Goal: Task Accomplishment & Management: Manage account settings

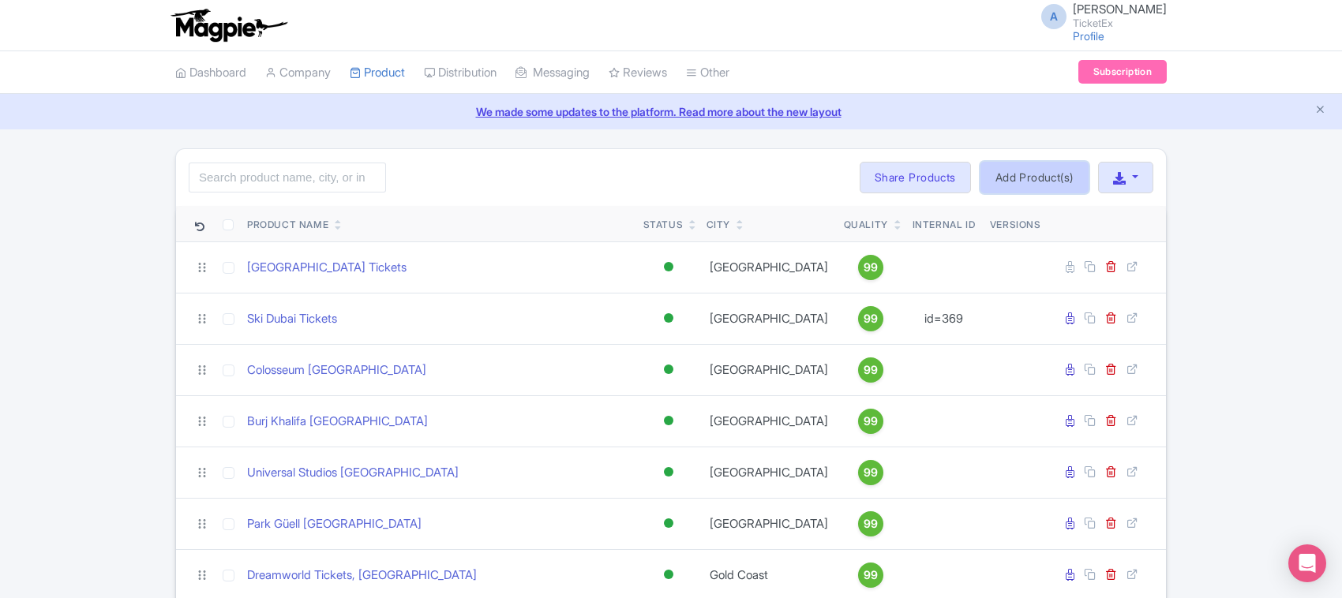
click at [1010, 179] on link "Add Product(s)" at bounding box center [1034, 178] width 108 height 32
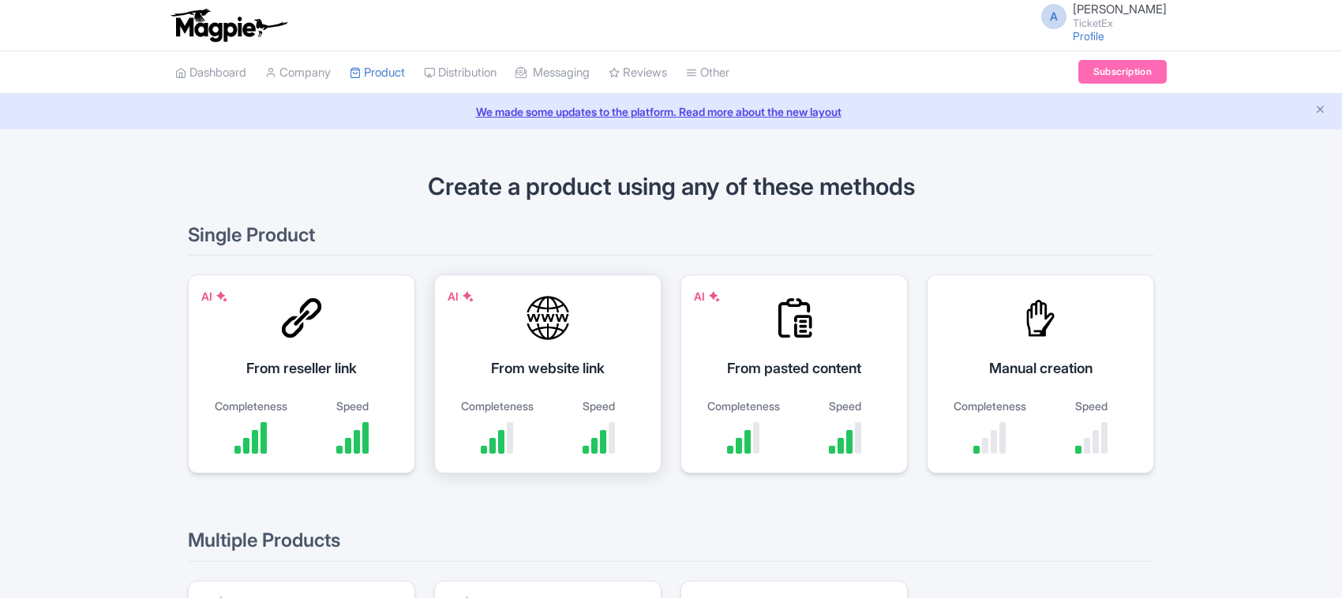
click at [523, 368] on div "From website link" at bounding box center [548, 368] width 188 height 21
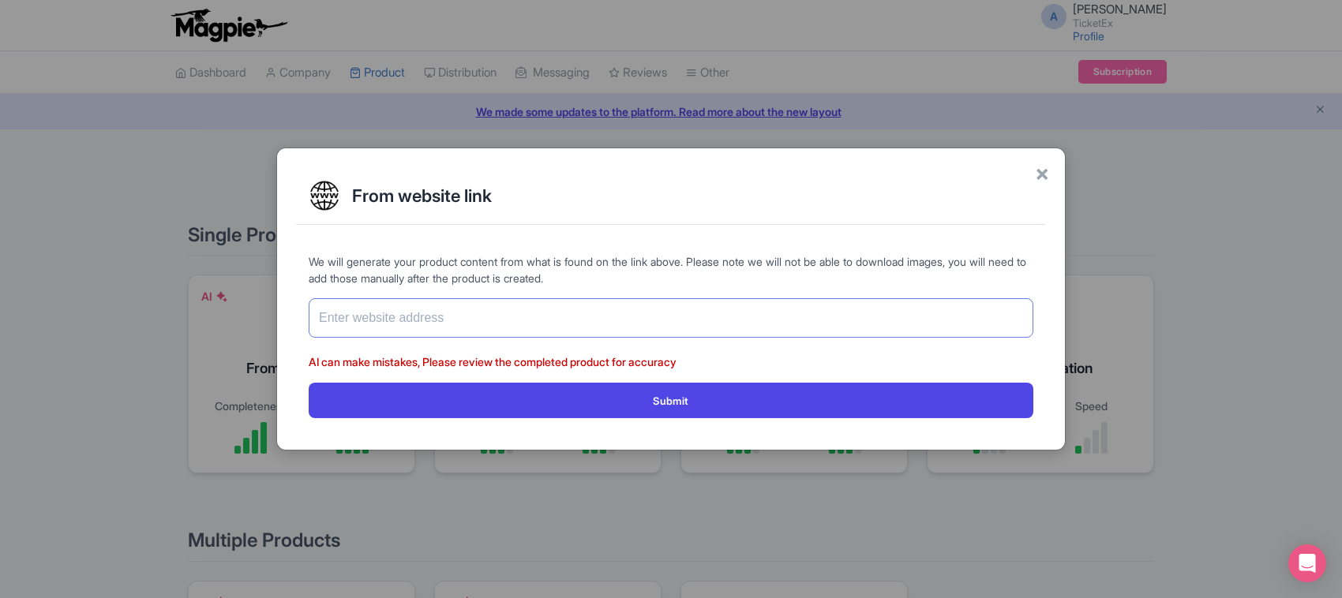
click at [420, 316] on input "text" at bounding box center [671, 317] width 724 height 39
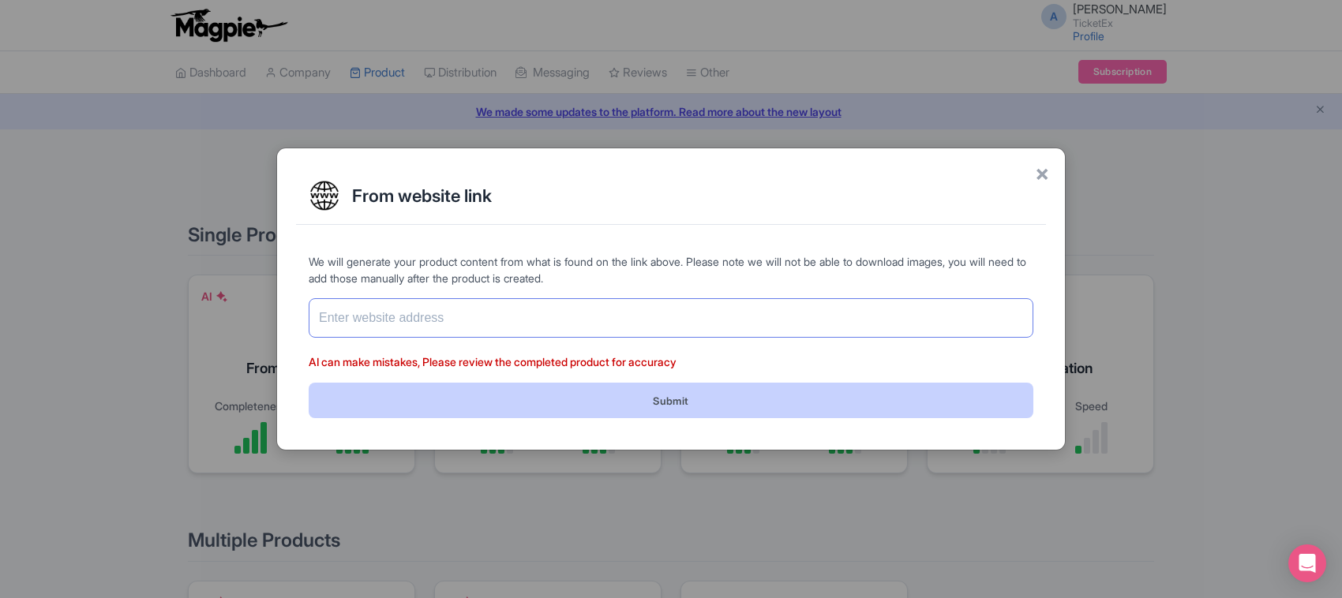
paste input "https://www.ticketex.co/activity/83/anne-frank-house-tickets-amsterdam"
type input "https://www.ticketex.co/activity/83/anne-frank-house-tickets-amsterdam"
click at [474, 410] on button "Submit" at bounding box center [671, 401] width 724 height 36
click at [679, 400] on button "Submit" at bounding box center [671, 401] width 724 height 36
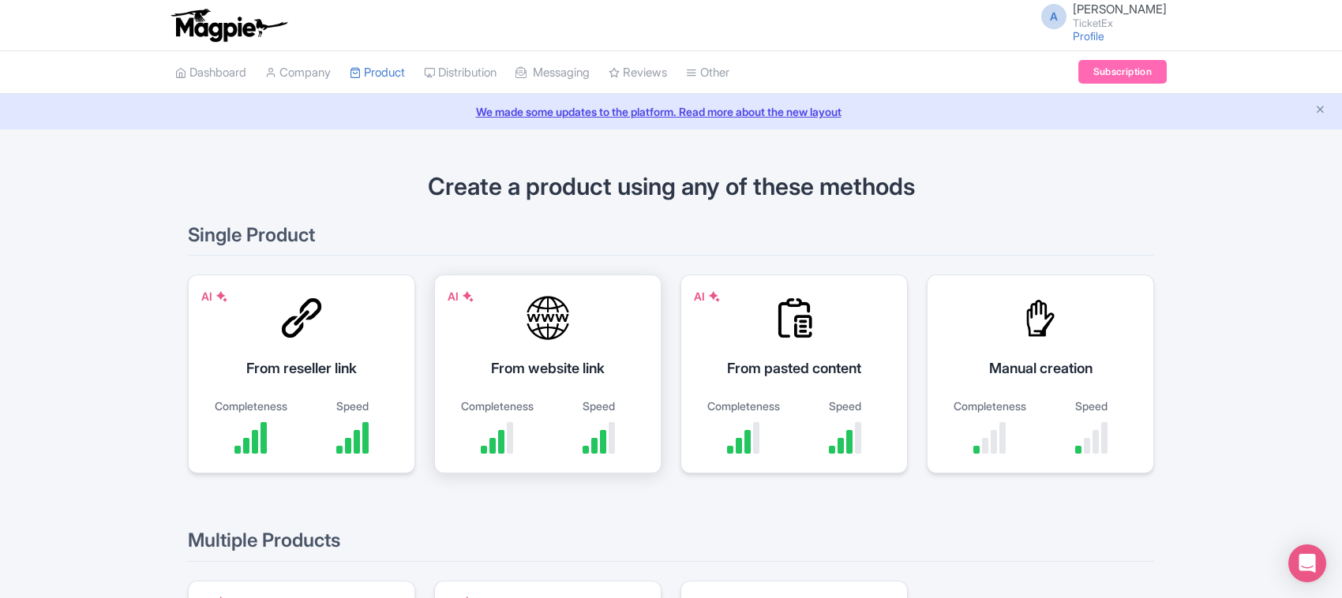
click at [545, 347] on div "AI From website link Completeness Speed" at bounding box center [547, 374] width 227 height 199
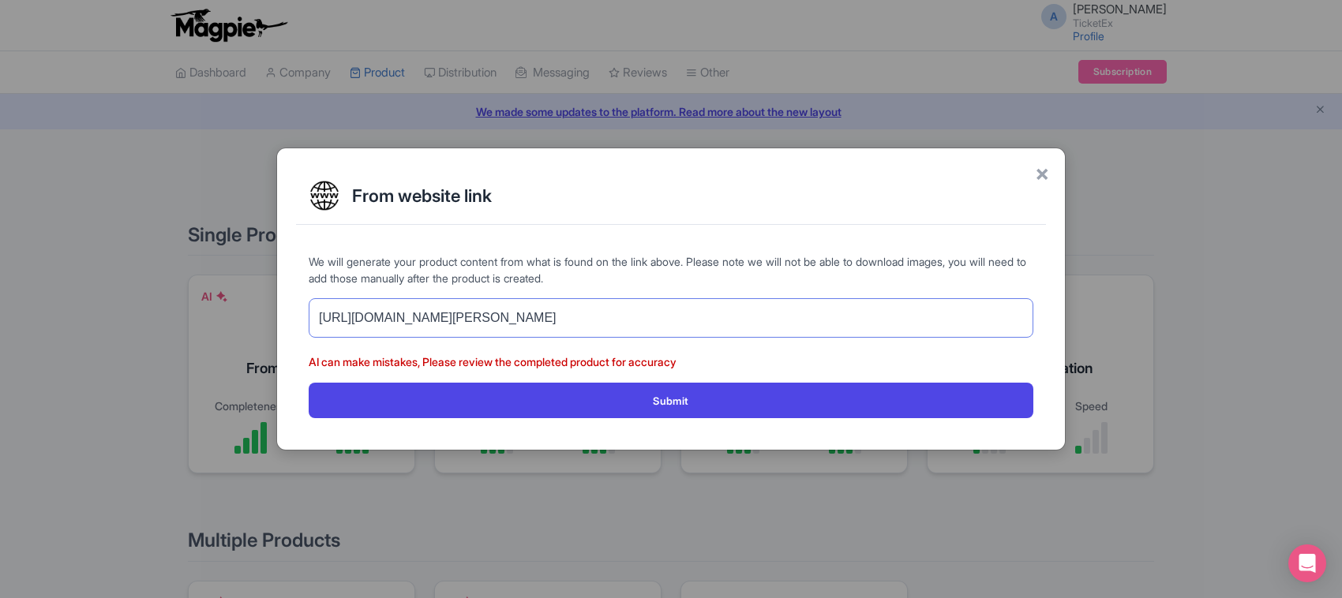
drag, startPoint x: 731, startPoint y: 320, endPoint x: 0, endPoint y: 320, distance: 730.8
click at [0, 320] on div "× From website link We will generate your product content from what is found on…" at bounding box center [671, 299] width 1342 height 598
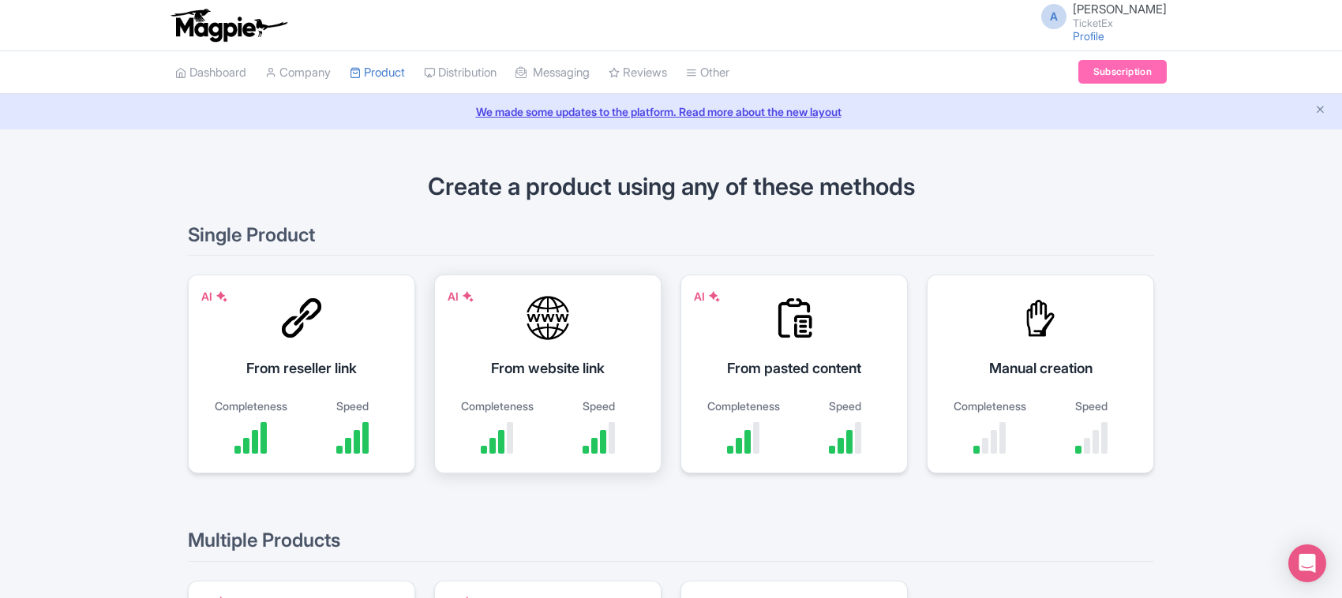
click at [547, 313] on div at bounding box center [547, 317] width 47 height 47
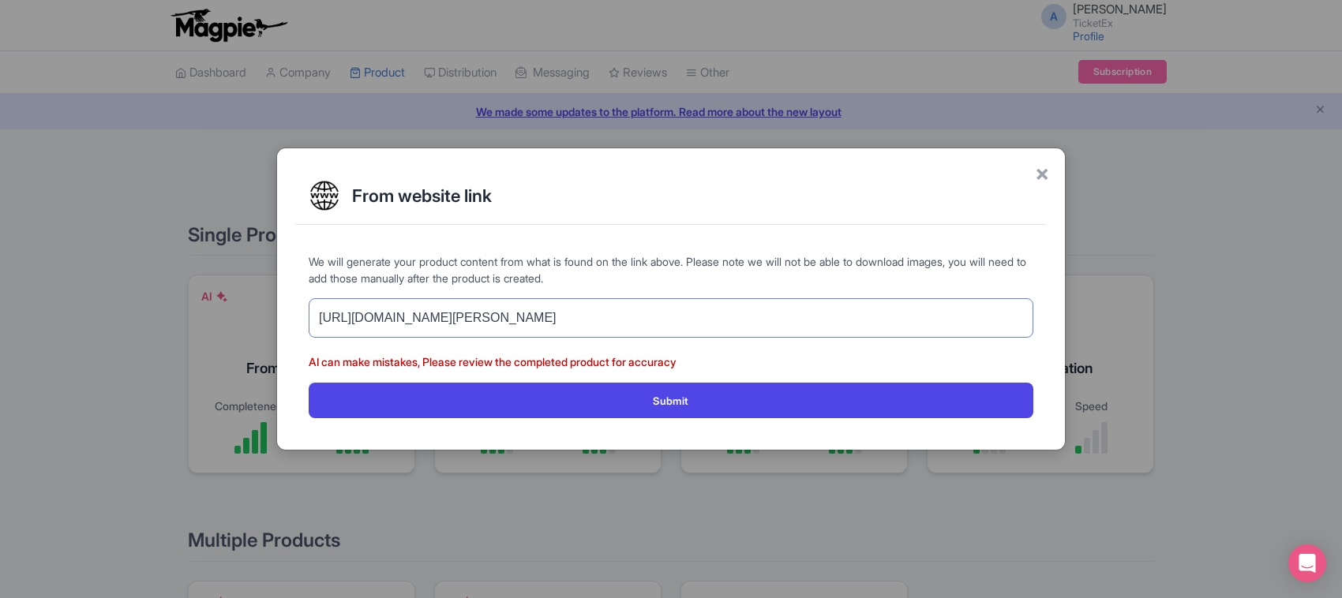
click at [562, 324] on input "https://www.ticketex.co/activity/83/anne-frank-house-tickets-amsterdam" at bounding box center [671, 317] width 724 height 39
paste input "276/warner-bros-movie-world-tickets-gold-coast-s-premier-hollywood-theme-park"
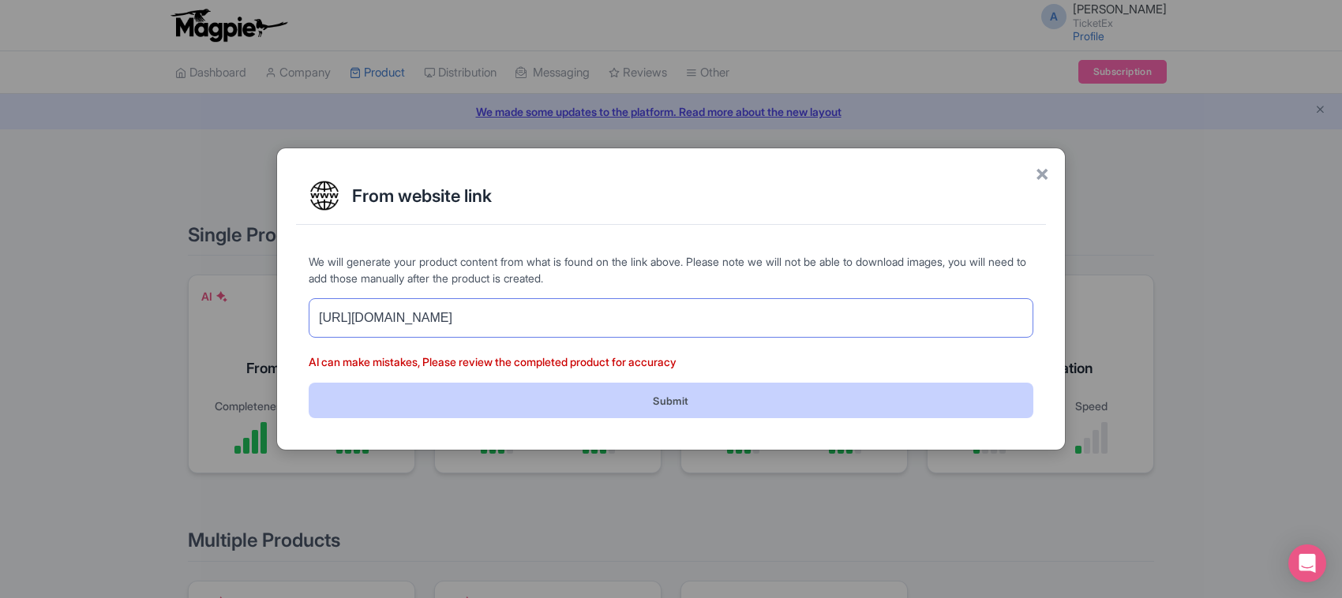
type input "https://www.ticketex.co/activity/276/warner-bros-movie-world-tickets-gold-coast…"
click at [557, 397] on button "Submit" at bounding box center [671, 401] width 724 height 36
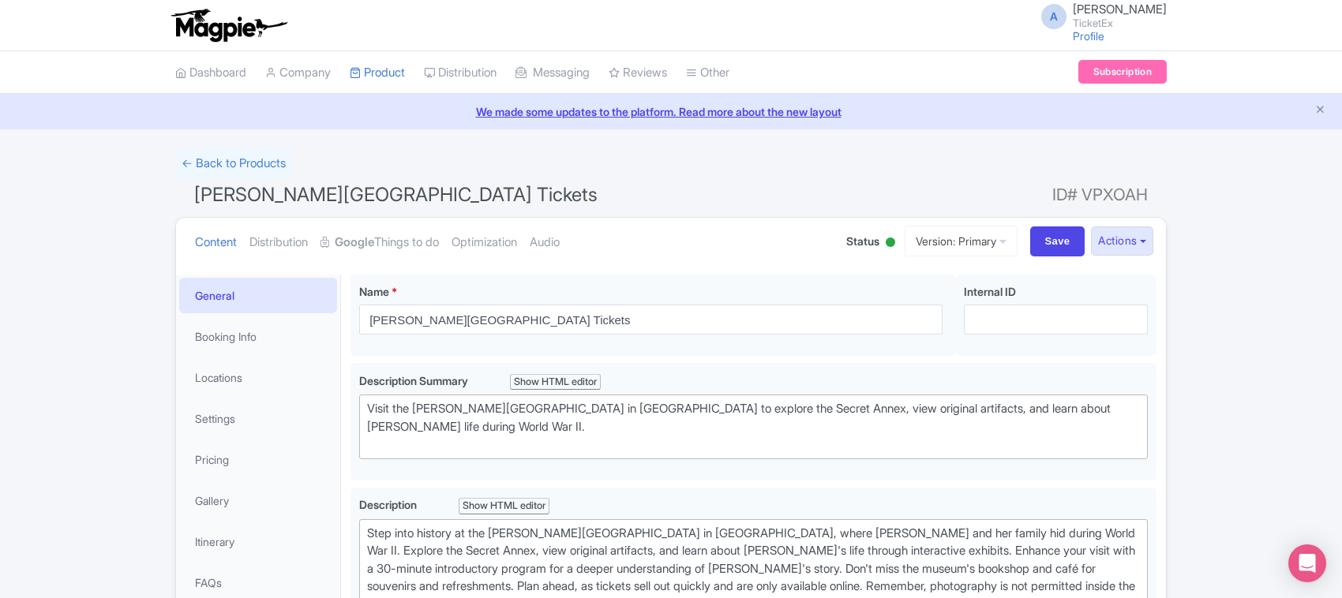
scroll to position [720, 0]
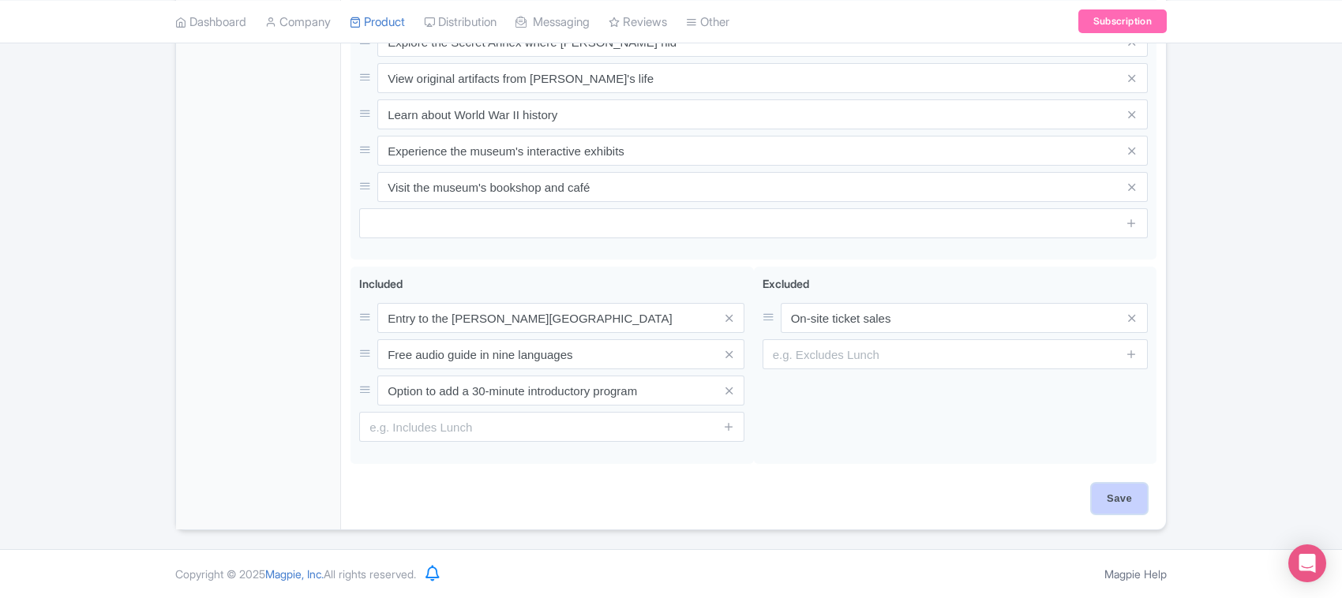
click at [1106, 495] on input "Save" at bounding box center [1118, 499] width 55 height 30
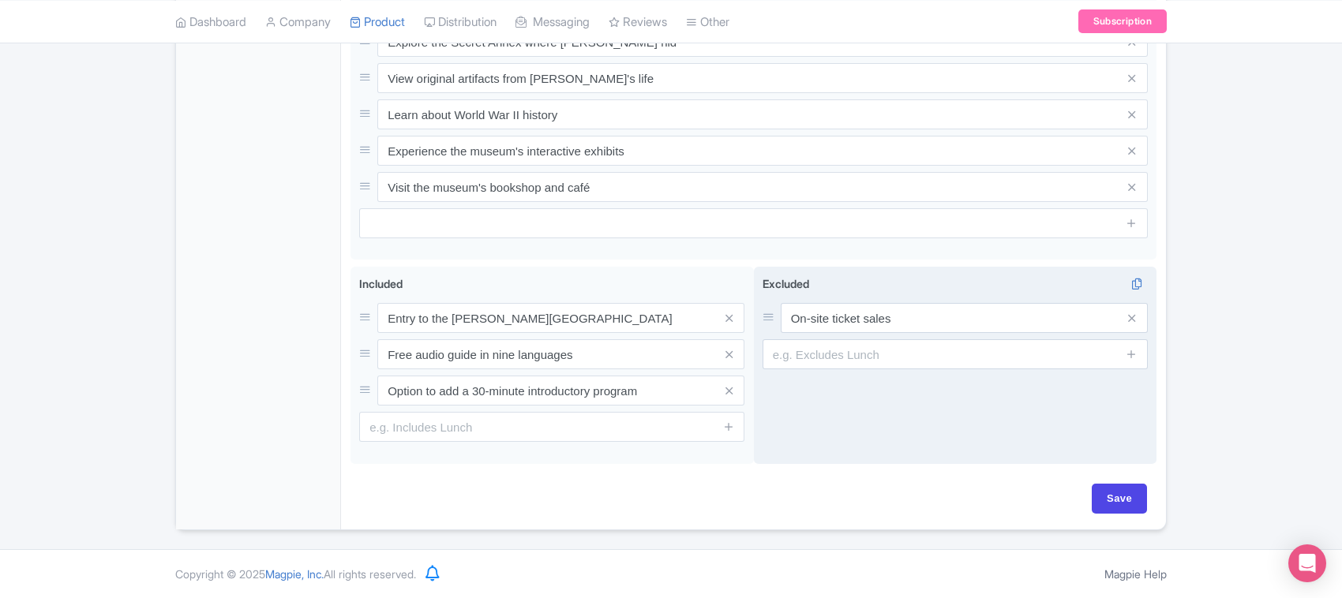
type input "Saving..."
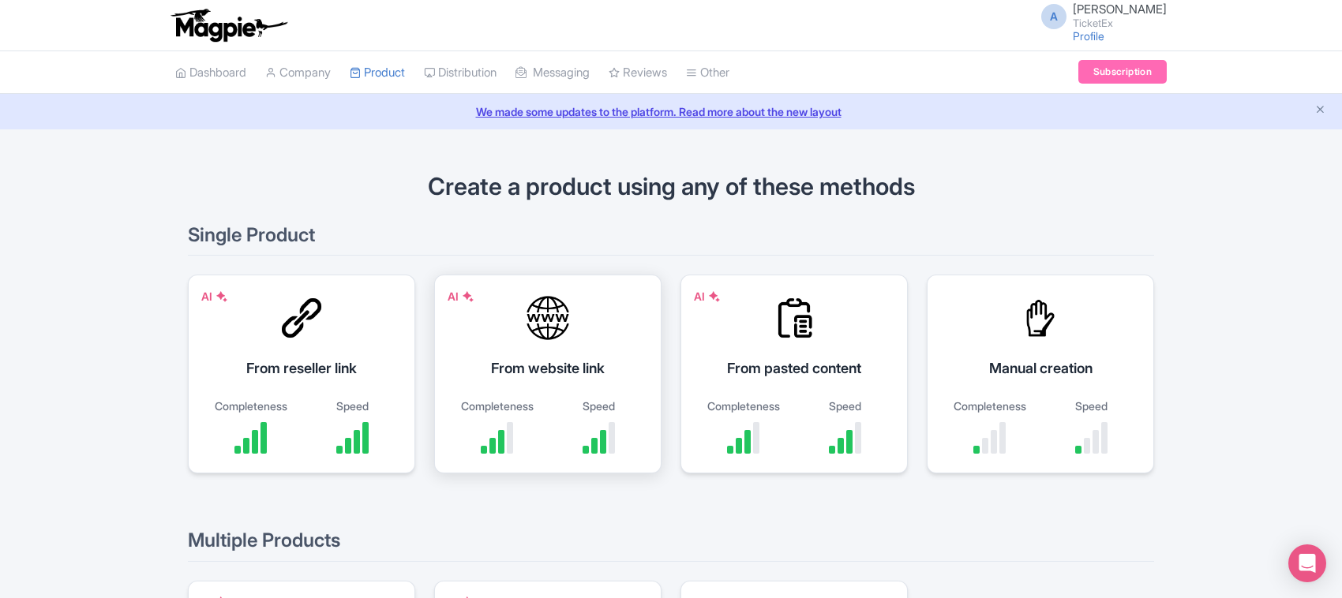
click at [567, 345] on div "AI From website link Completeness Speed" at bounding box center [547, 374] width 227 height 199
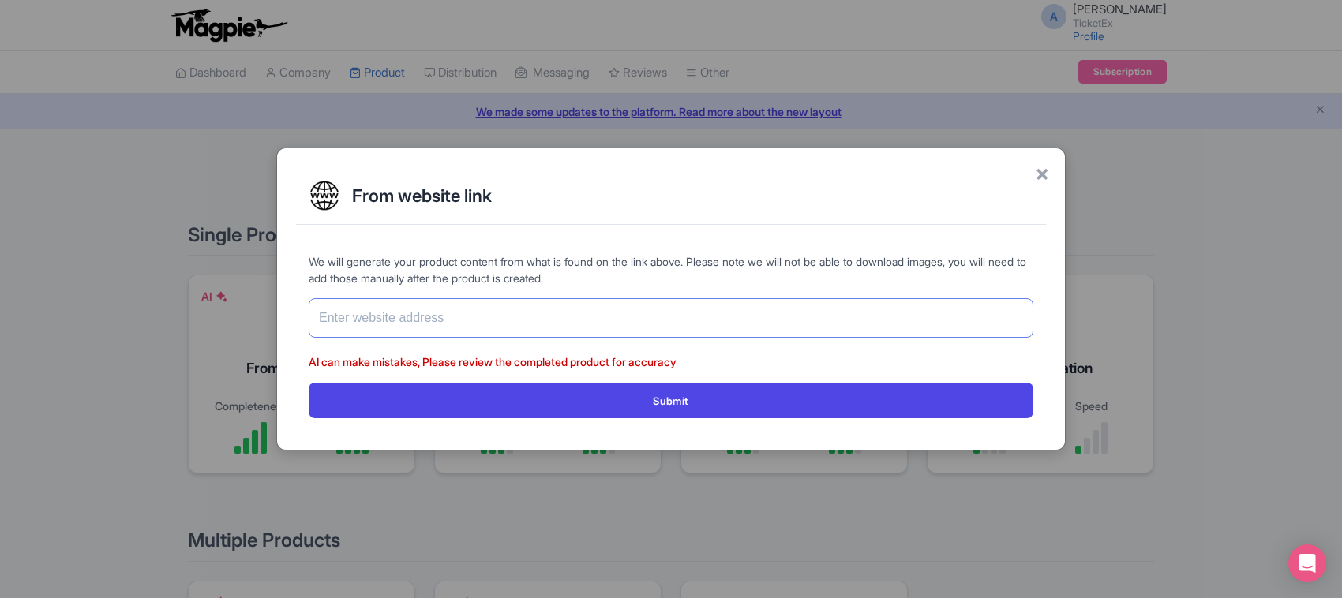
click at [555, 316] on input "text" at bounding box center [671, 317] width 724 height 39
paste input "https://www.ticketex.co/activity/385/universal-studios-singapore-tickets-rides-…"
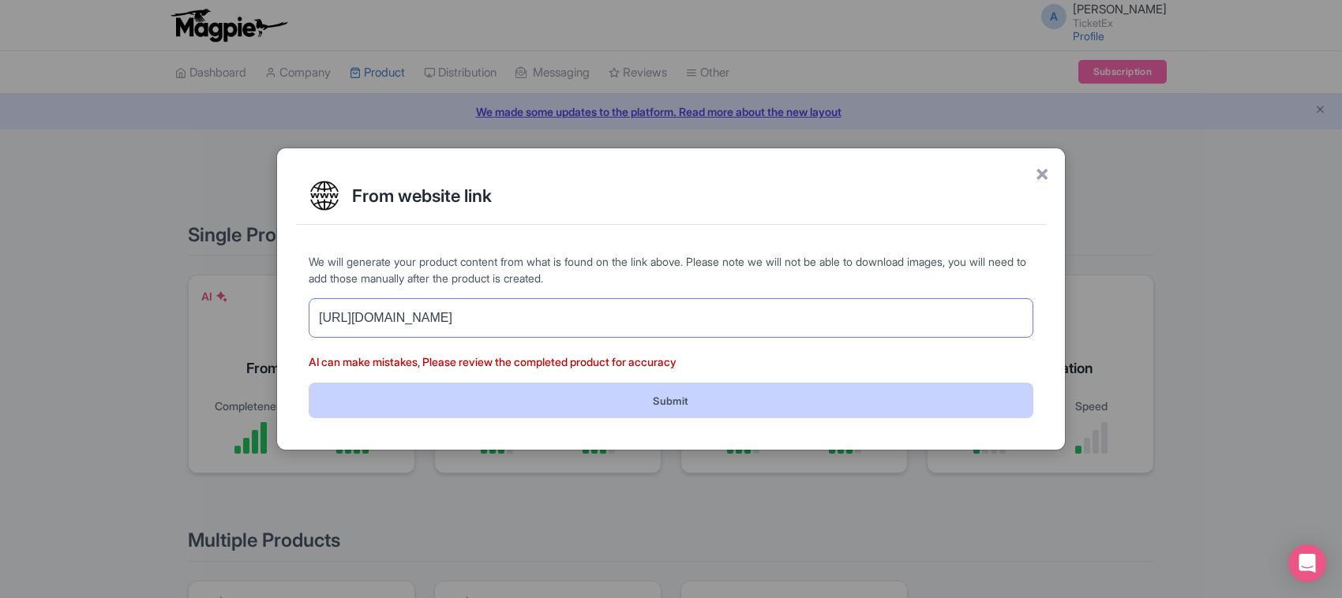
type input "https://www.ticketex.co/activity/385/universal-studios-singapore-tickets-rides-…"
click at [554, 401] on button "Submit" at bounding box center [671, 401] width 724 height 36
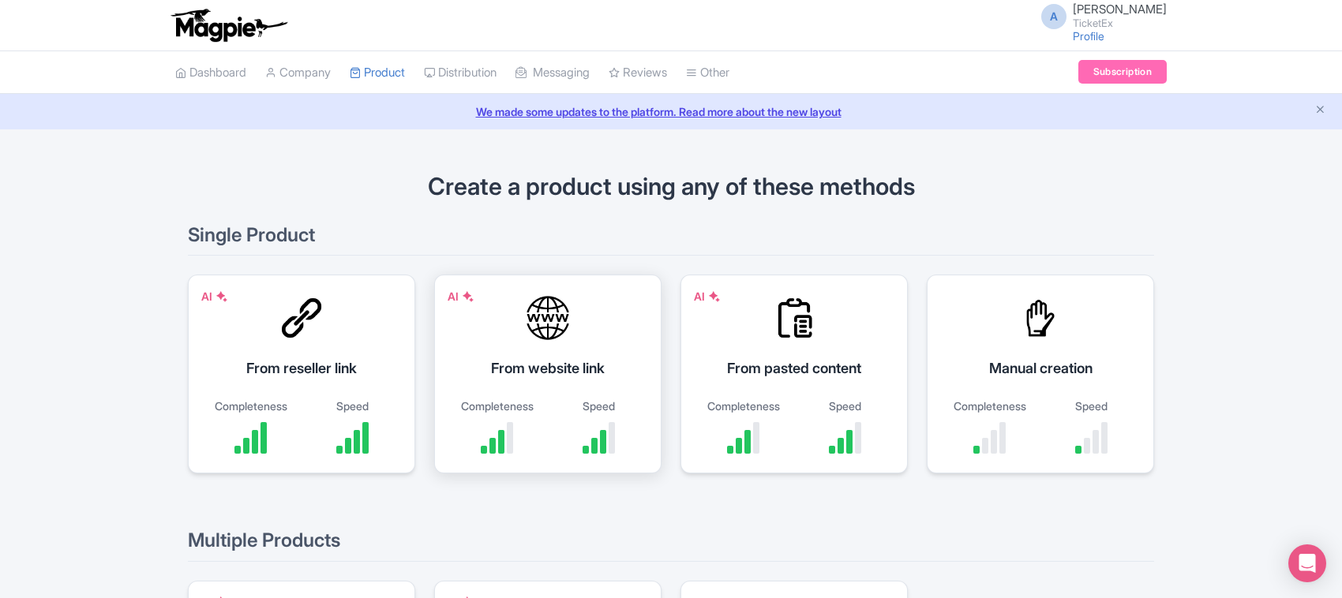
click at [514, 365] on div "From website link" at bounding box center [548, 368] width 188 height 21
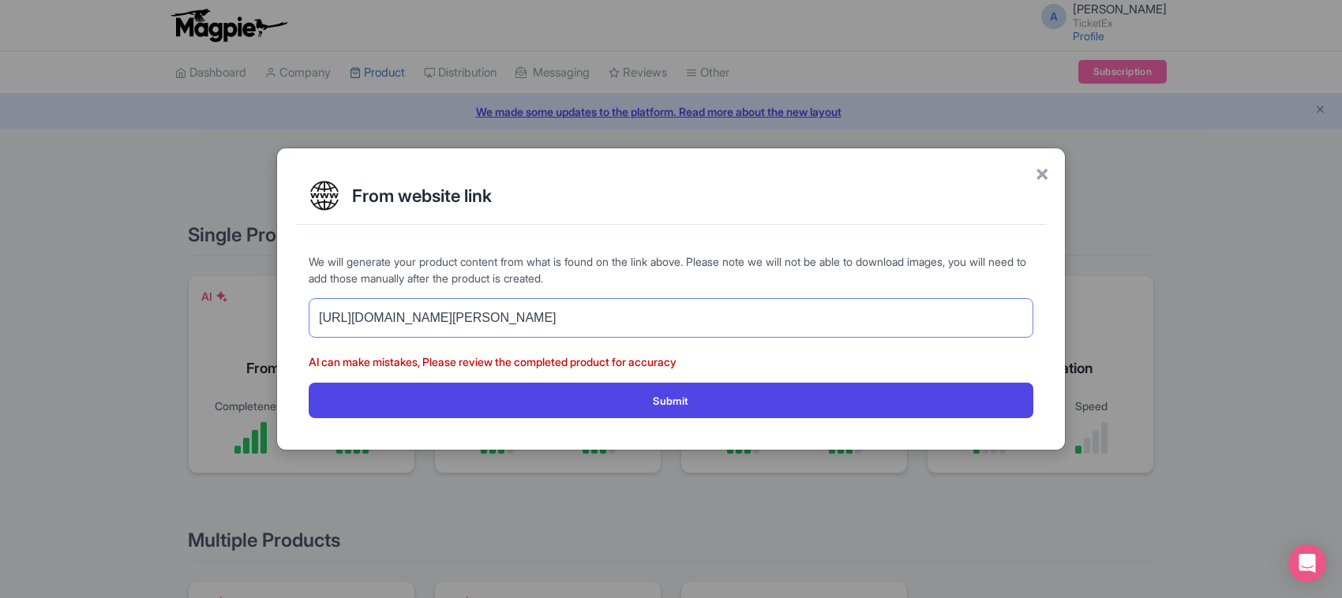
click at [521, 321] on input "https://www.ticketex.co/activity/83/anne-frank-house-tickets-amsterdam" at bounding box center [671, 317] width 724 height 39
paste input "9/sagrada-fam-lia-tickets-gaud-s-iconic-basilica-in-barcelona"
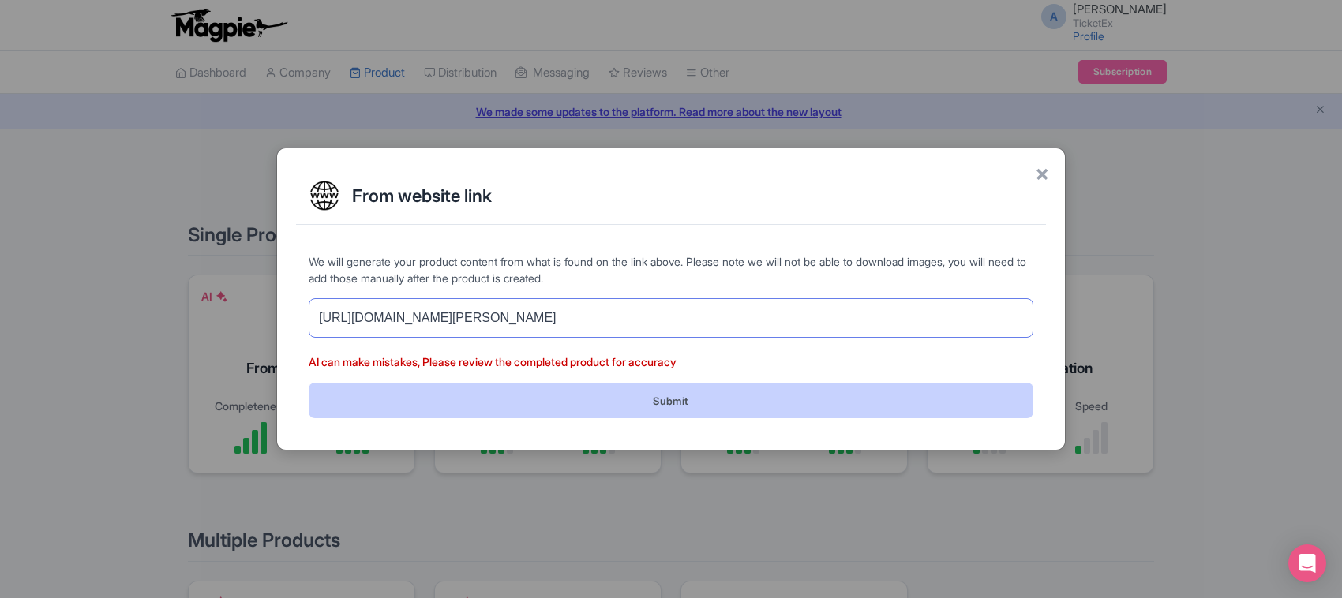
type input "https://www.ticketex.co/activity/9/sagrada-fam-lia-tickets-gaud-s-iconic-basili…"
click at [534, 399] on button "Submit" at bounding box center [671, 401] width 724 height 36
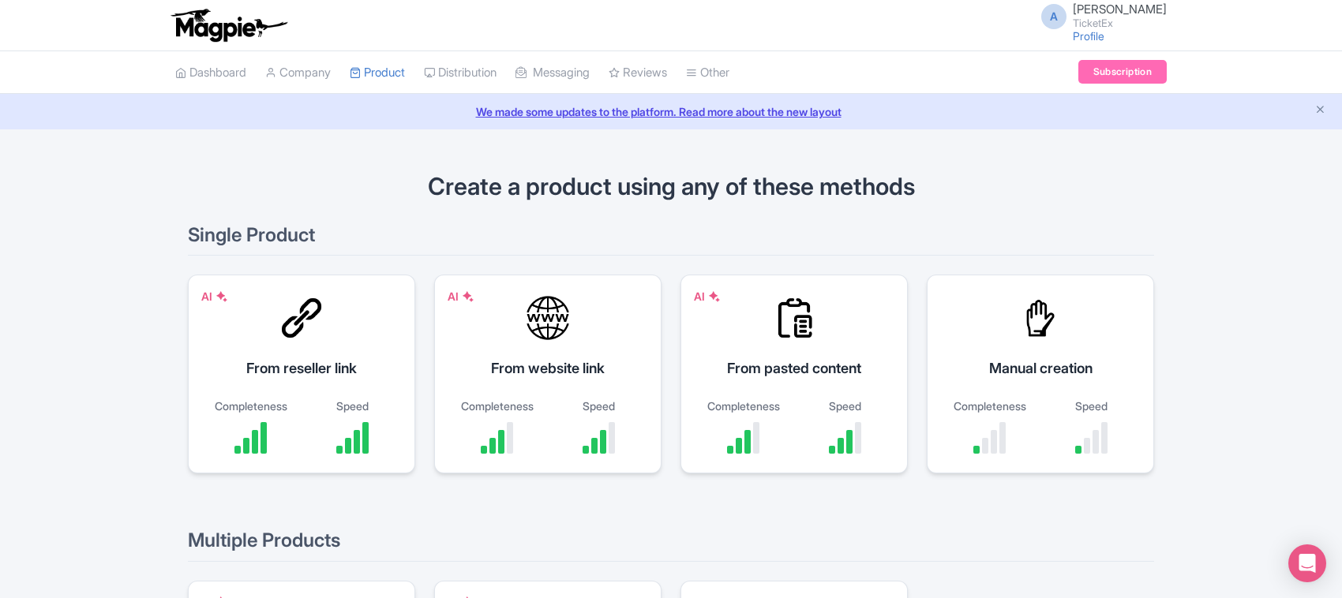
click at [537, 393] on div "AI From website link Completeness Speed" at bounding box center [547, 374] width 227 height 199
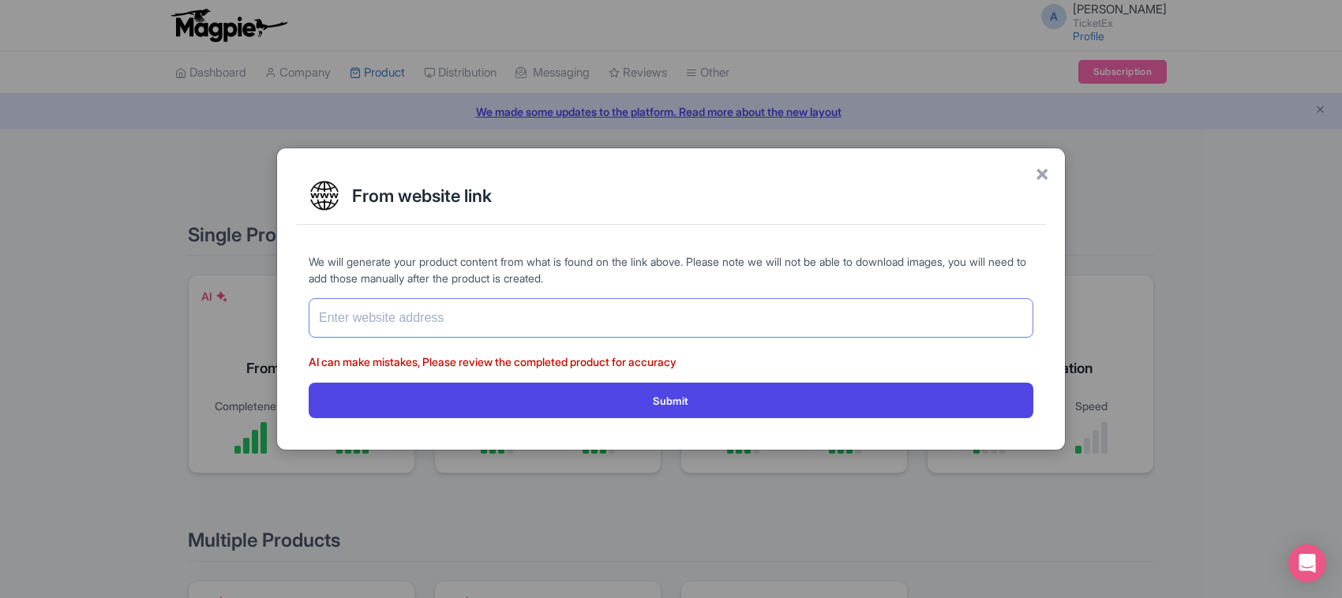
click at [492, 317] on input "text" at bounding box center [671, 317] width 724 height 39
paste input "https://www.ticketex.co/activity/78/teamlab-borderless-tokyo-admission-tickets-…"
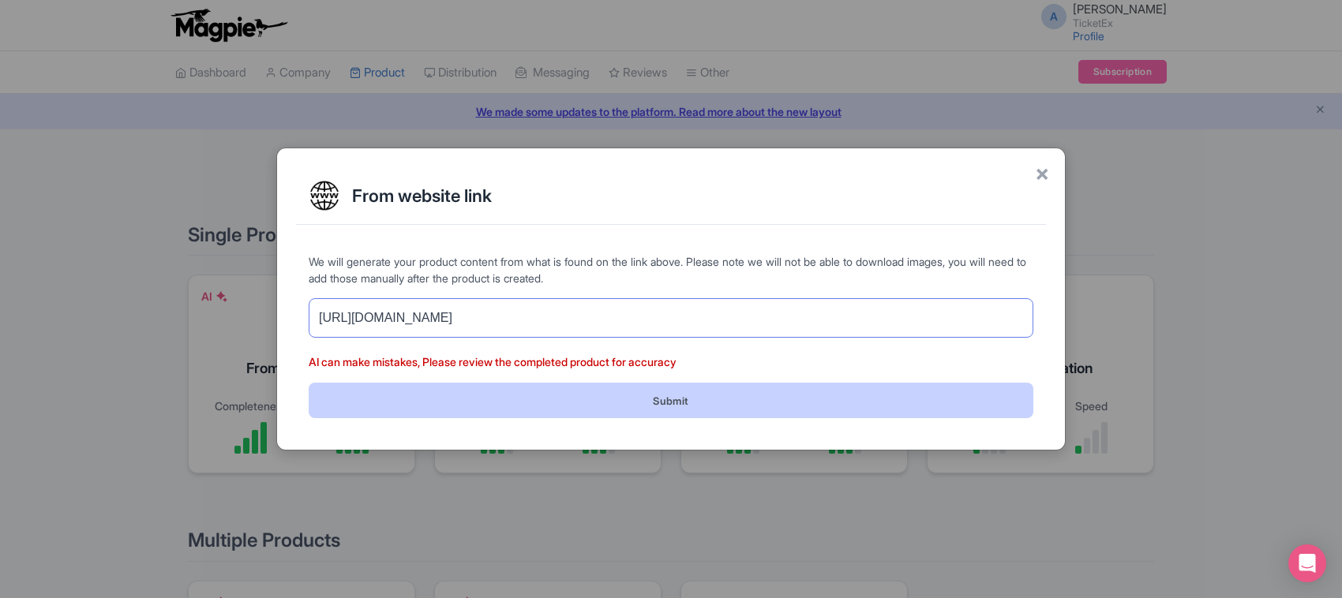
type input "https://www.ticketex.co/activity/78/teamlab-borderless-tokyo-admission-tickets-…"
click at [489, 407] on button "Submit" at bounding box center [671, 401] width 724 height 36
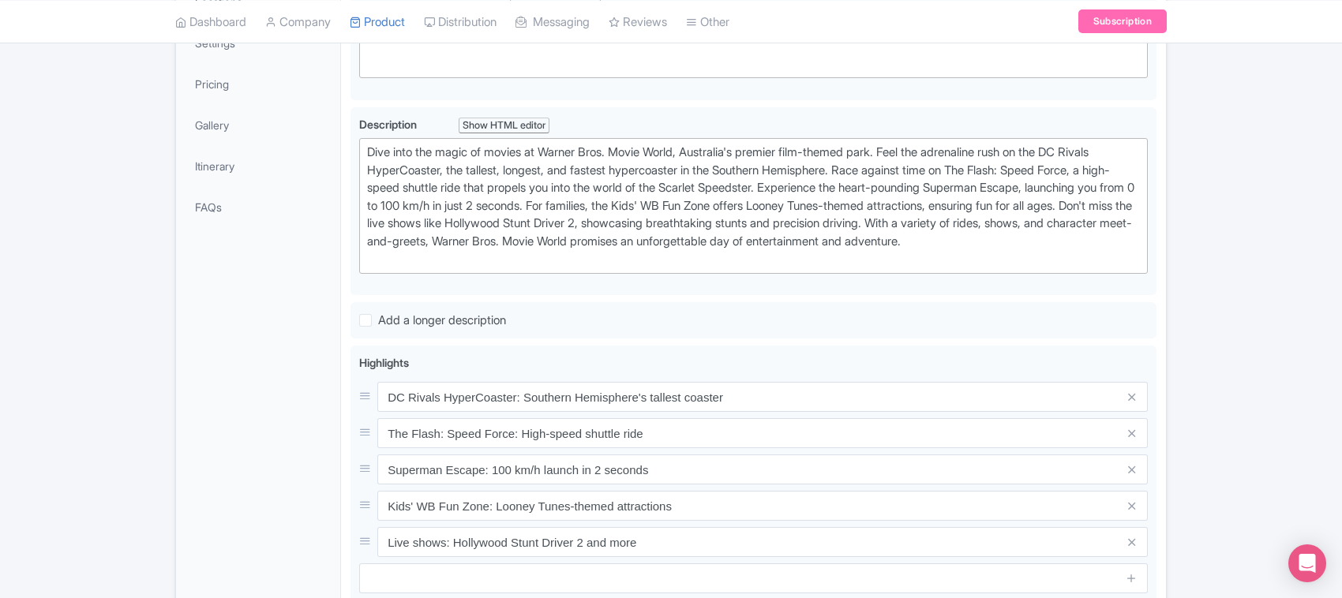
scroll to position [750, 0]
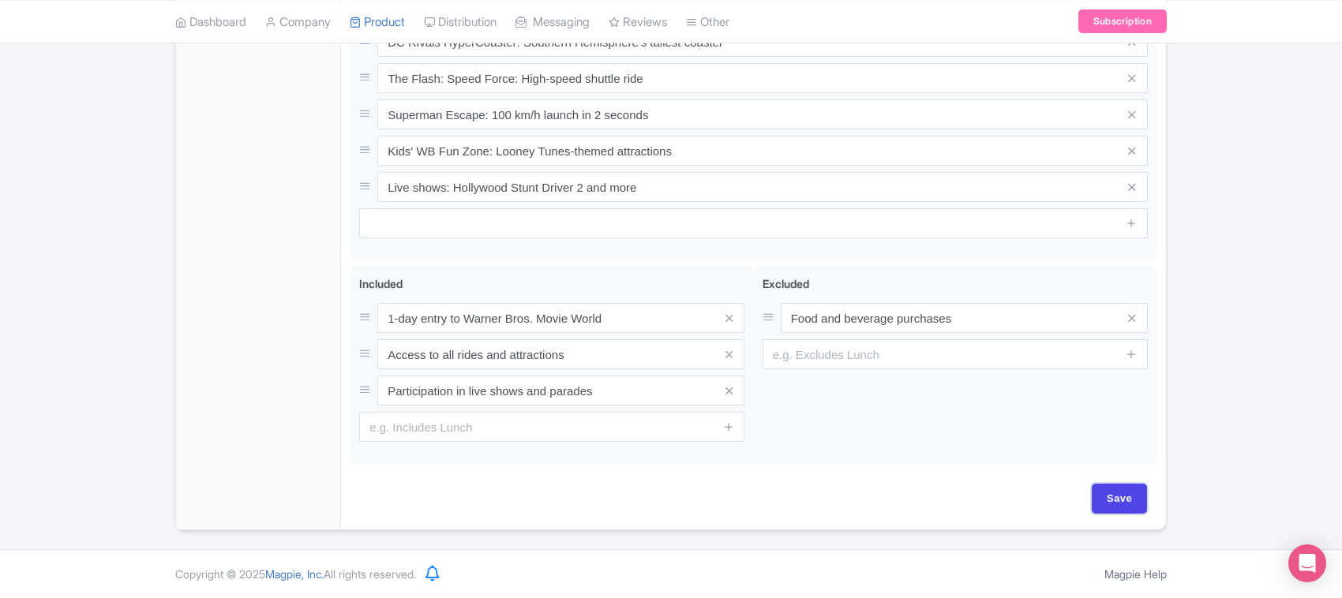
click at [1103, 502] on input "Save" at bounding box center [1118, 499] width 55 height 30
type input "Saving..."
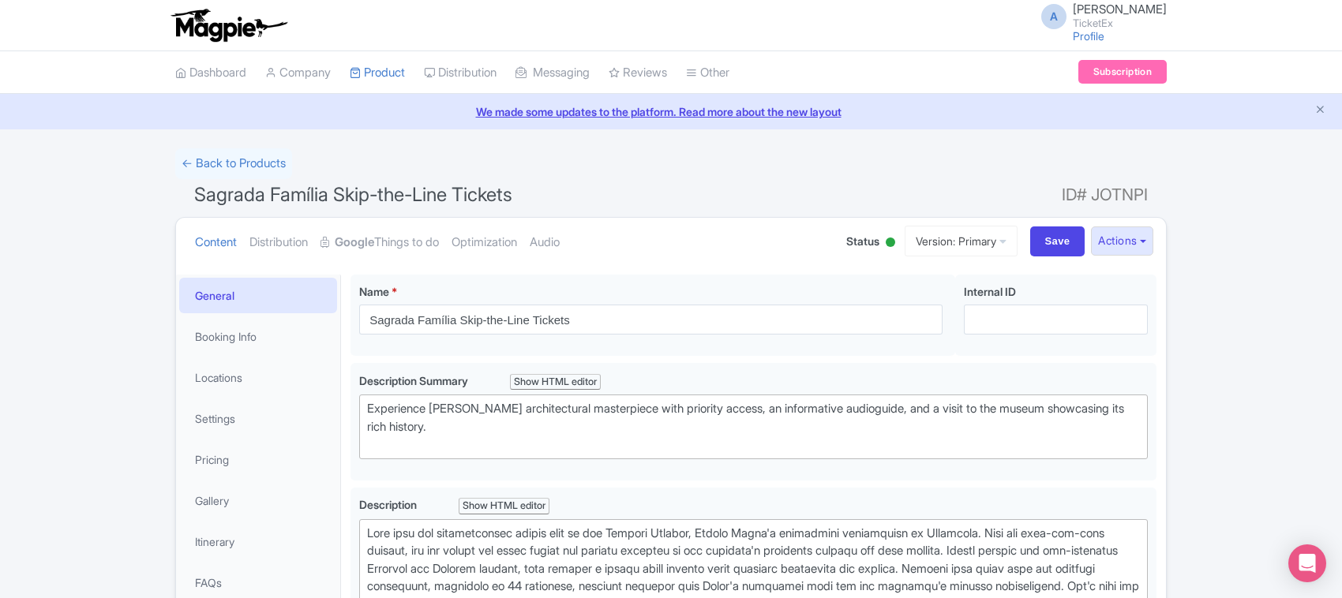
scroll to position [789, 0]
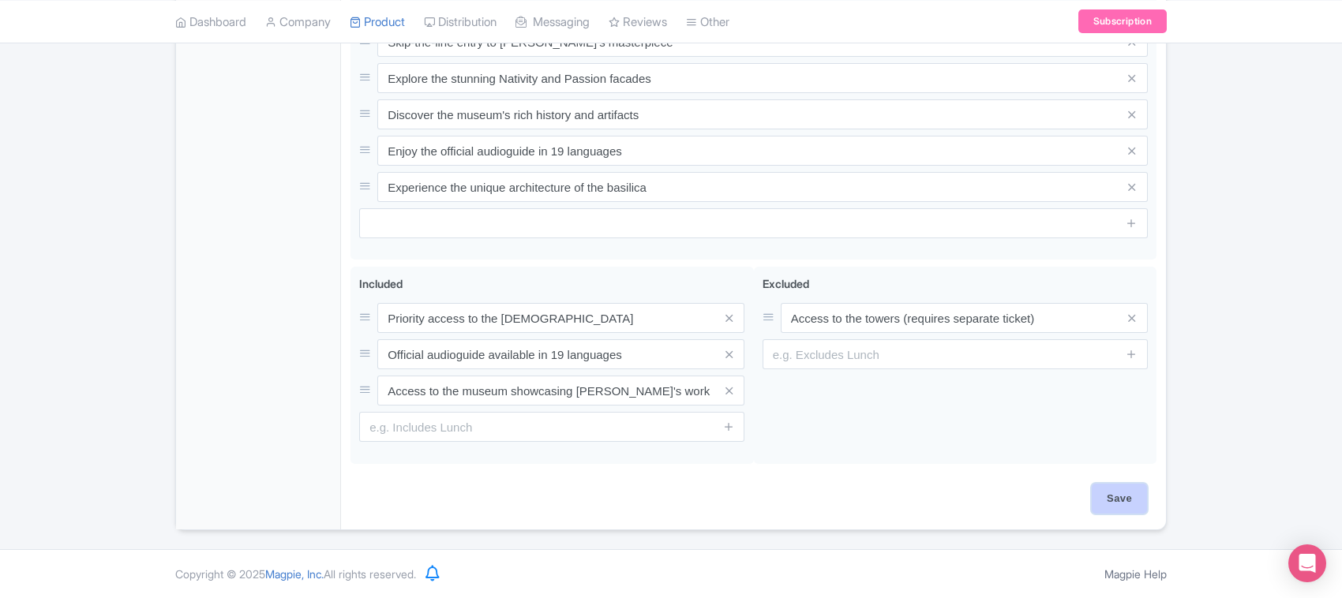
click at [1121, 500] on input "Save" at bounding box center [1118, 499] width 55 height 30
type input "Saving..."
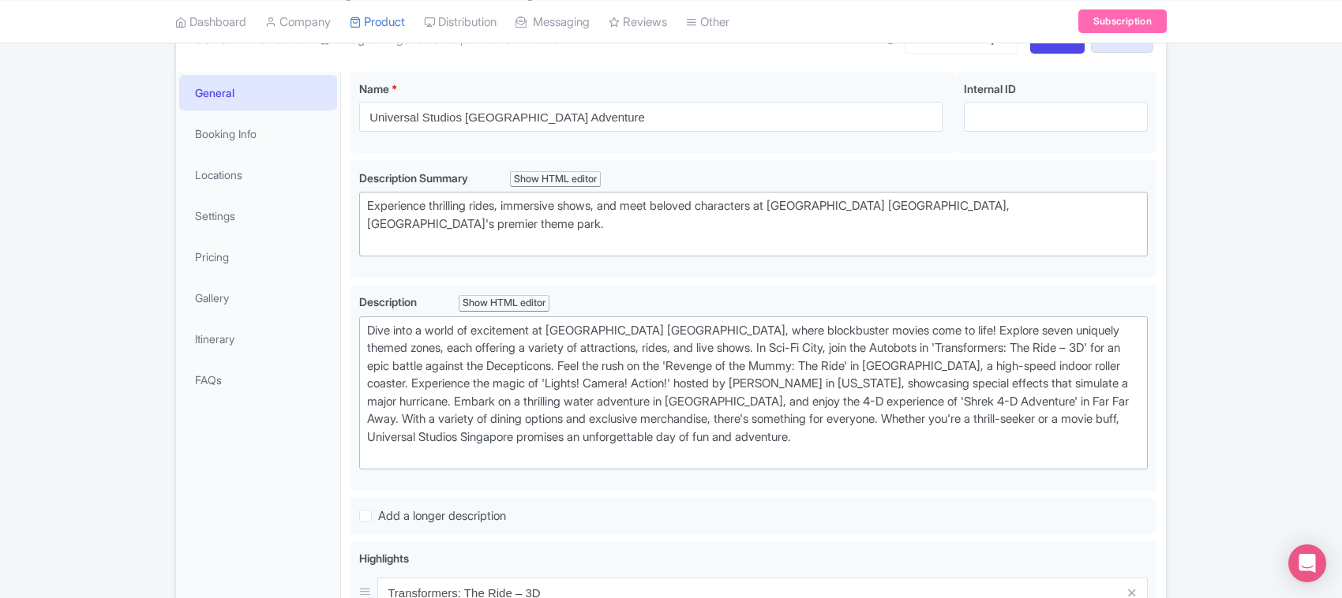
scroll to position [755, 0]
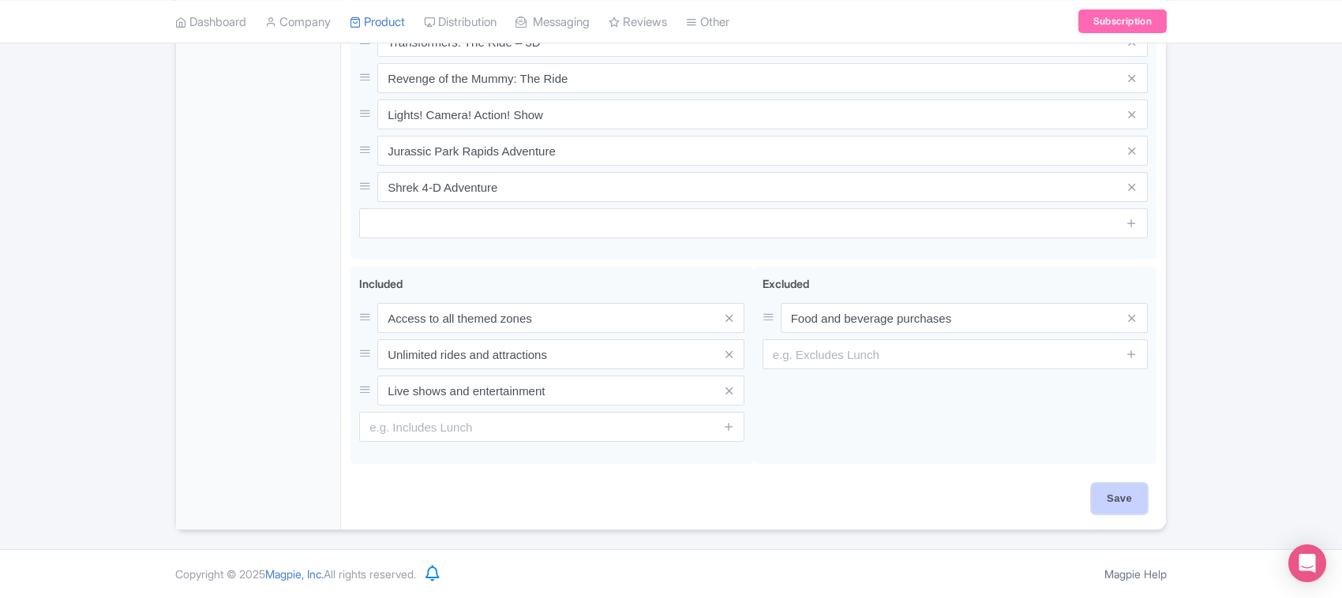
click at [1114, 488] on input "Save" at bounding box center [1118, 499] width 55 height 30
type input "Saving..."
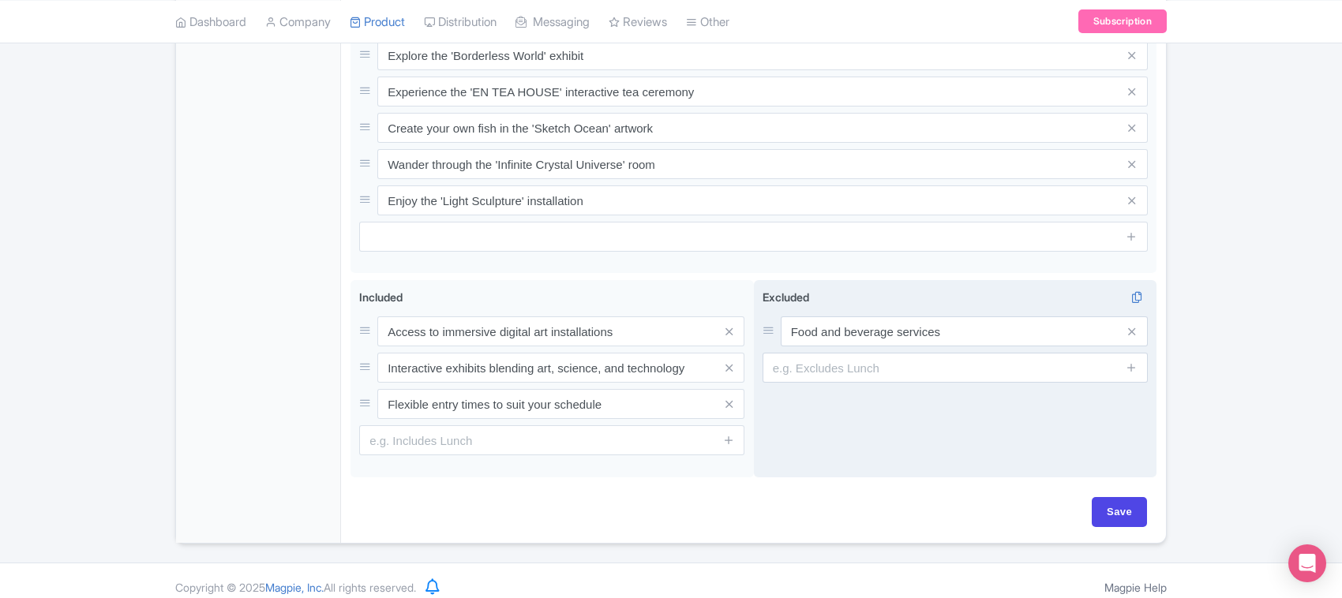
scroll to position [755, 0]
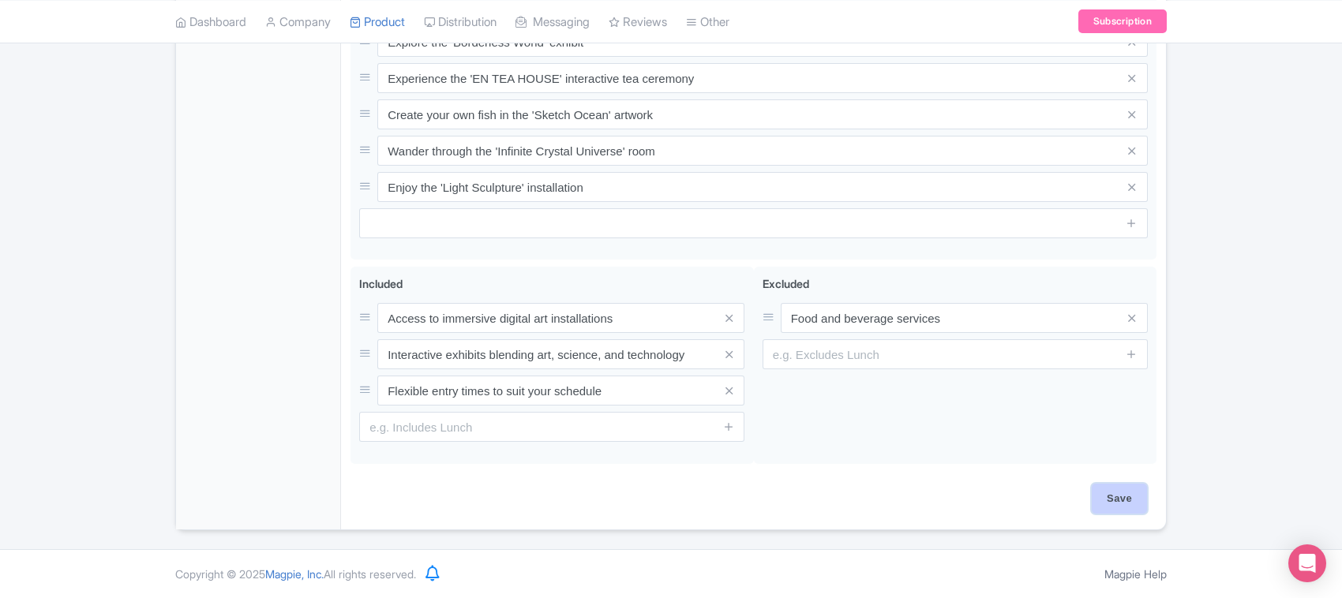
click at [1106, 500] on input "Save" at bounding box center [1118, 499] width 55 height 30
type input "Saving..."
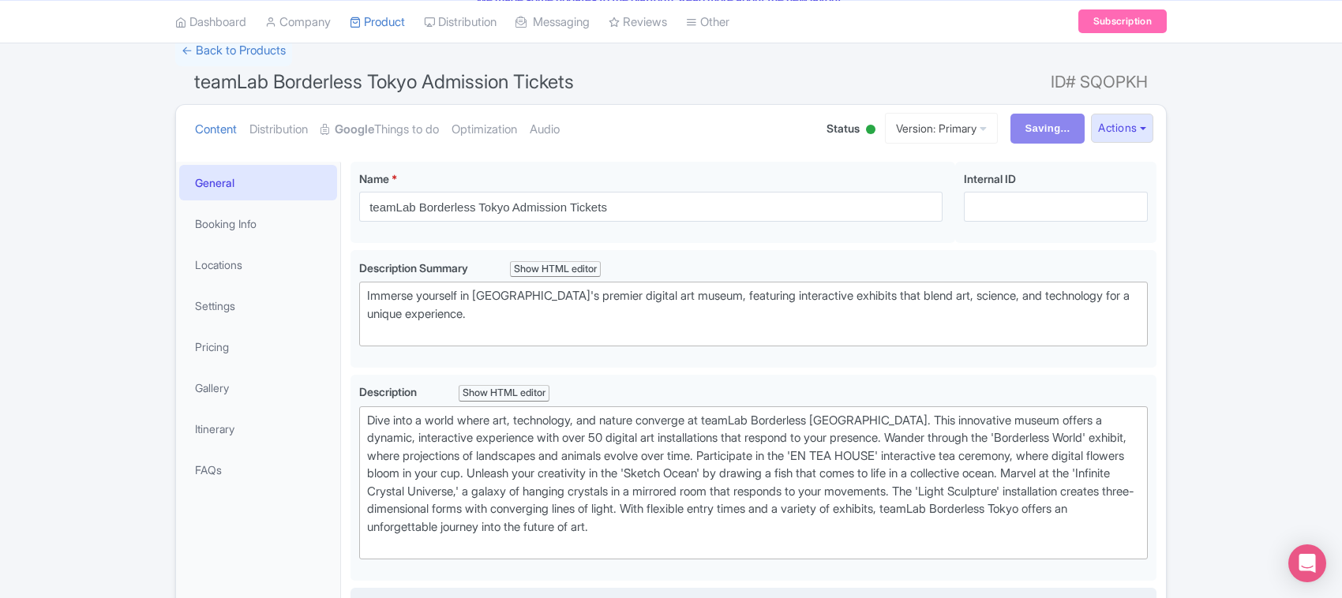
scroll to position [65, 0]
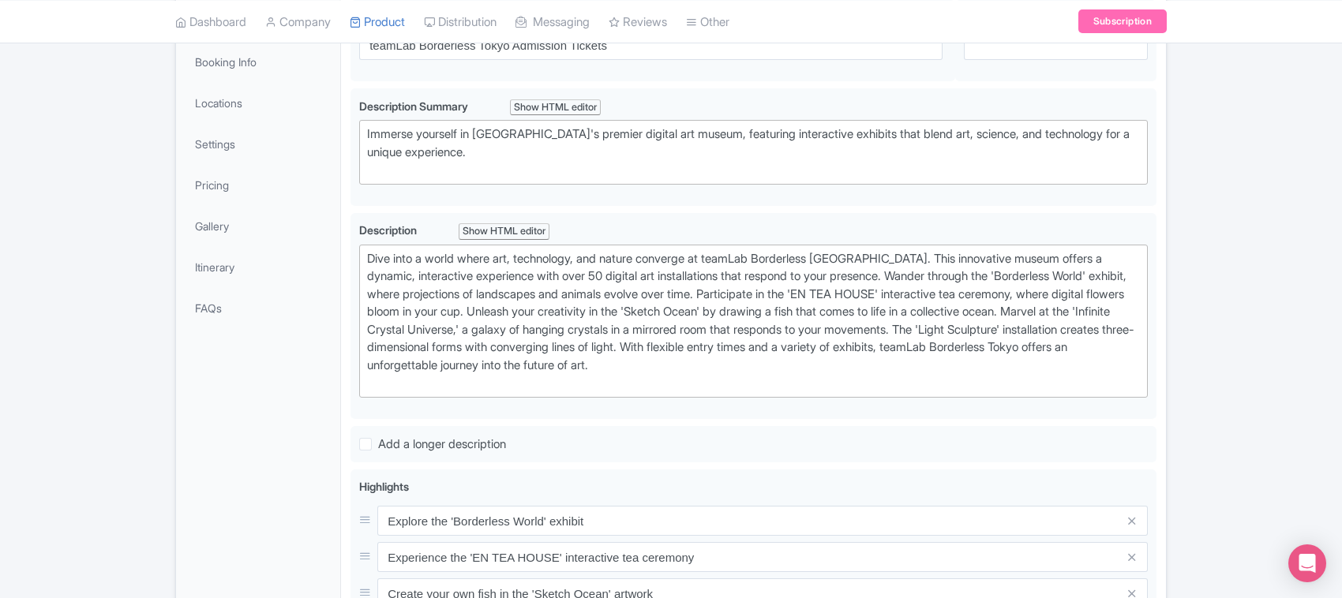
scroll to position [275, 0]
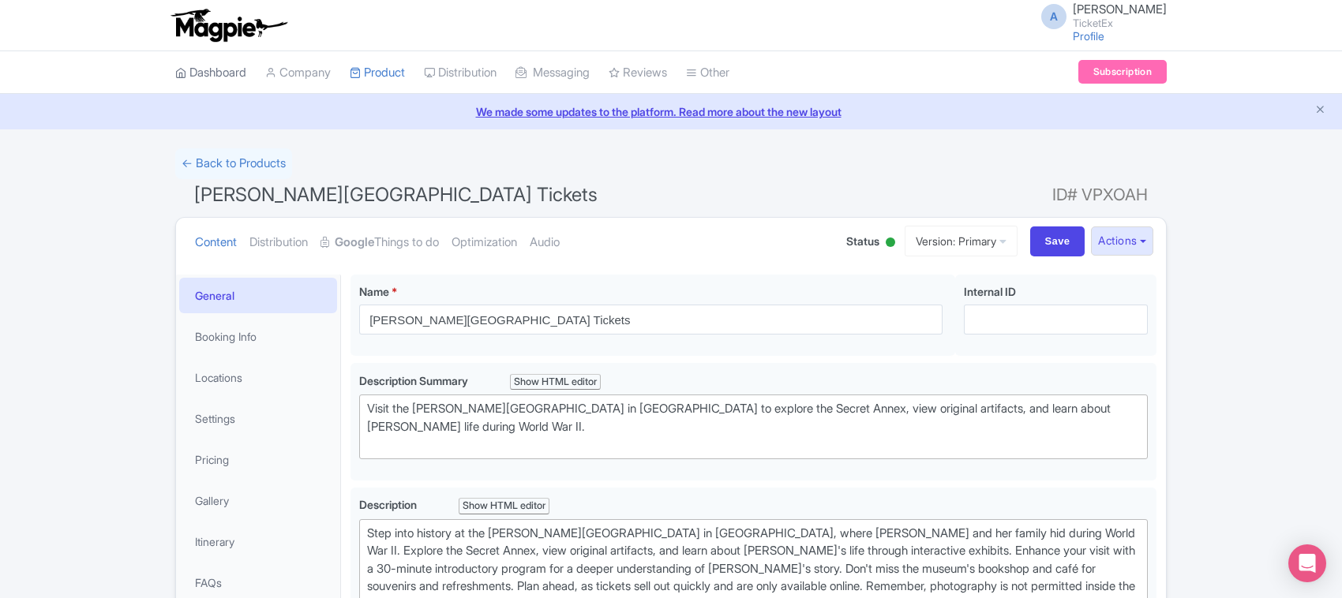
click at [222, 69] on link "Dashboard" at bounding box center [210, 72] width 71 height 43
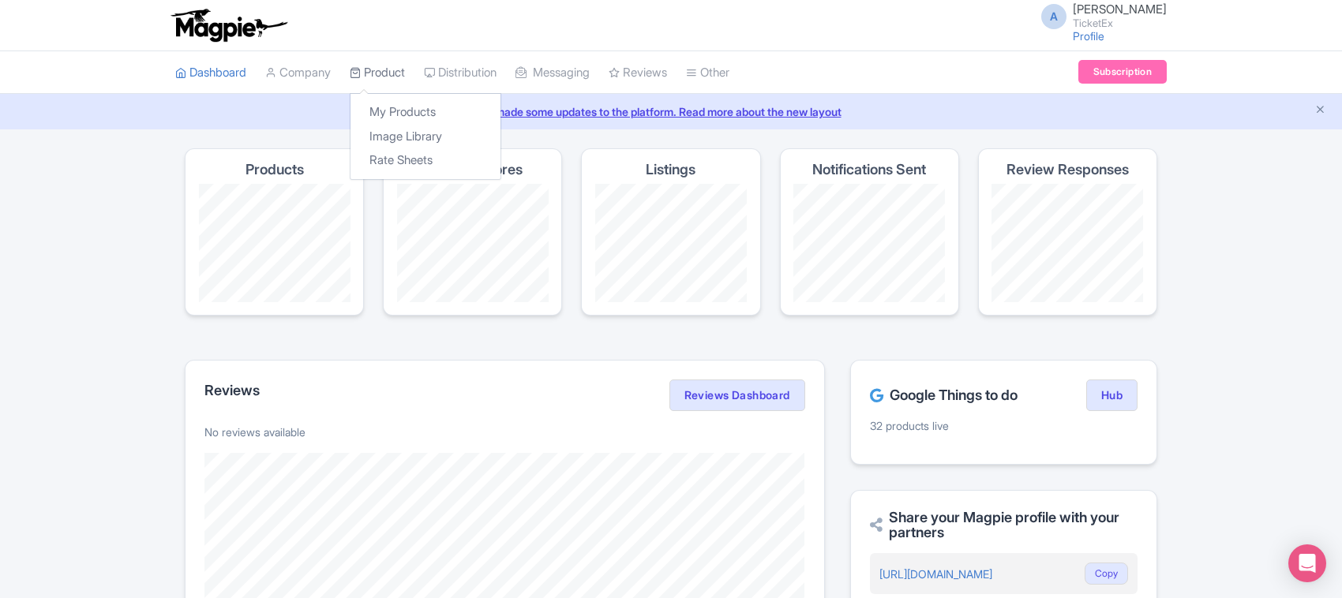
click at [387, 75] on link "Product" at bounding box center [377, 72] width 55 height 43
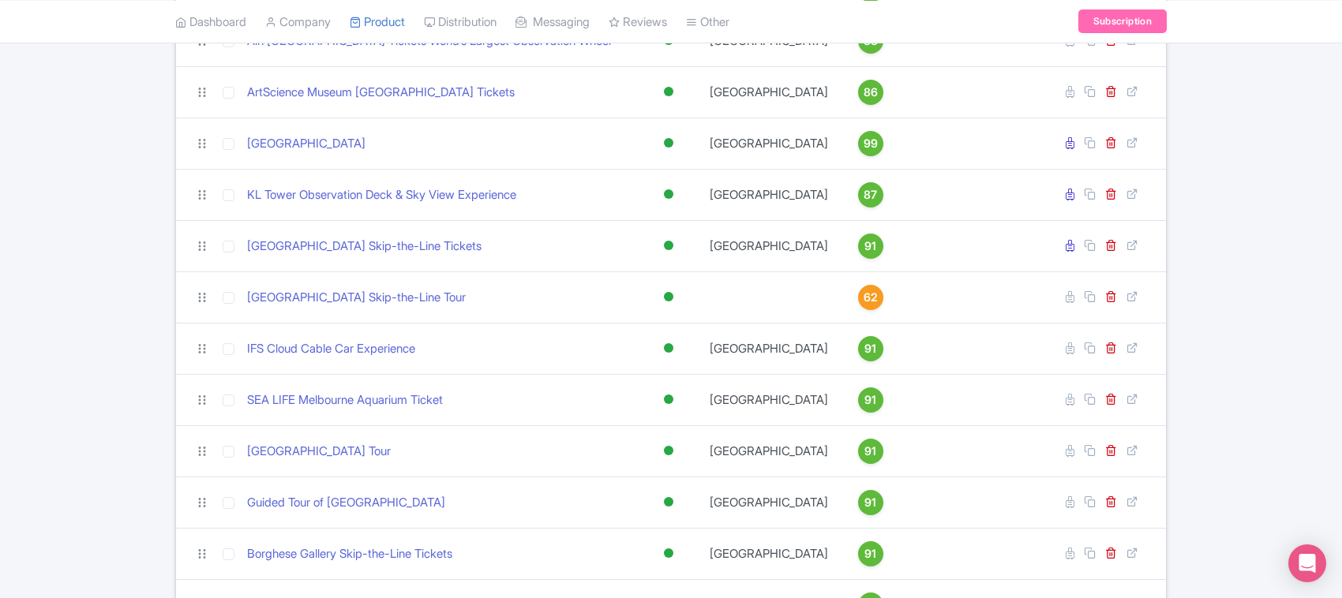
scroll to position [691, 0]
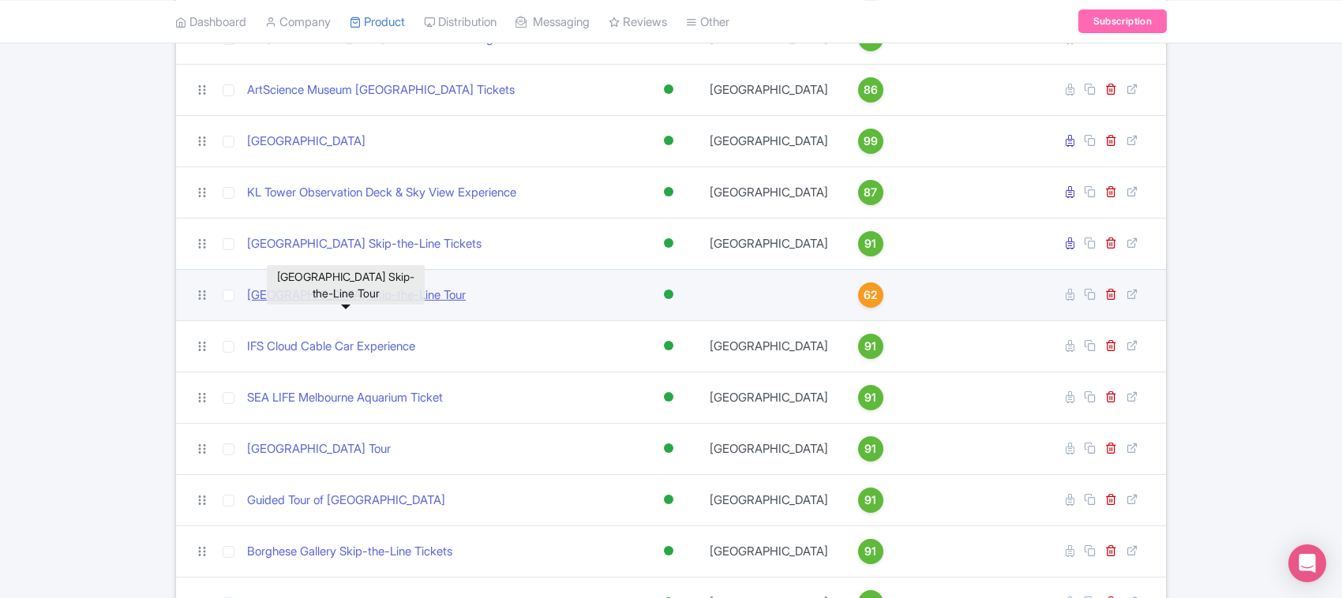
click at [429, 305] on link "Louvre Museum Skip-the-Line Tour" at bounding box center [356, 295] width 219 height 18
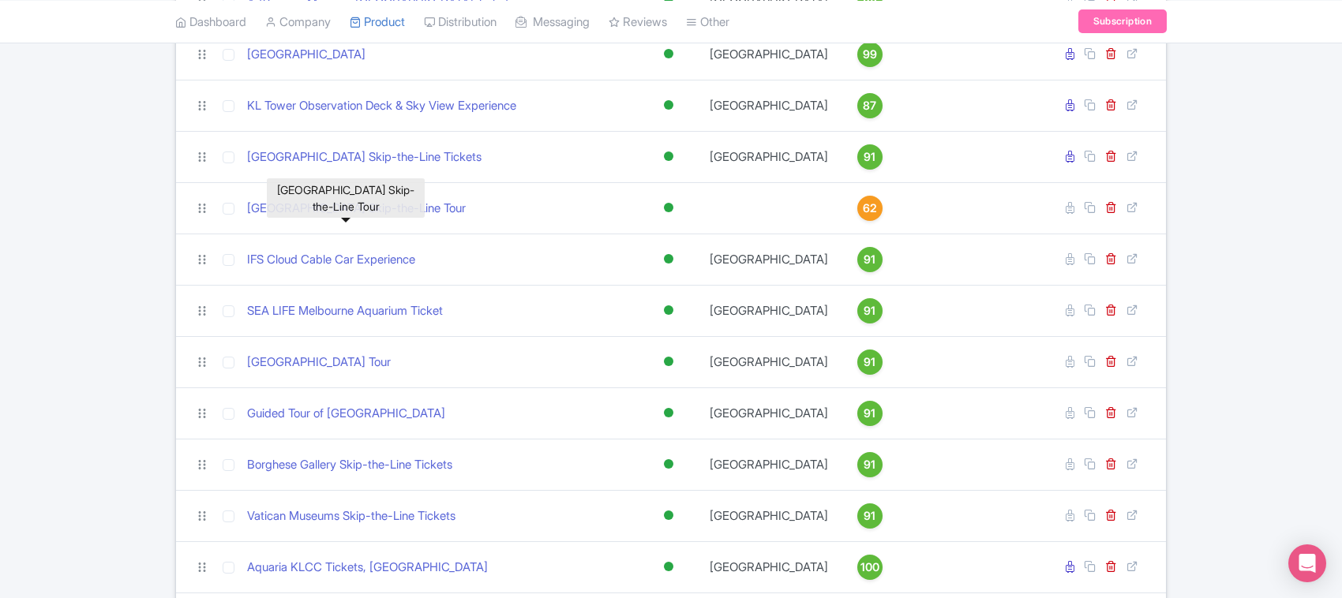
scroll to position [715, 0]
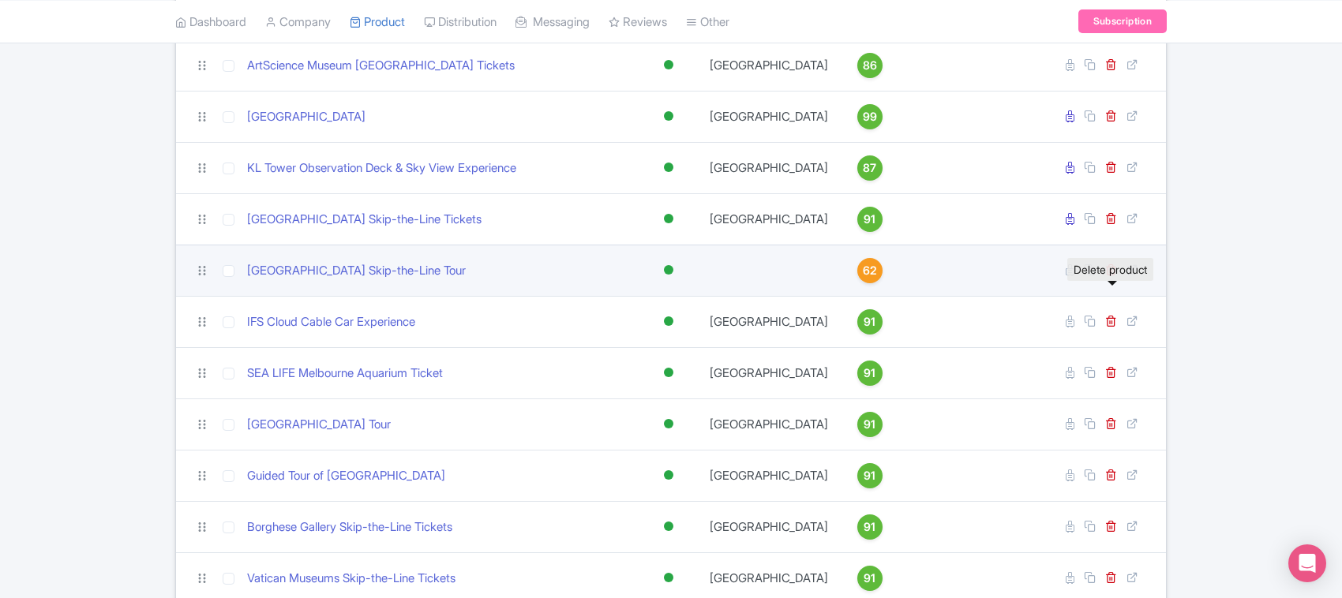
click at [1110, 275] on icon at bounding box center [1111, 270] width 12 height 12
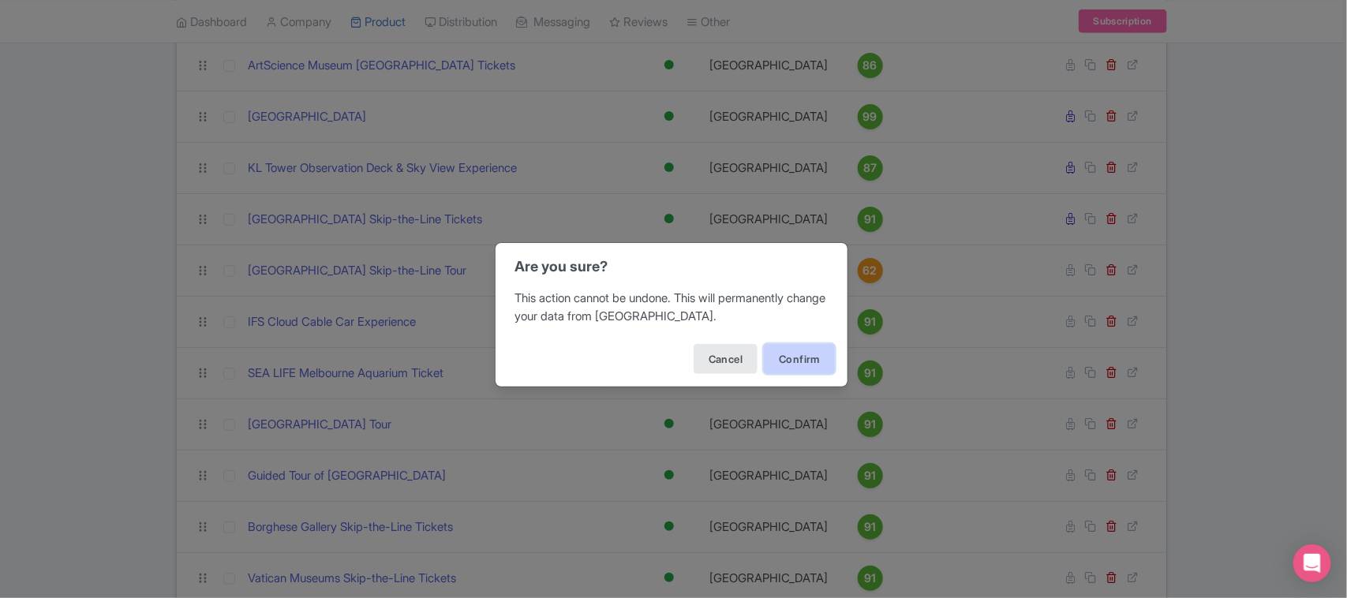
click at [767, 364] on button "Confirm" at bounding box center [799, 359] width 71 height 30
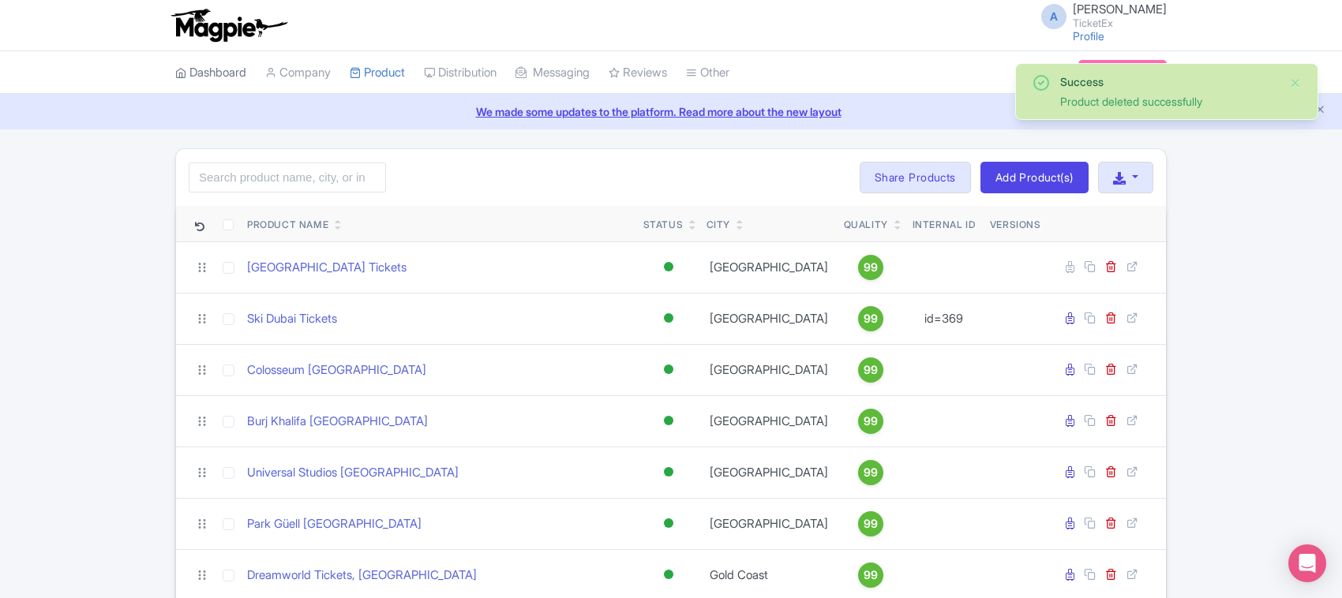
click at [227, 73] on link "Dashboard" at bounding box center [210, 72] width 71 height 43
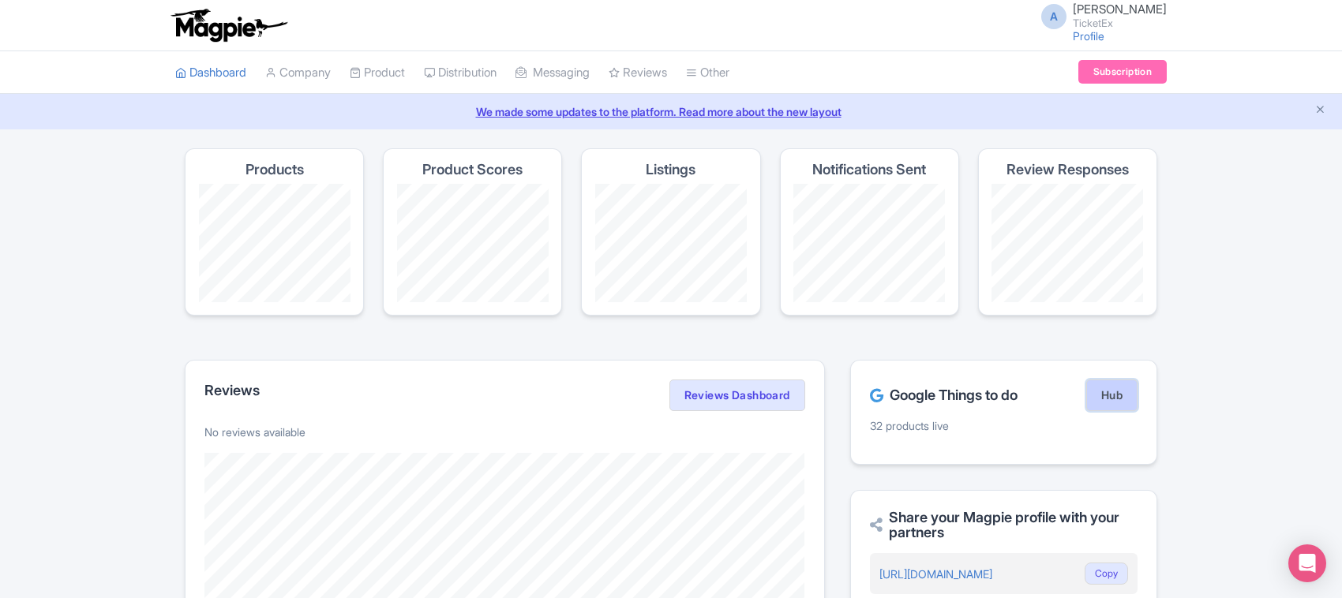
click at [1119, 399] on link "Hub" at bounding box center [1111, 396] width 51 height 32
click at [375, 69] on link "Product" at bounding box center [377, 72] width 55 height 43
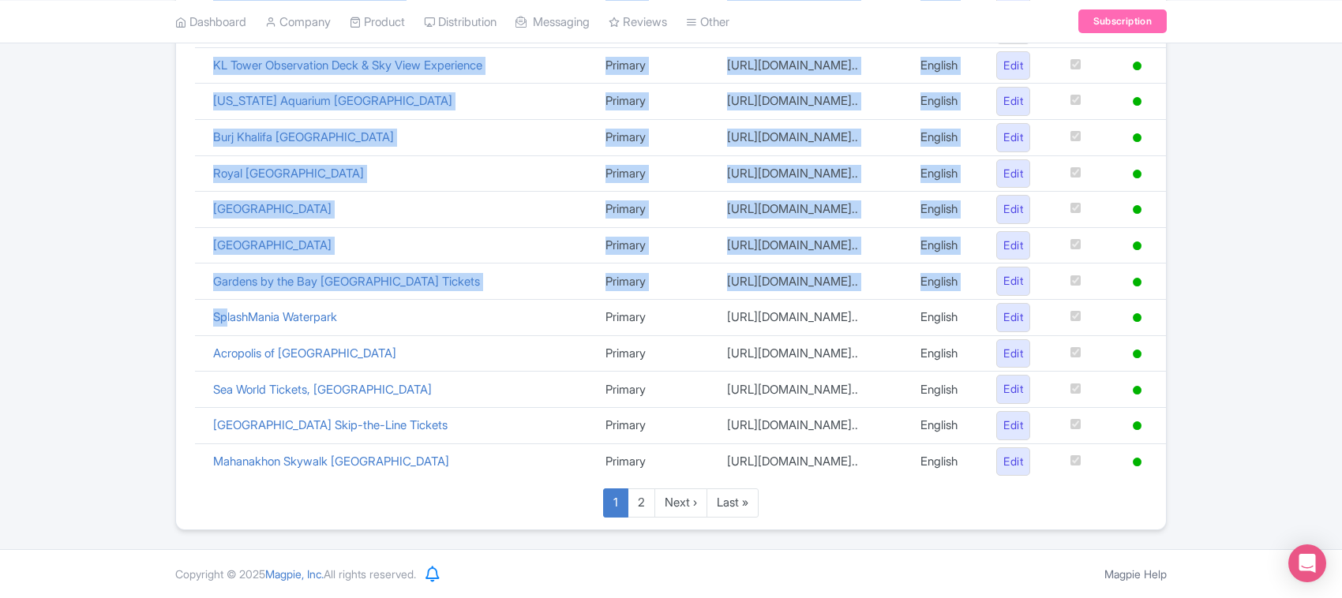
scroll to position [778, 0]
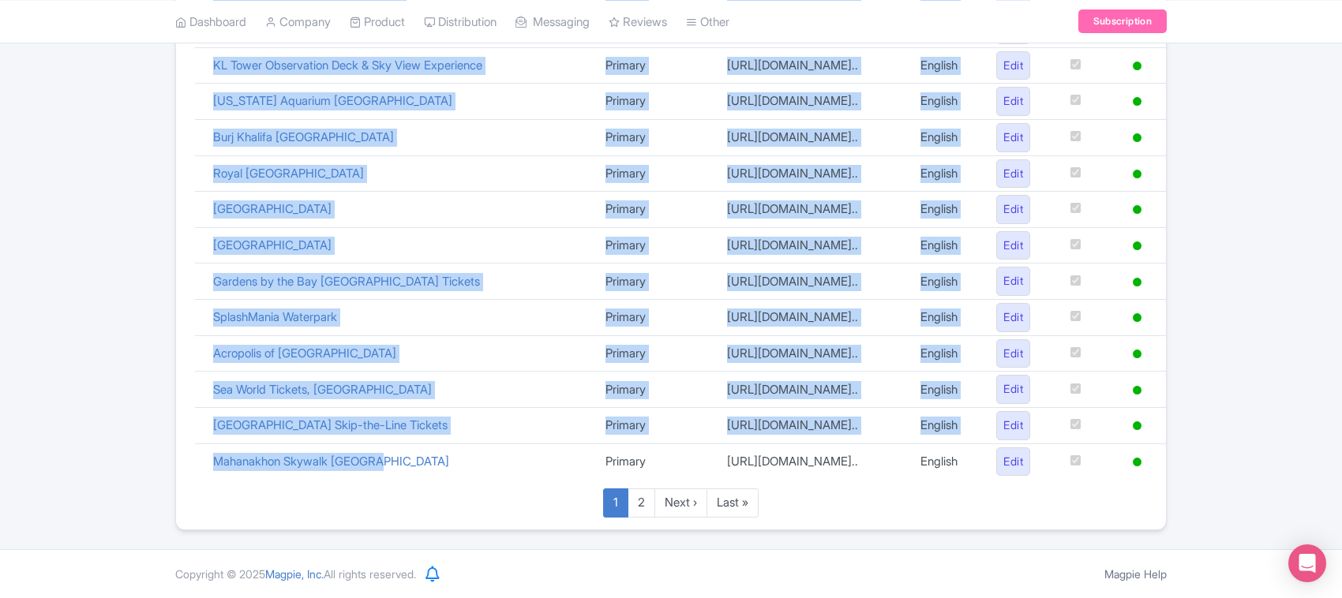
drag, startPoint x: 210, startPoint y: 167, endPoint x: 434, endPoint y: 459, distance: 368.7
click at [438, 474] on tbody "Product name Version Website link Language Activate Status Wild Wadi Waterpark …" at bounding box center [680, 19] width 971 height 919
copy tbody "Wild Wadi Waterpark Dubai Primary https://www.ticketex.co/activity/432/... Engl…"
click at [643, 509] on link "2" at bounding box center [641, 503] width 28 height 29
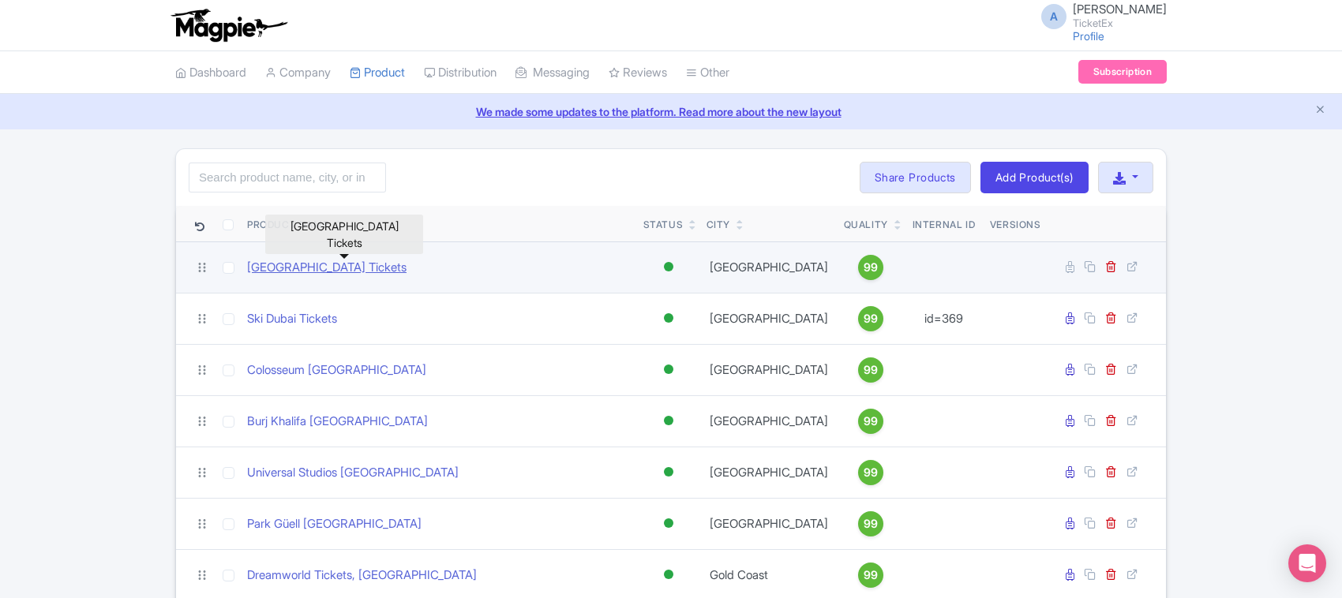
click at [375, 276] on link "Adventure Cove Waterpark Tickets" at bounding box center [326, 268] width 159 height 18
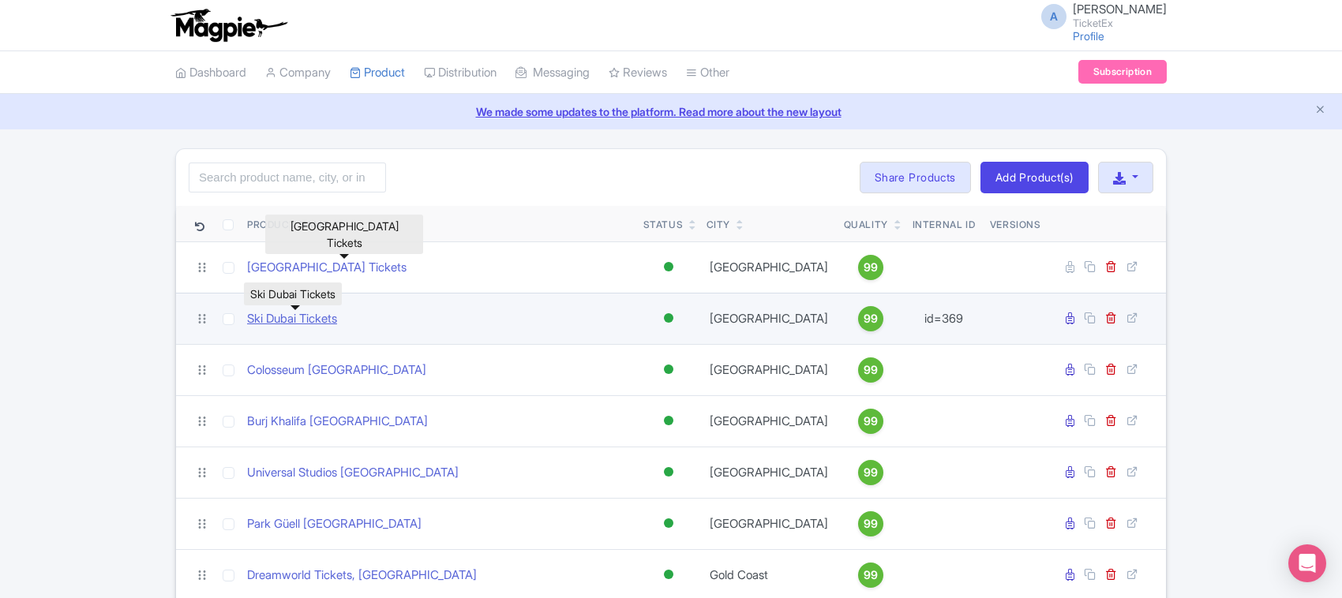
click at [321, 321] on link "Ski Dubai Tickets" at bounding box center [292, 319] width 90 height 18
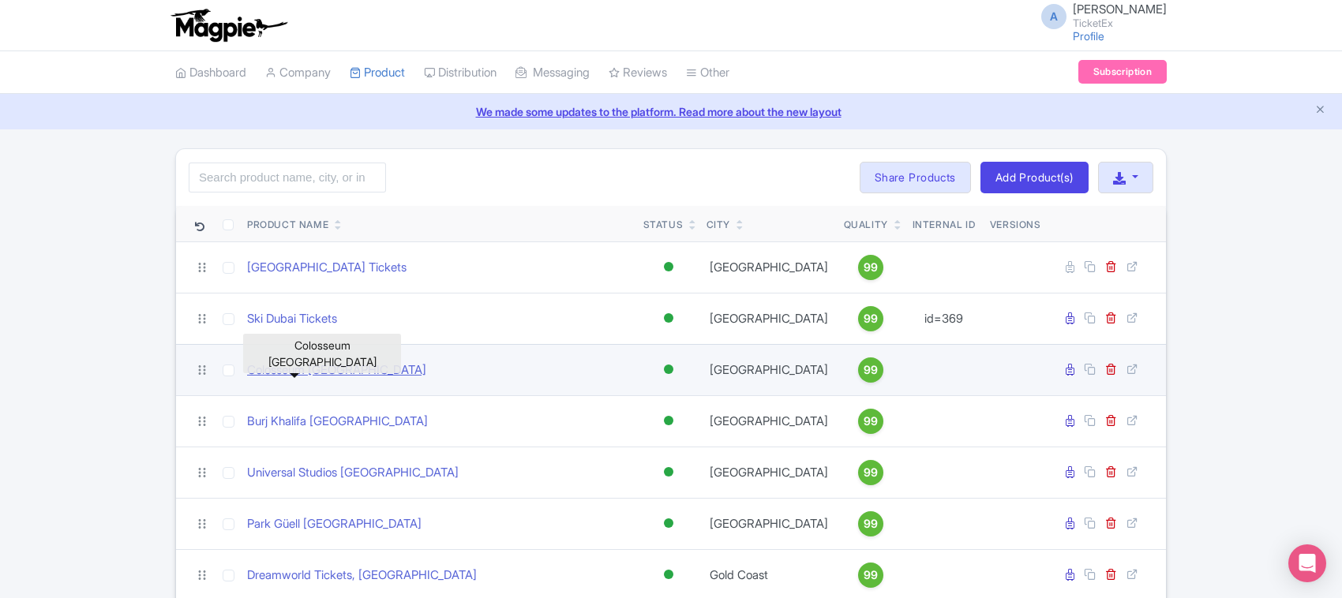
click at [314, 376] on link "Colosseum Rome" at bounding box center [336, 370] width 179 height 18
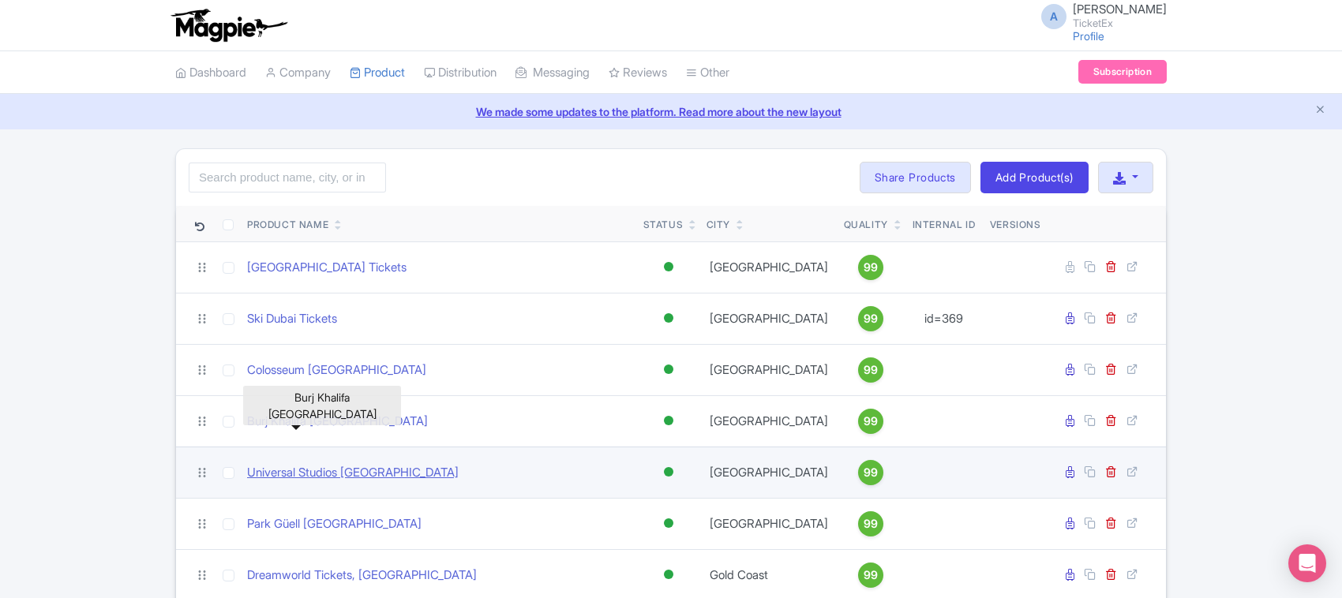
drag, startPoint x: 306, startPoint y: 421, endPoint x: 305, endPoint y: 474, distance: 53.7
click at [306, 421] on link "Burj Khalifa Dubai" at bounding box center [337, 422] width 181 height 18
click at [305, 474] on link "Universal Studios Hollywood" at bounding box center [353, 473] width 212 height 18
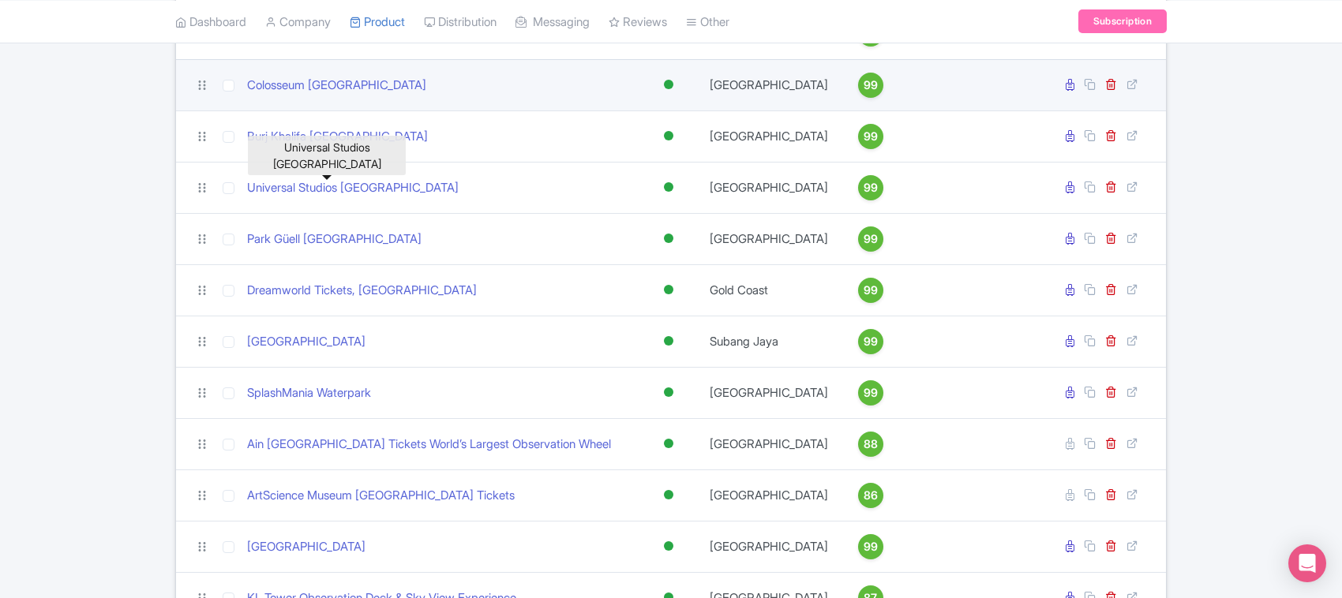
scroll to position [395, 0]
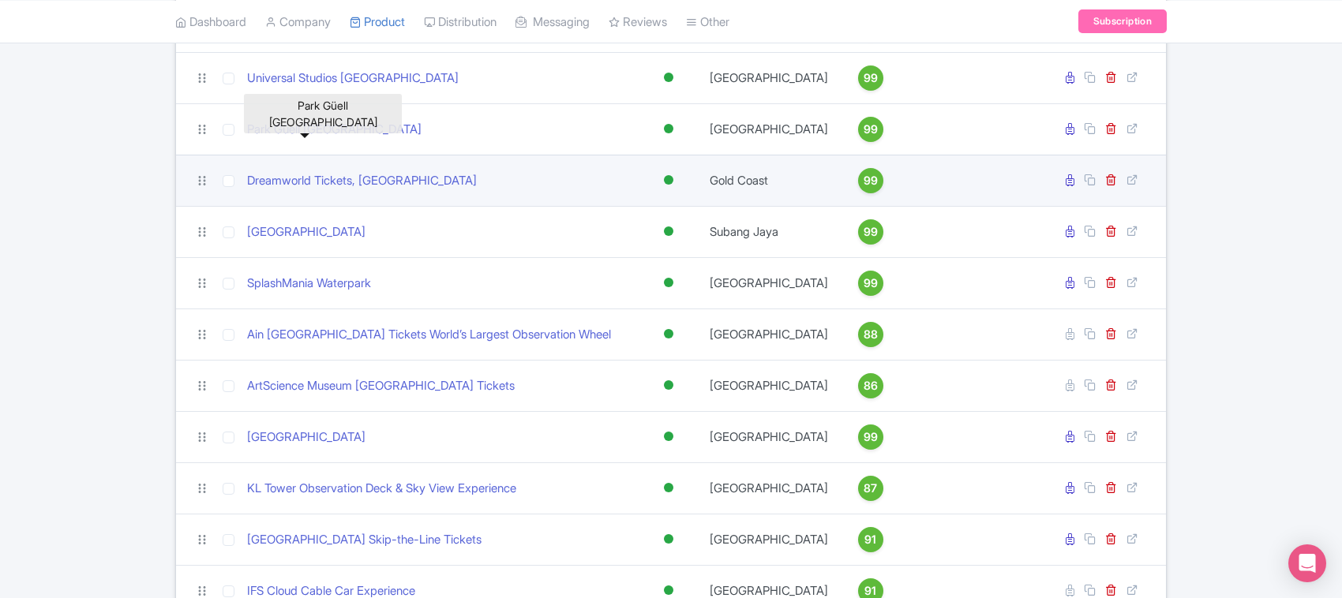
drag, startPoint x: 346, startPoint y: 131, endPoint x: 341, endPoint y: 167, distance: 36.6
click at [346, 130] on link "Park Güell Barcelona" at bounding box center [334, 130] width 174 height 18
click at [340, 183] on link "Dreamworld Tickets, Gold Coast" at bounding box center [362, 181] width 230 height 18
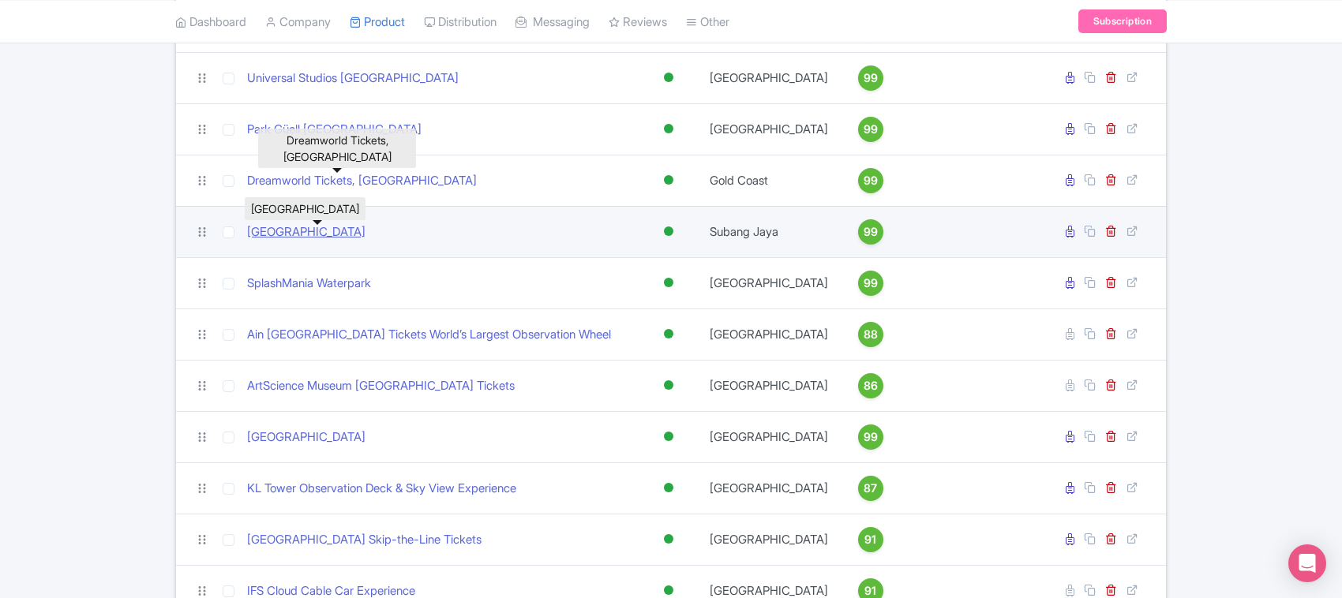
click at [337, 234] on link "Sunway Lagoon Malaysia" at bounding box center [306, 232] width 118 height 18
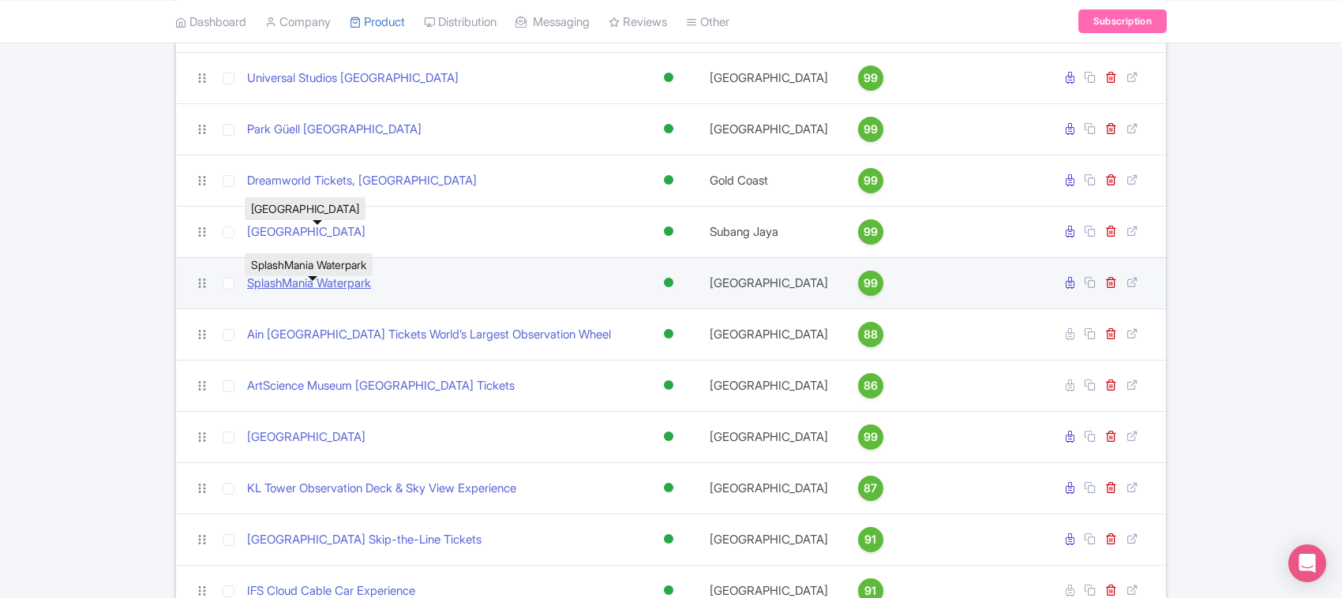
click at [332, 293] on link "SplashMania Waterpark" at bounding box center [309, 284] width 124 height 18
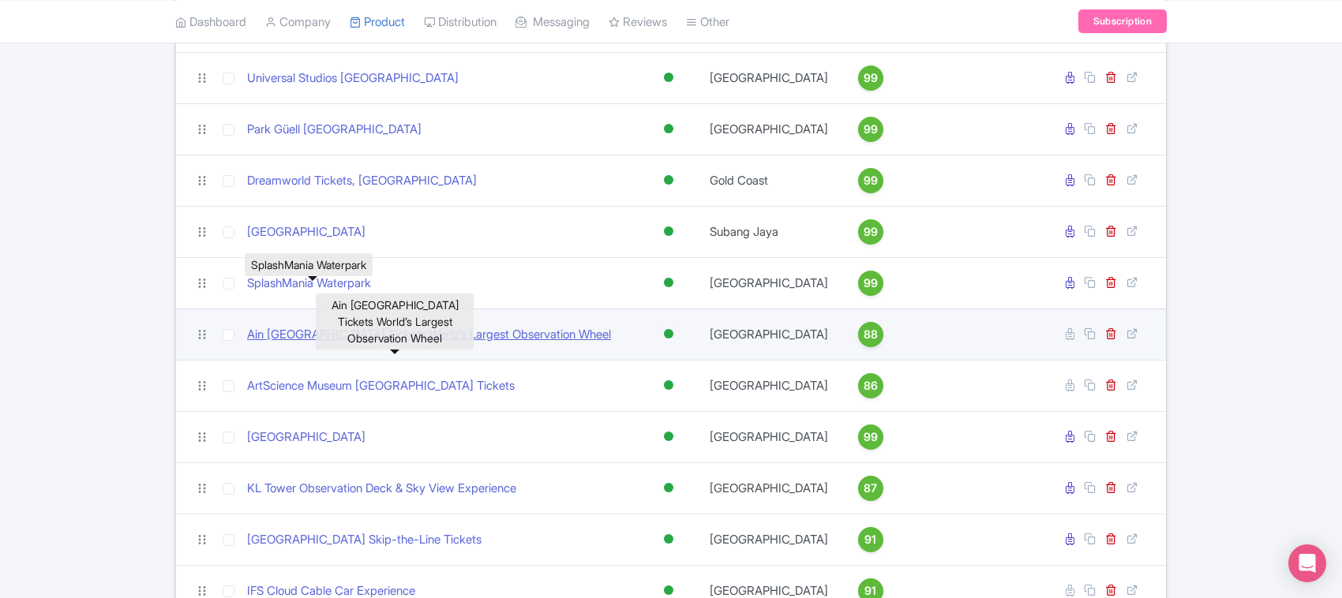
click at [338, 344] on link "Ain Dubai Tickets World’s Largest Observation Wheel" at bounding box center [429, 335] width 364 height 18
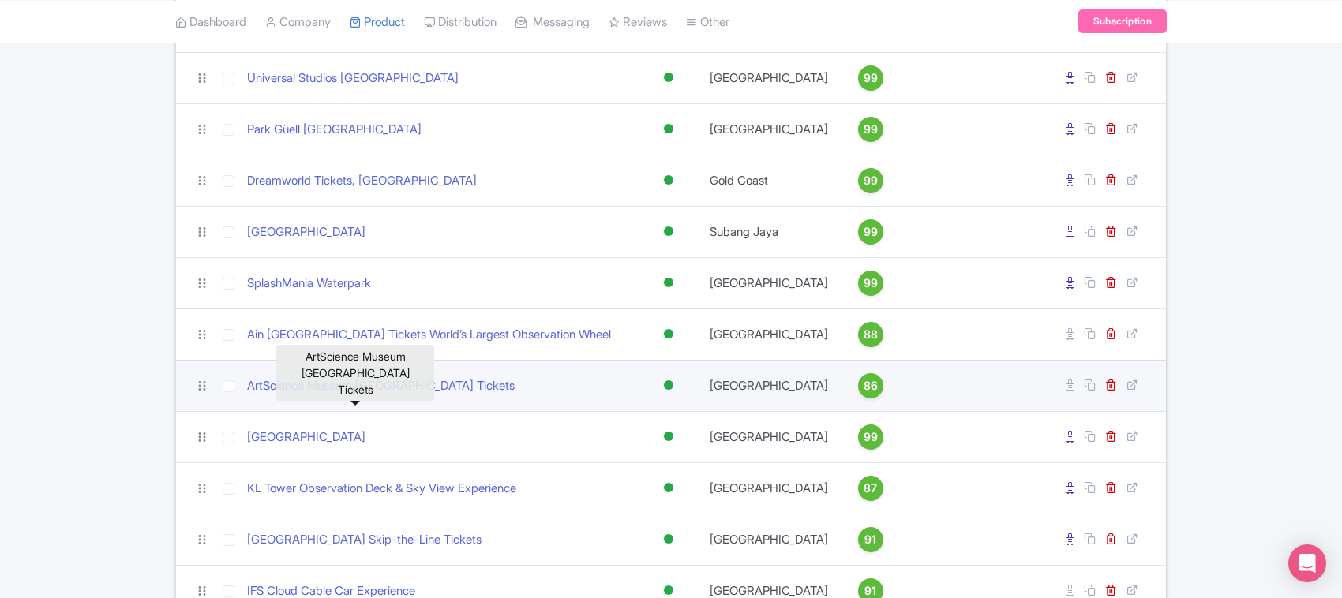
click at [335, 395] on link "ArtScience Museum Singapore Tickets" at bounding box center [381, 386] width 268 height 18
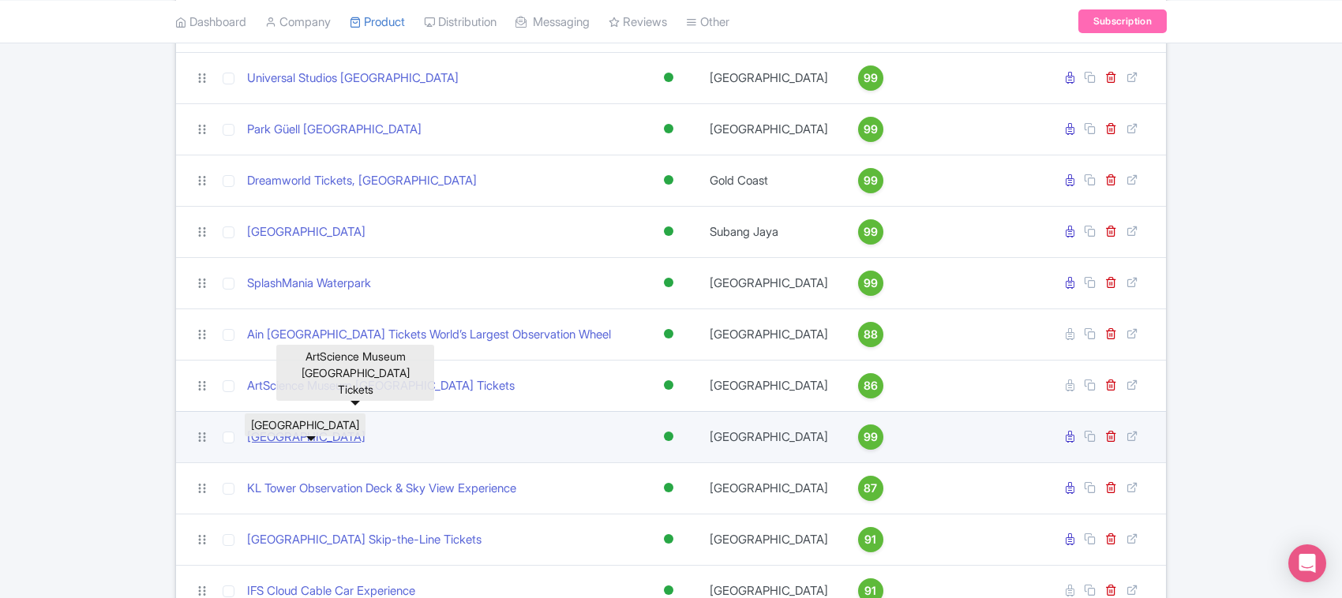
click at [331, 447] on link "Royal Palace of Madrid" at bounding box center [306, 438] width 118 height 18
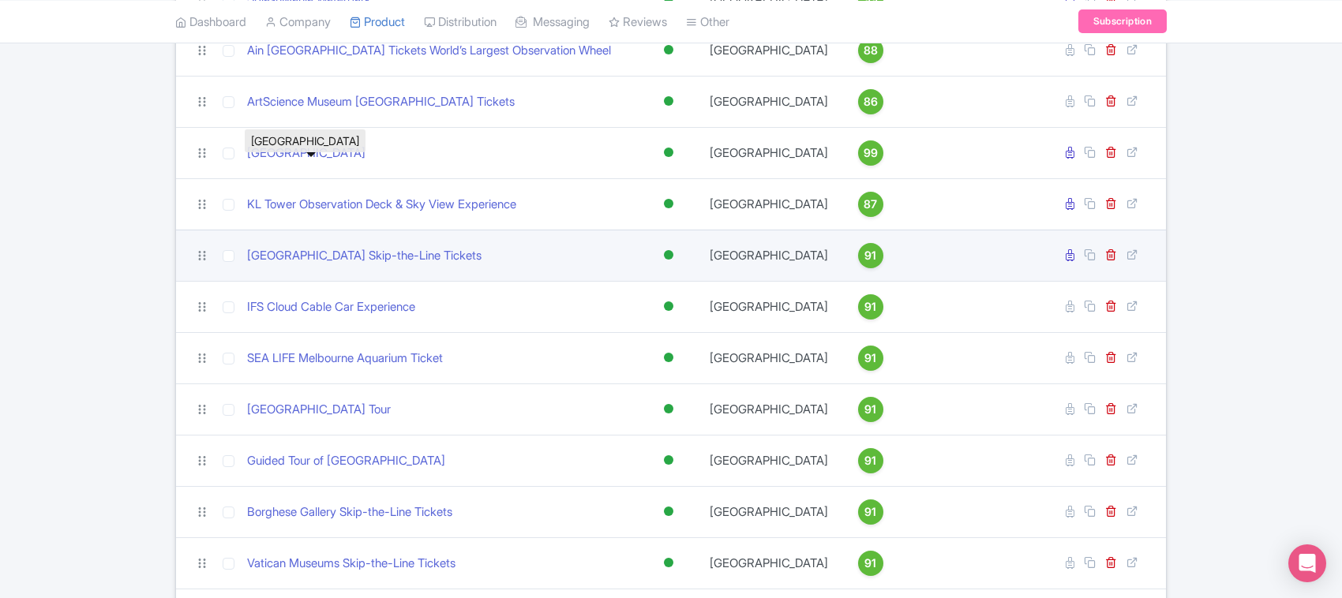
scroll to position [691, 0]
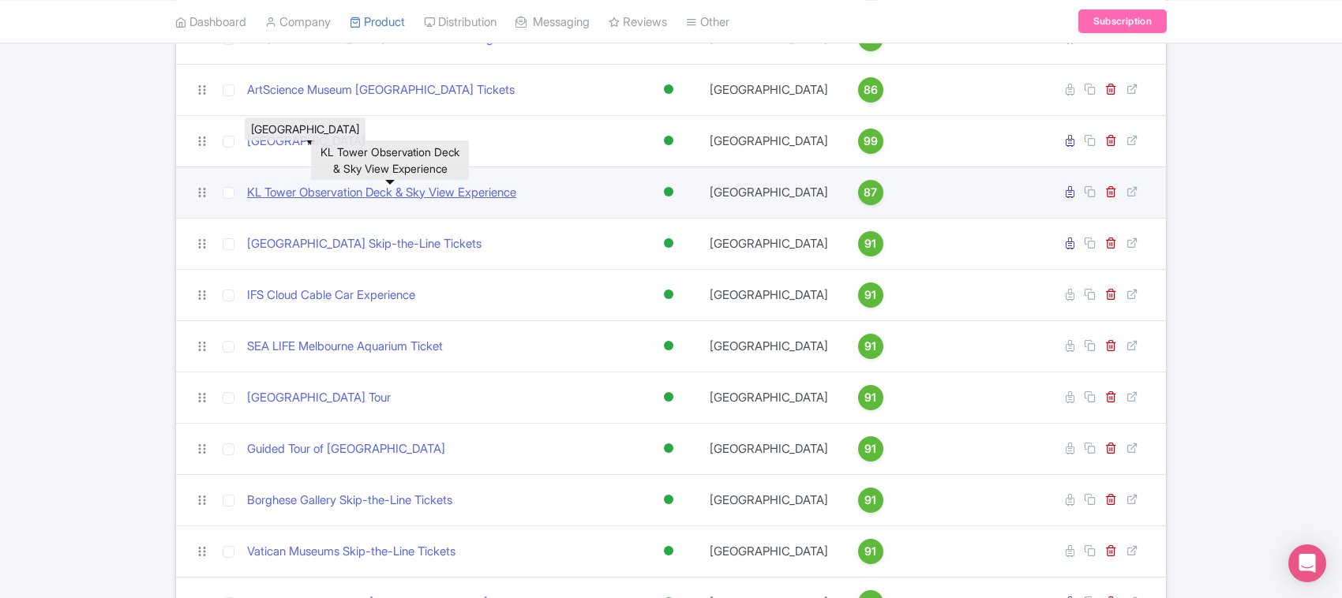
click at [347, 202] on link "KL Tower Observation Deck & Sky View Experience" at bounding box center [381, 193] width 269 height 18
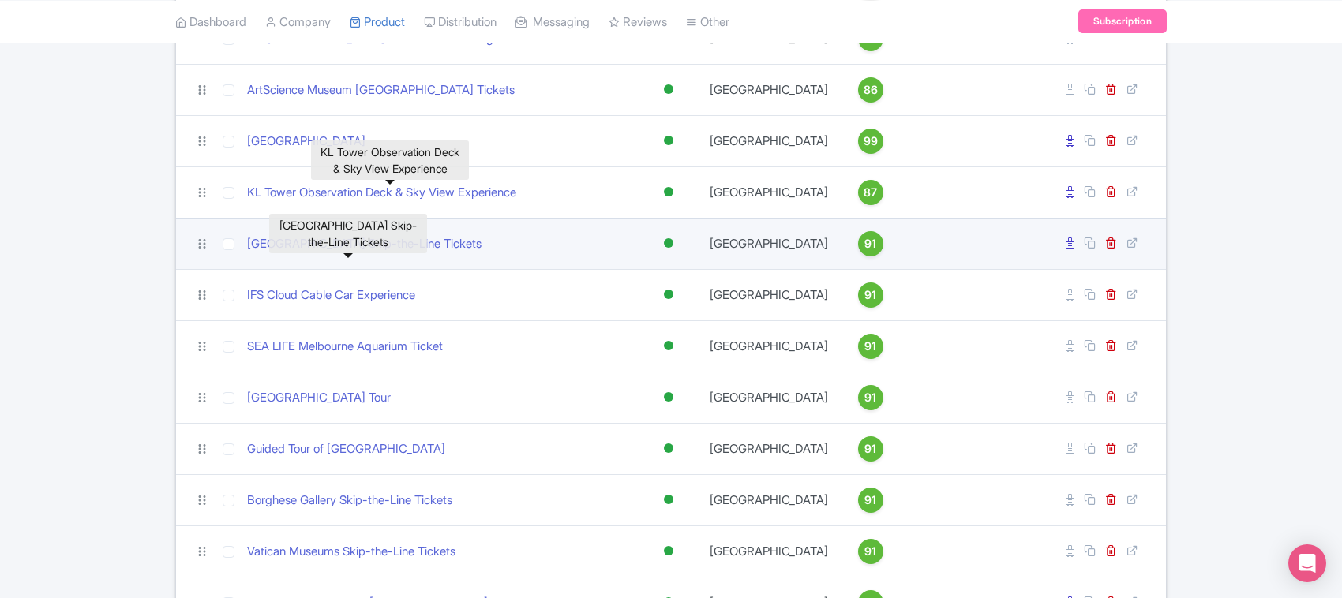
click at [353, 253] on link "Sistine Chapel Skip-the-Line Tickets" at bounding box center [364, 244] width 234 height 18
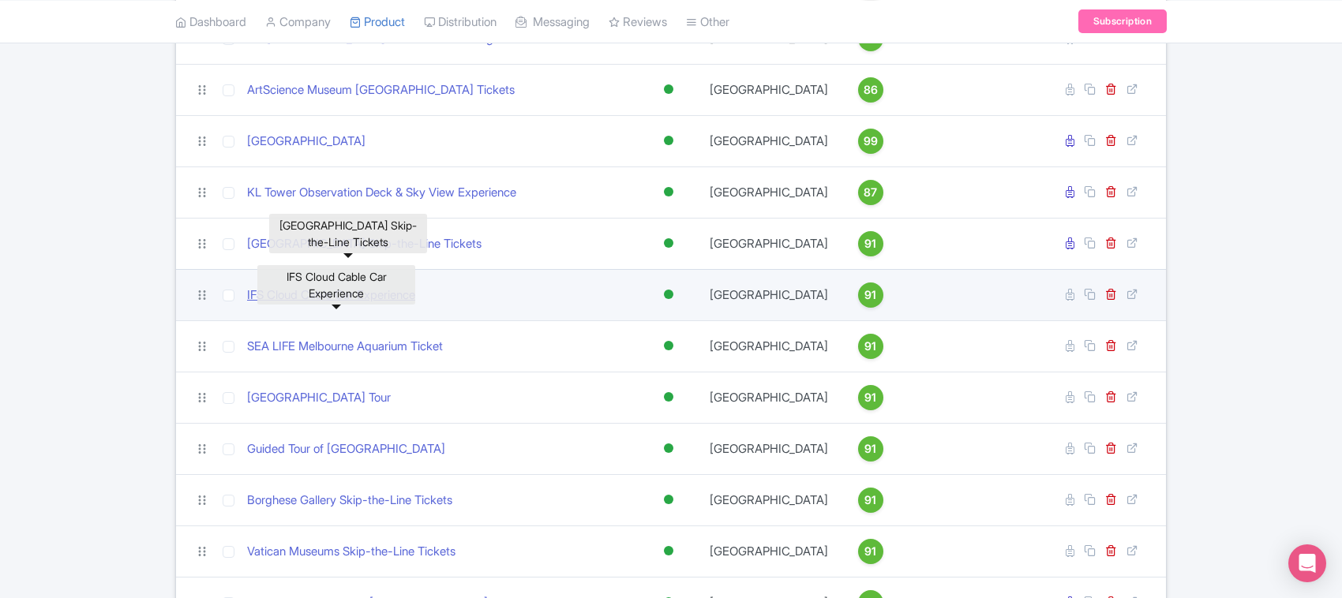
click at [356, 305] on link "IFS Cloud Cable Car Experience" at bounding box center [331, 295] width 168 height 18
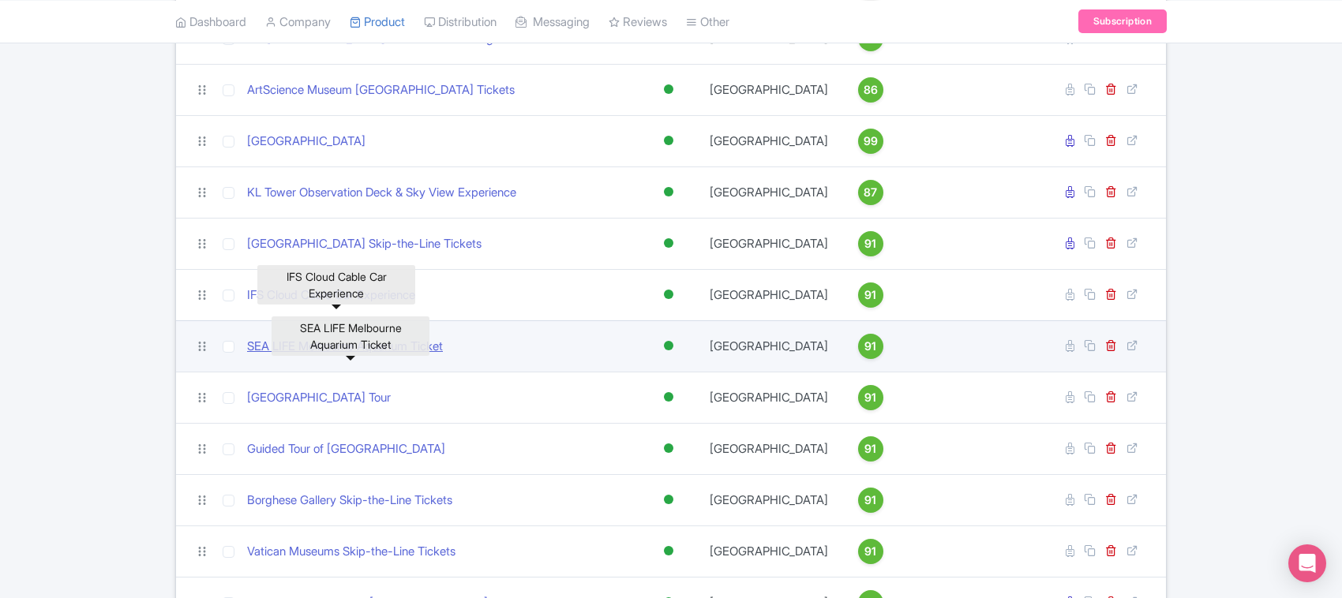
click at [356, 356] on link "SEA LIFE Melbourne Aquarium Ticket" at bounding box center [345, 347] width 196 height 18
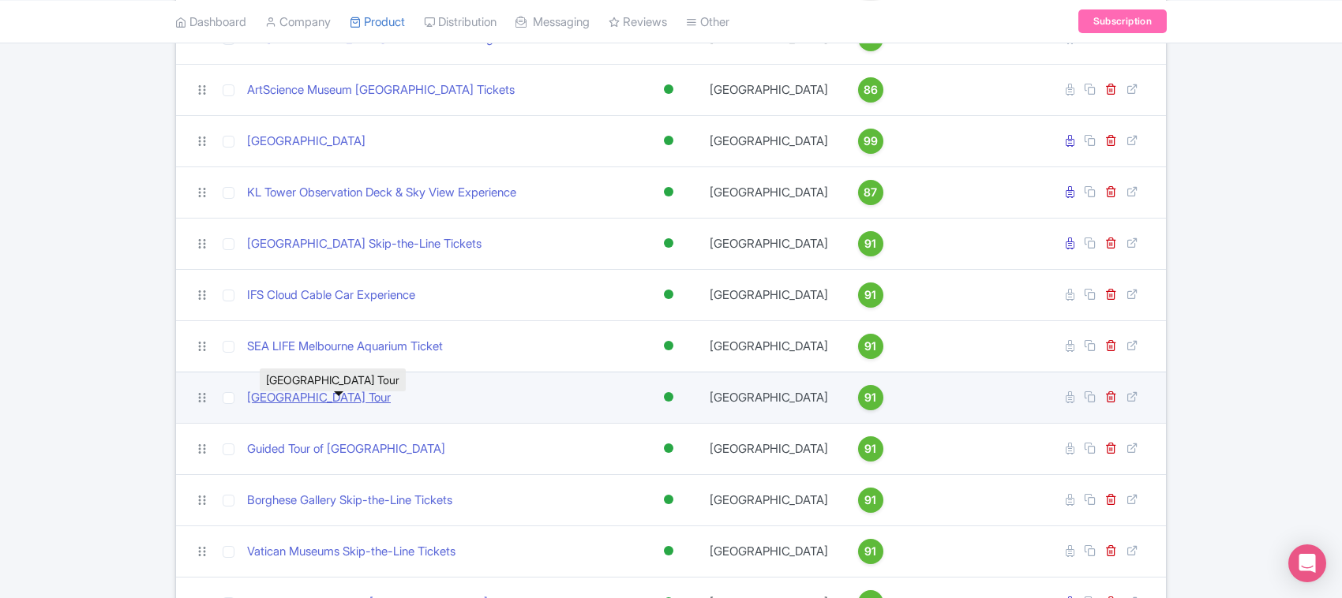
click at [361, 407] on link "Versailles Palace & Gardens Tour" at bounding box center [319, 398] width 144 height 18
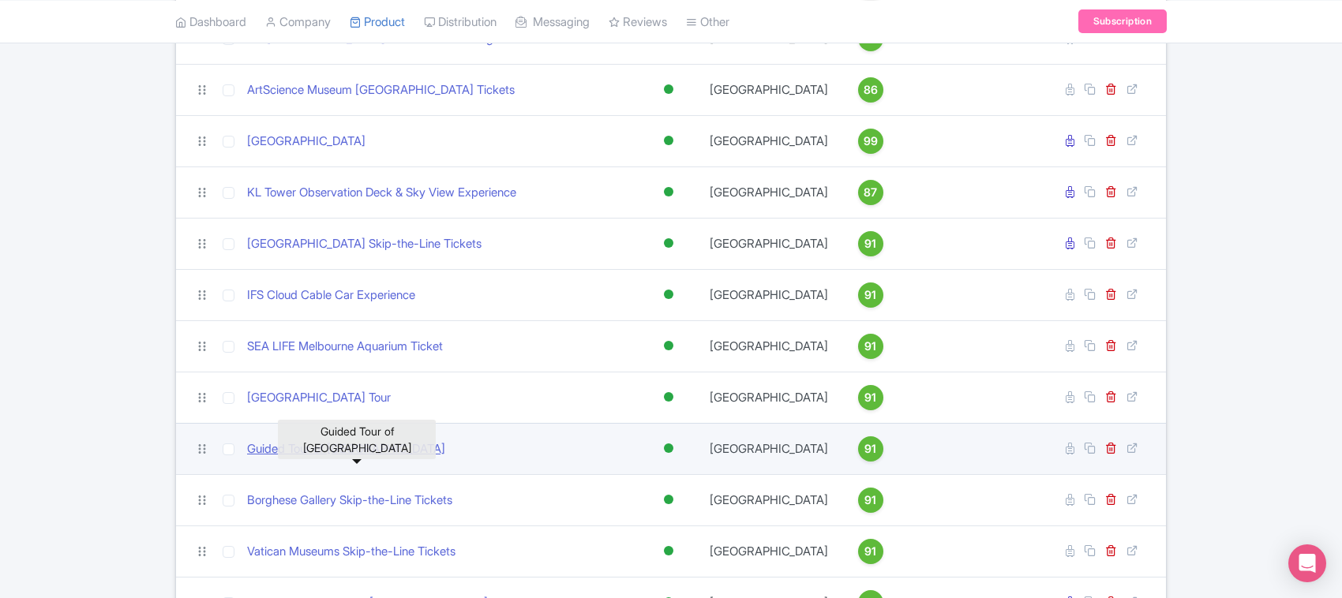
click at [363, 459] on link "Guided Tour of Basilica Cistern Istanbul" at bounding box center [346, 449] width 198 height 18
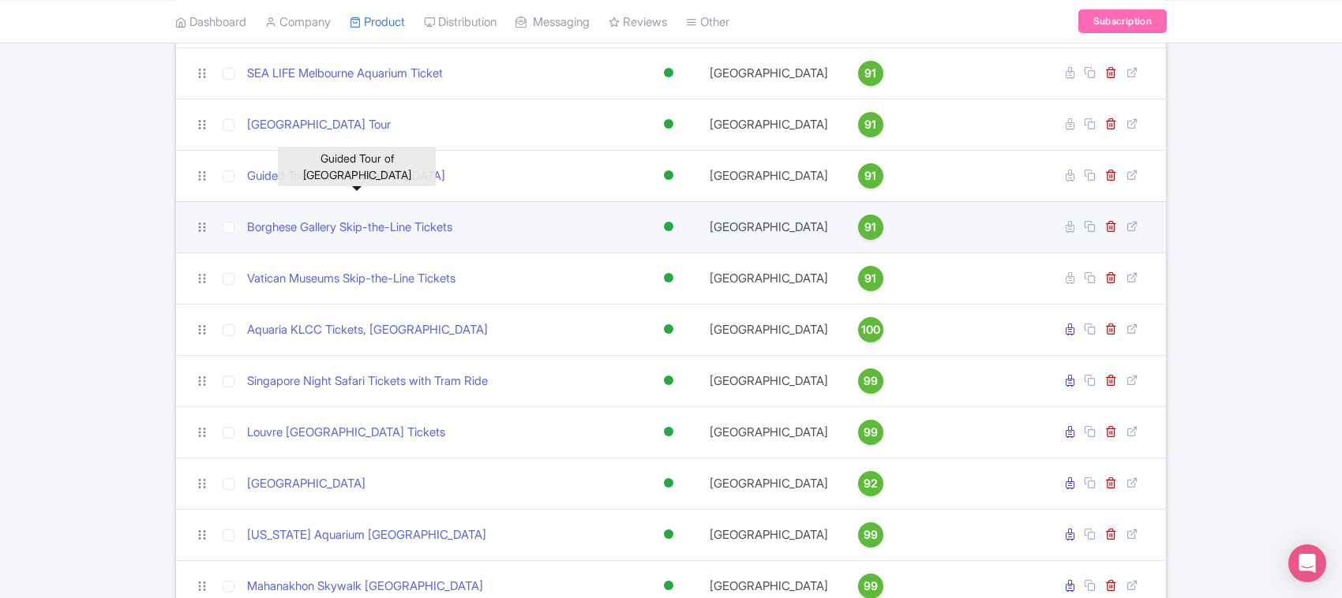
scroll to position [987, 0]
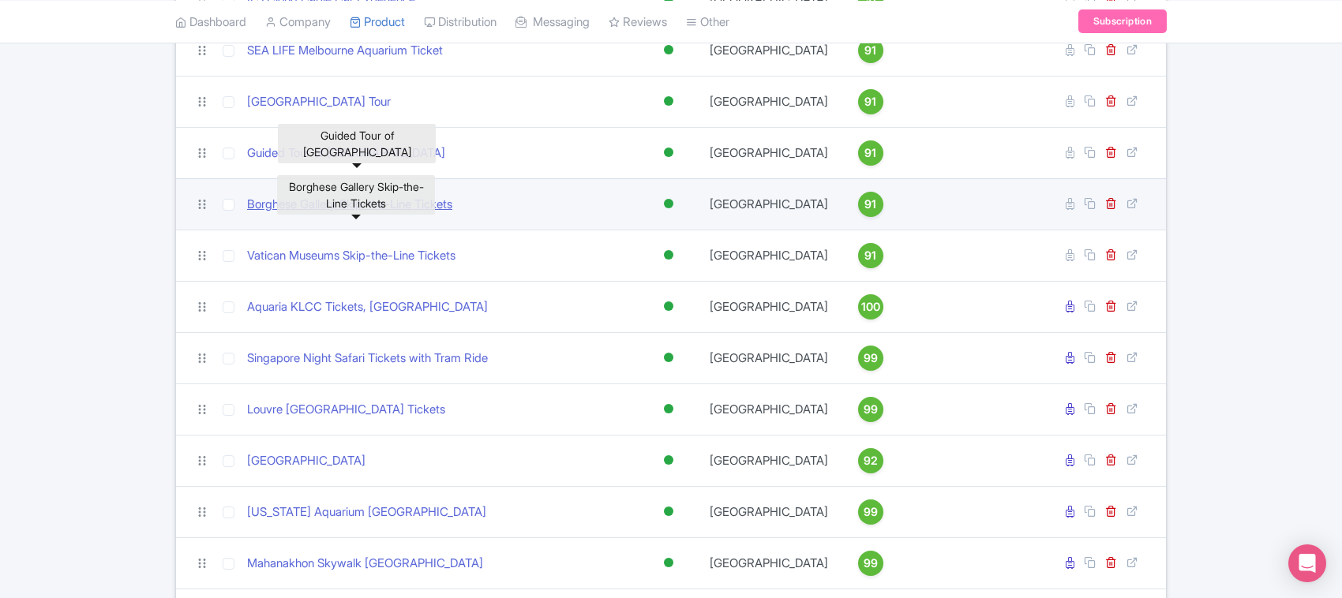
click at [344, 214] on link "Borghese Gallery Skip-the-Line Tickets" at bounding box center [349, 205] width 205 height 18
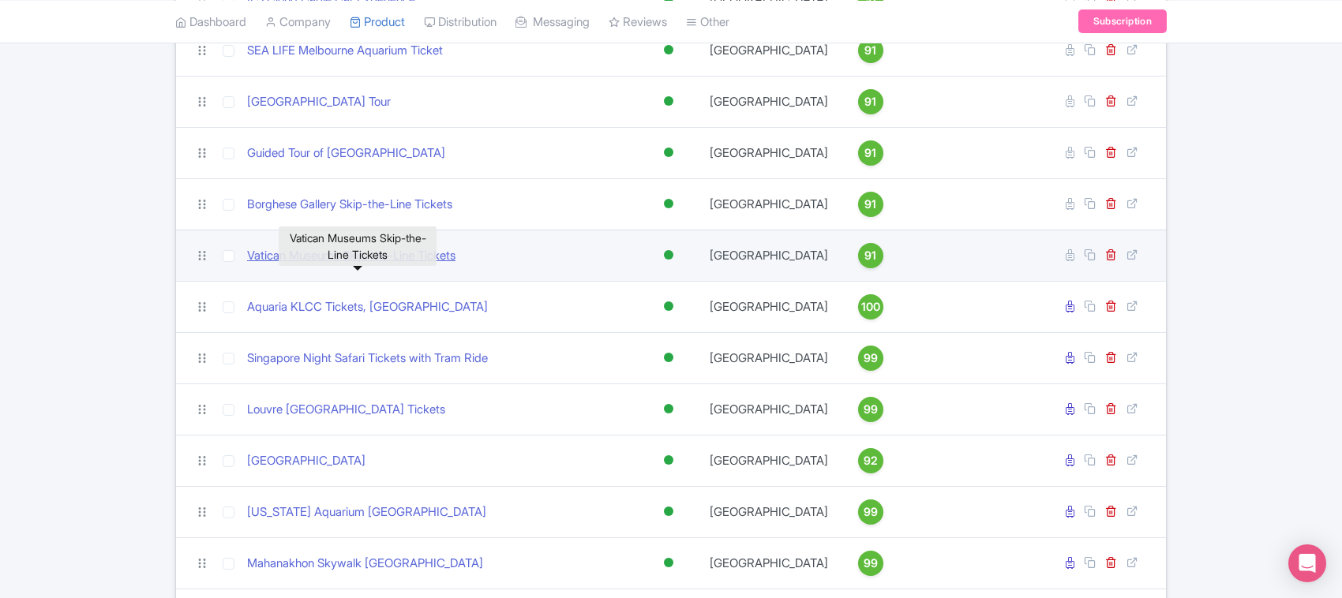
click at [353, 265] on link "Vatican Museums Skip-the-Line Tickets" at bounding box center [351, 256] width 208 height 18
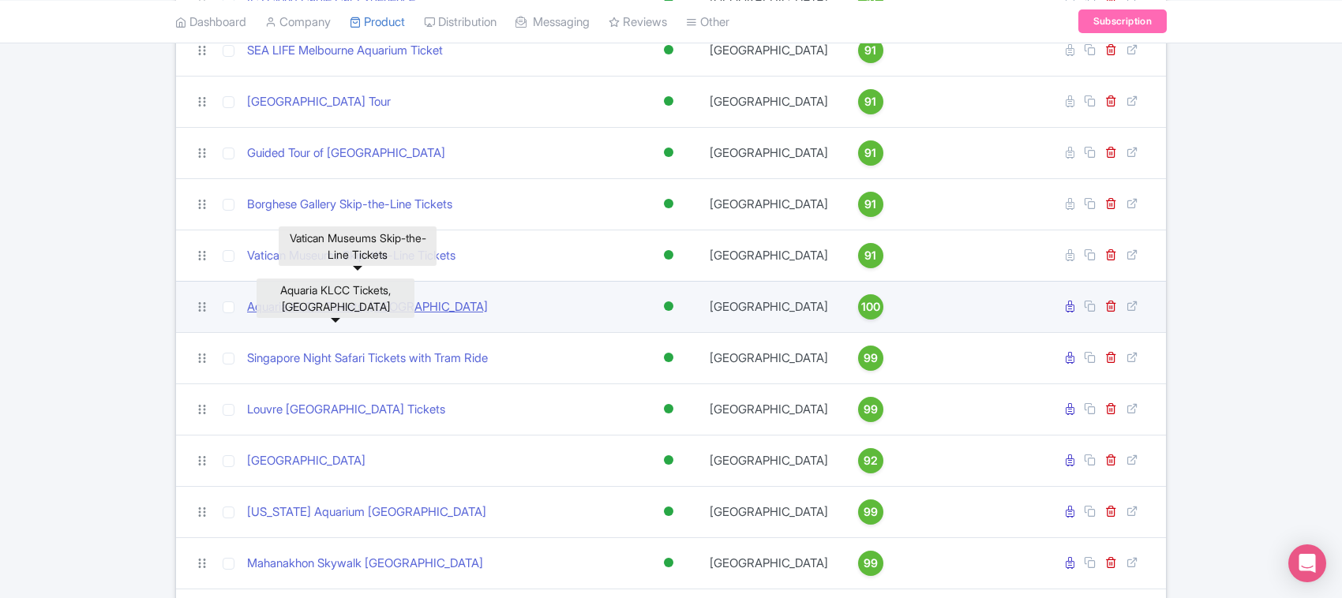
click at [358, 316] on link "Aquaria KLCC Tickets, Malaysia" at bounding box center [367, 307] width 241 height 18
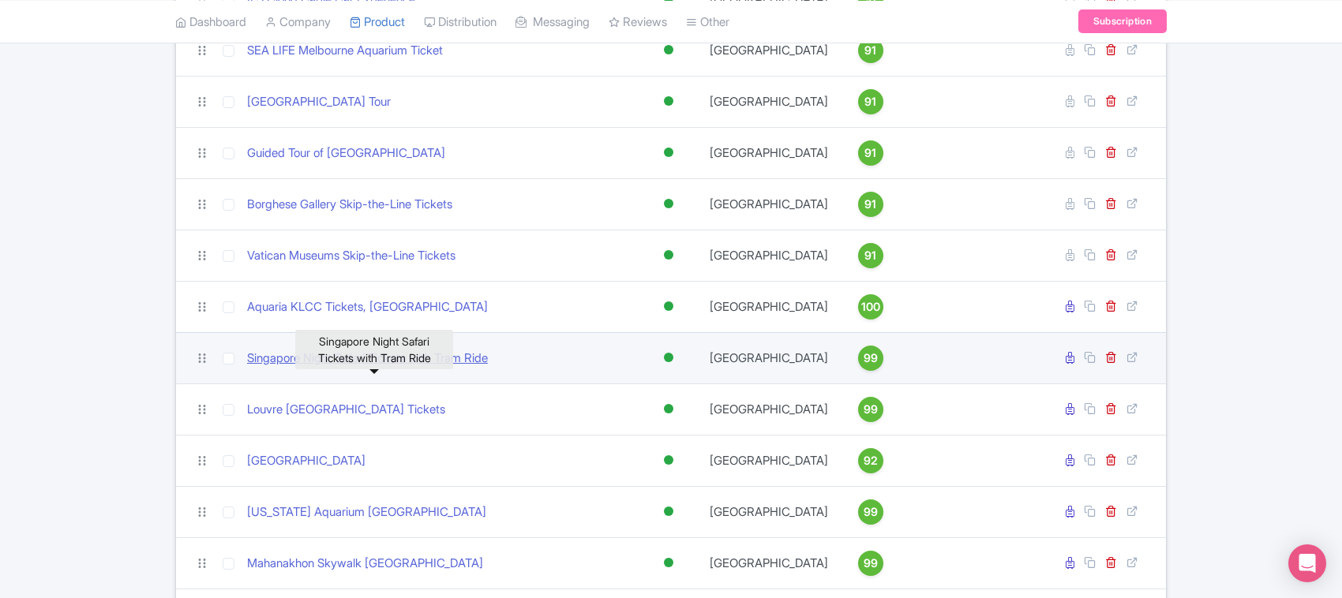
click at [358, 368] on link "Singapore Night Safari Tickets with Tram Ride" at bounding box center [367, 359] width 241 height 18
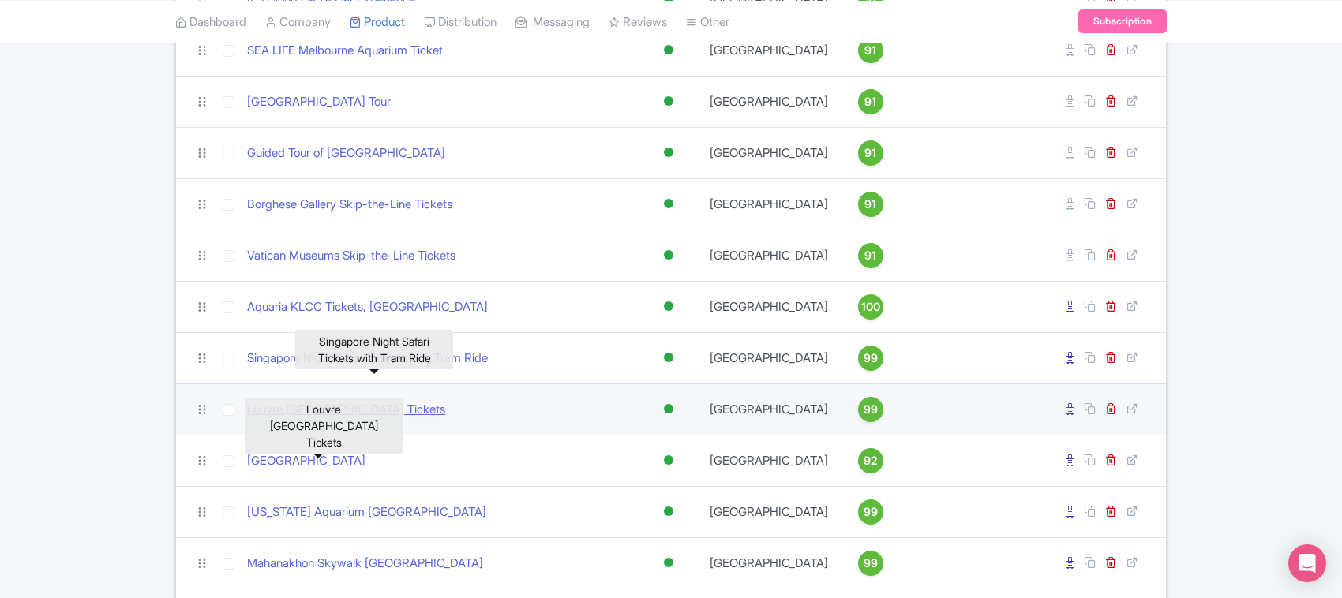
click at [359, 419] on link "Louvre Abu Dhabi Tickets" at bounding box center [346, 410] width 198 height 18
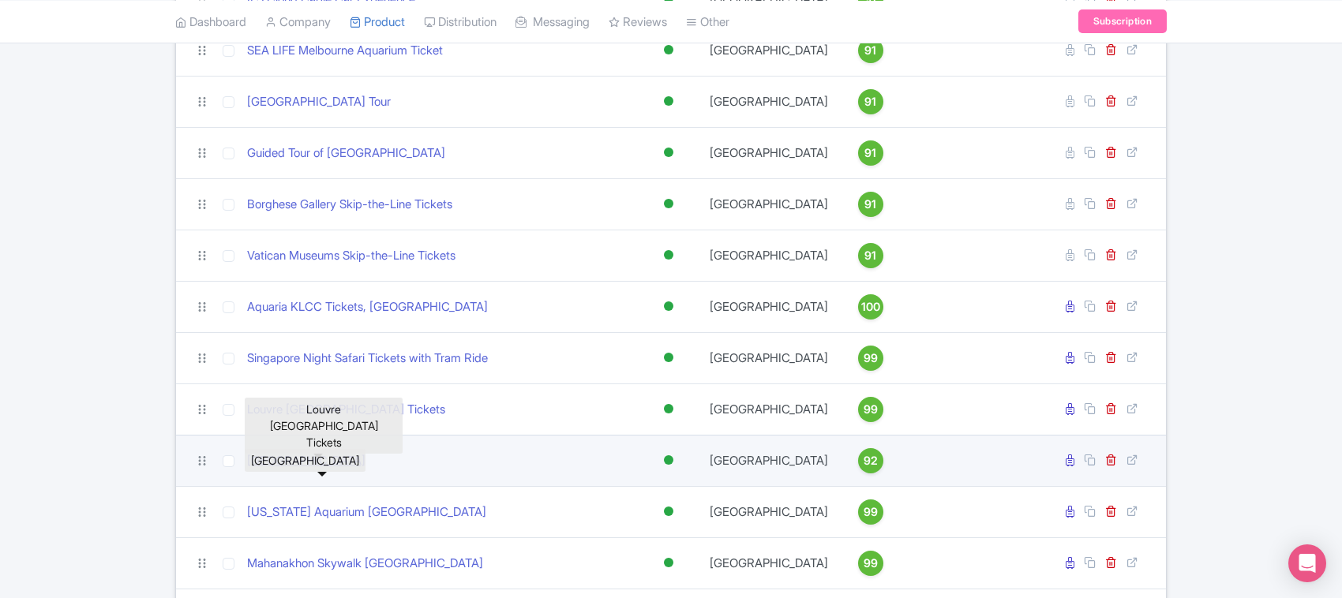
click at [344, 470] on link "Wild Wadi Waterpark Dubai" at bounding box center [306, 461] width 118 height 18
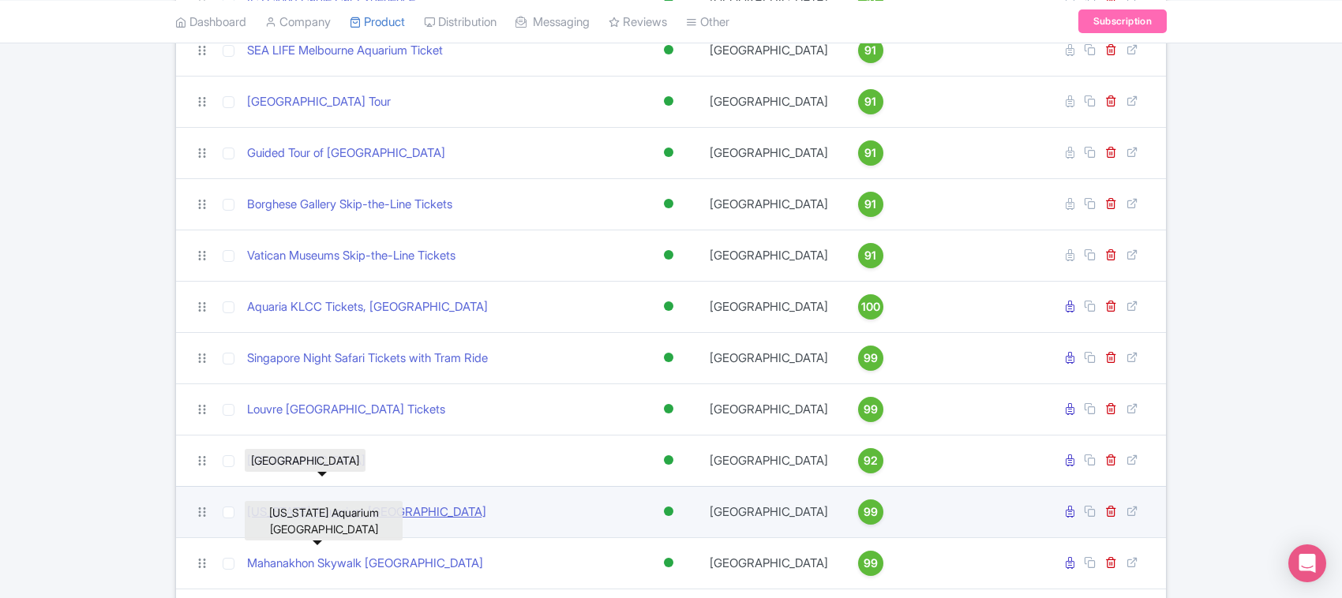
click at [335, 522] on link "Georgia Aquarium Atlanta" at bounding box center [366, 513] width 239 height 18
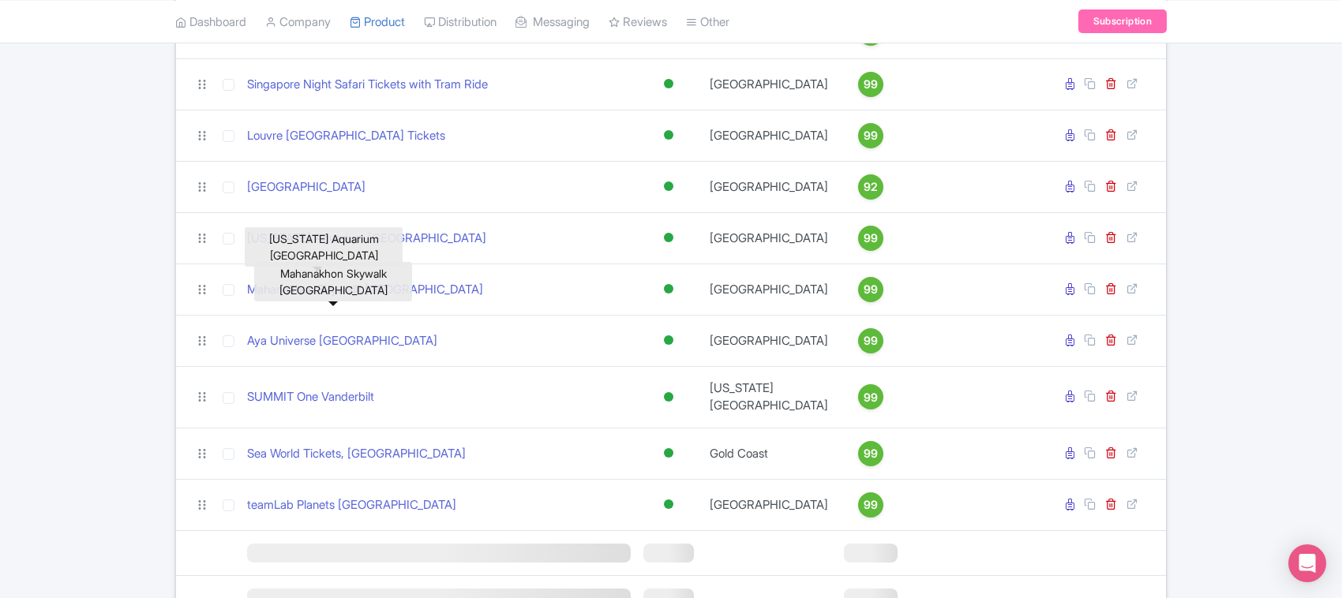
scroll to position [1282, 0]
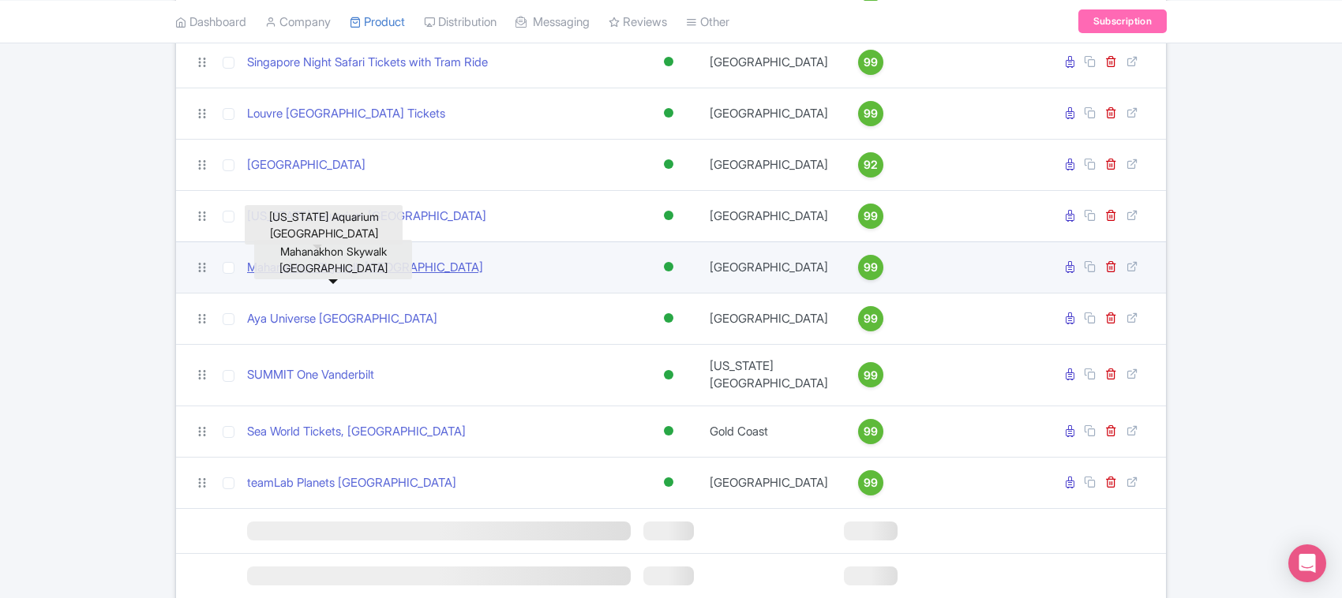
click at [314, 277] on link "Mahanakhon Skywalk Bangkok" at bounding box center [365, 268] width 236 height 18
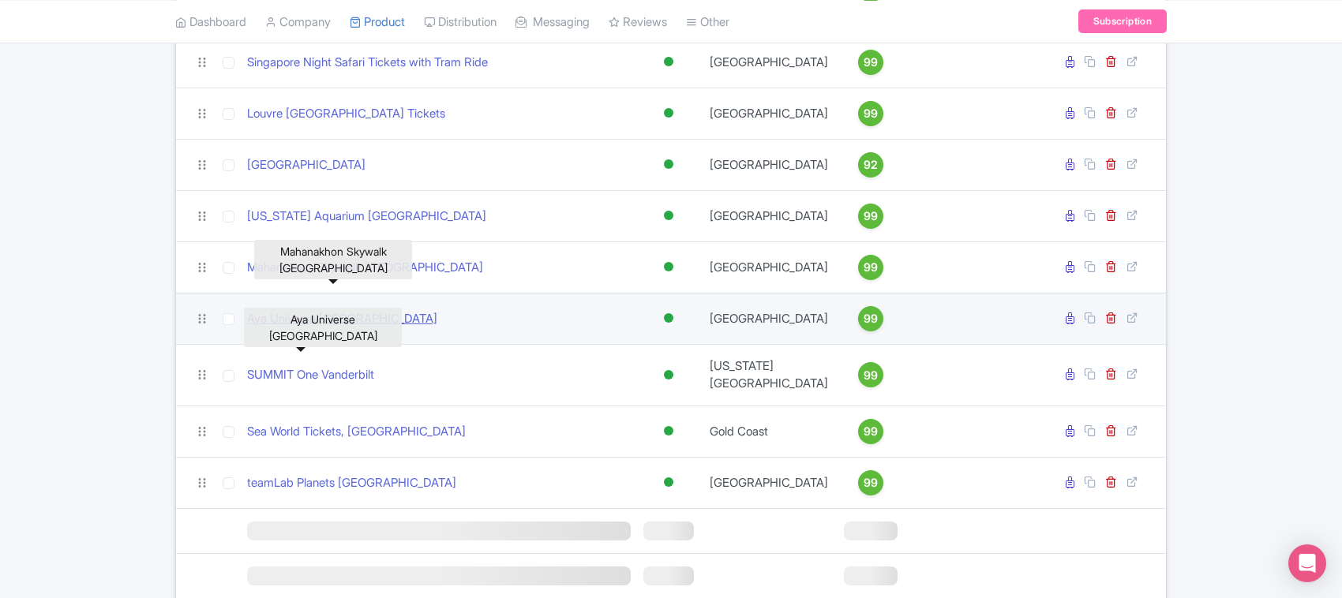
click at [316, 328] on link "Aya Universe Dubai" at bounding box center [342, 319] width 190 height 18
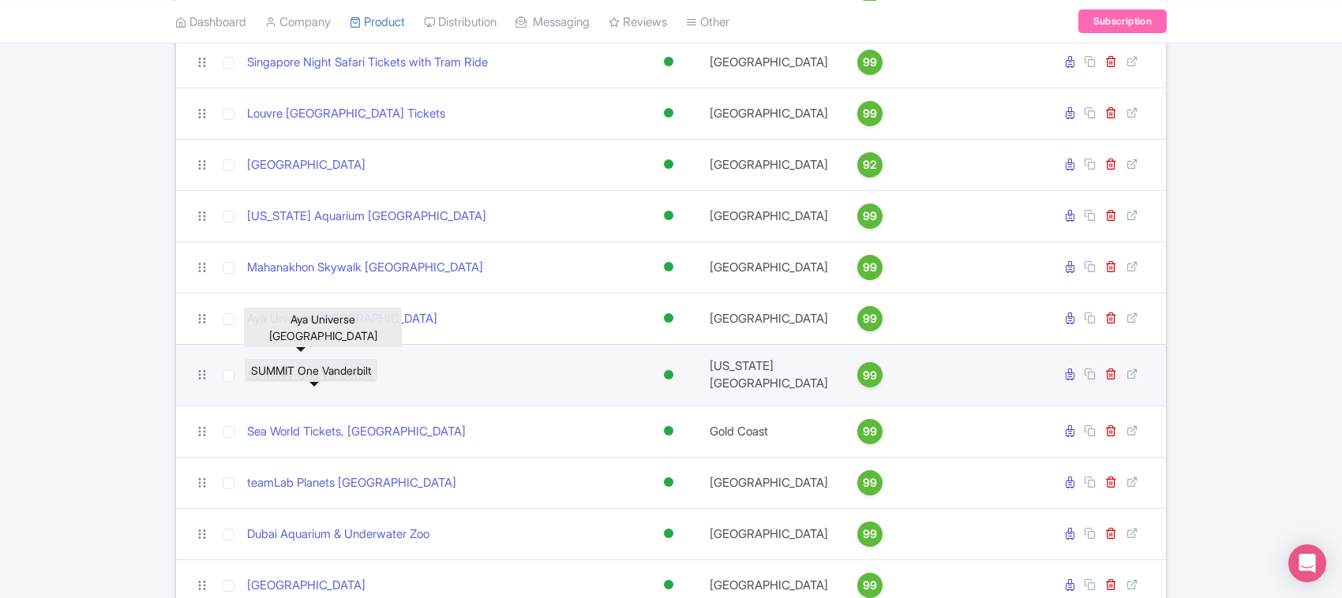
click at [313, 384] on link "SUMMIT One Vanderbilt" at bounding box center [310, 375] width 127 height 18
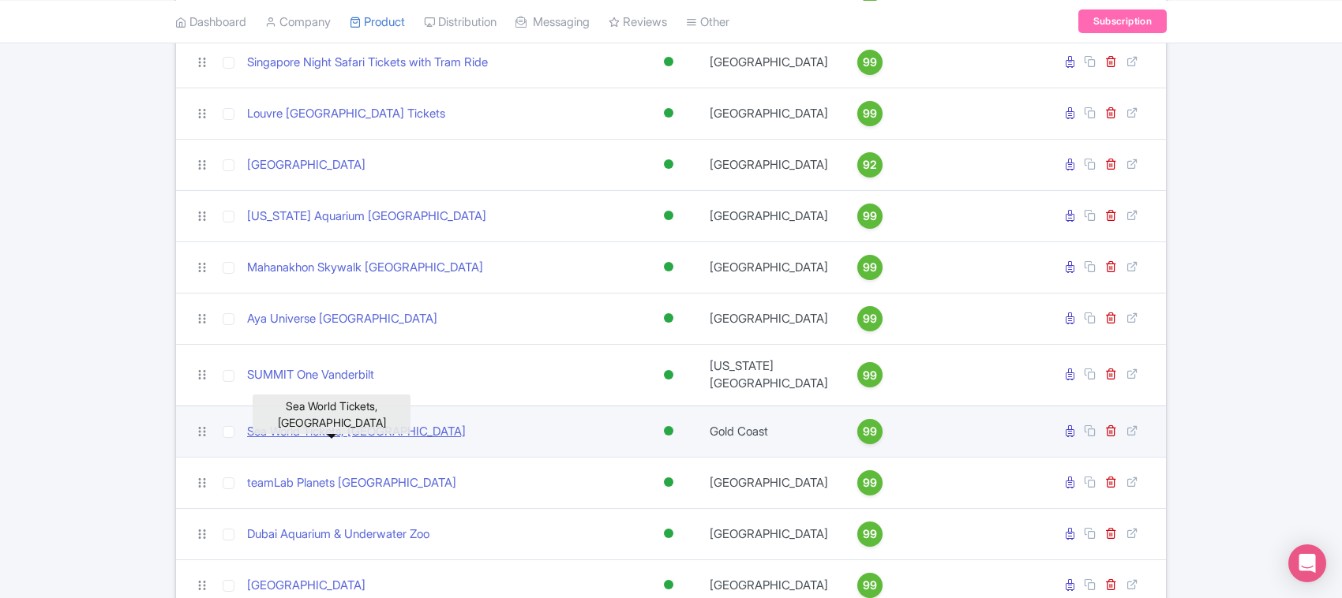
click at [309, 441] on link "Sea World Tickets, Gold Coast" at bounding box center [356, 432] width 219 height 18
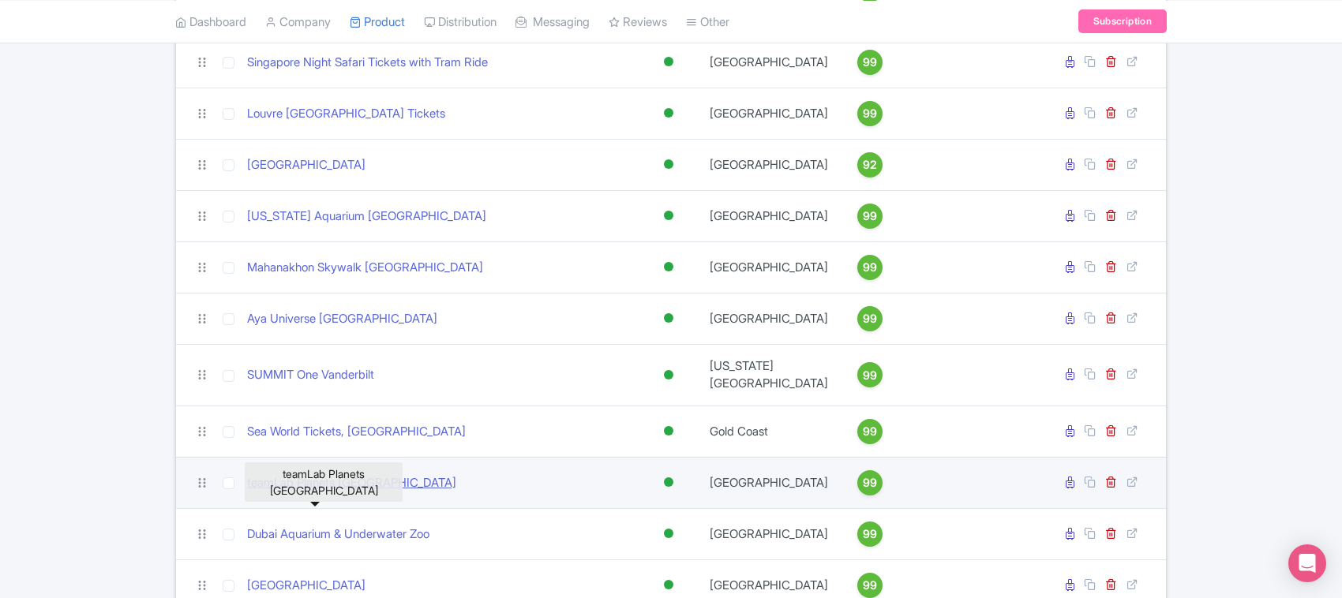
click at [302, 492] on link "teamLab Planets TOKYO" at bounding box center [351, 483] width 209 height 18
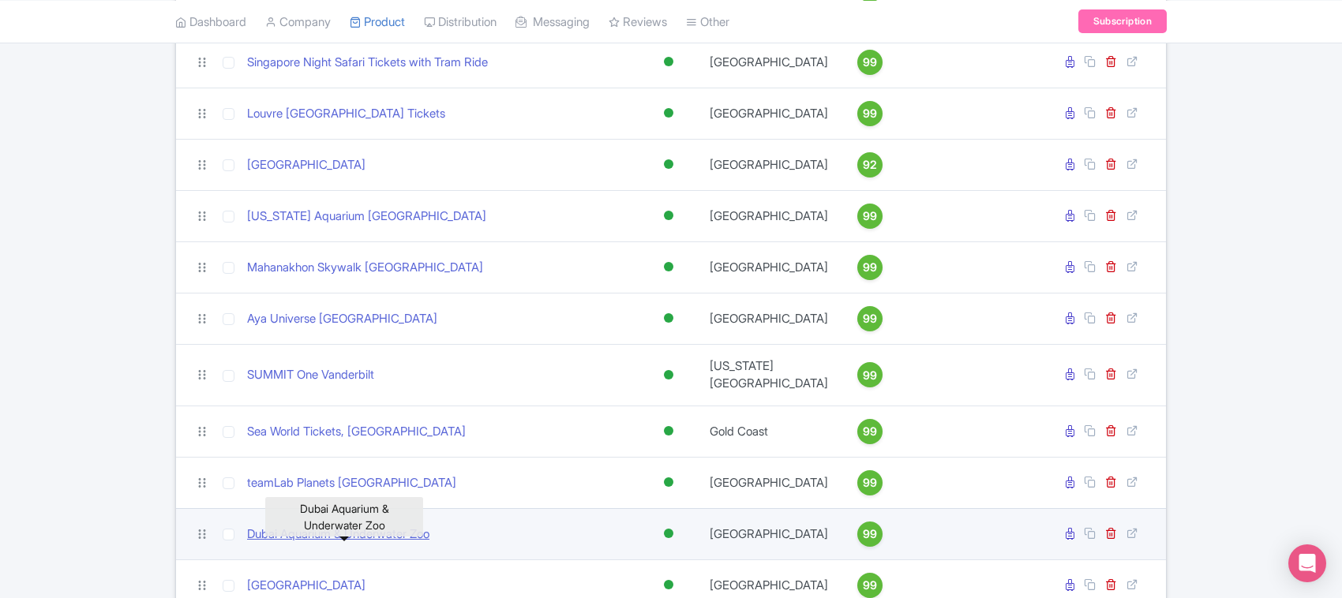
click at [308, 544] on link "Dubai Aquarium & Underwater Zoo" at bounding box center [338, 535] width 182 height 18
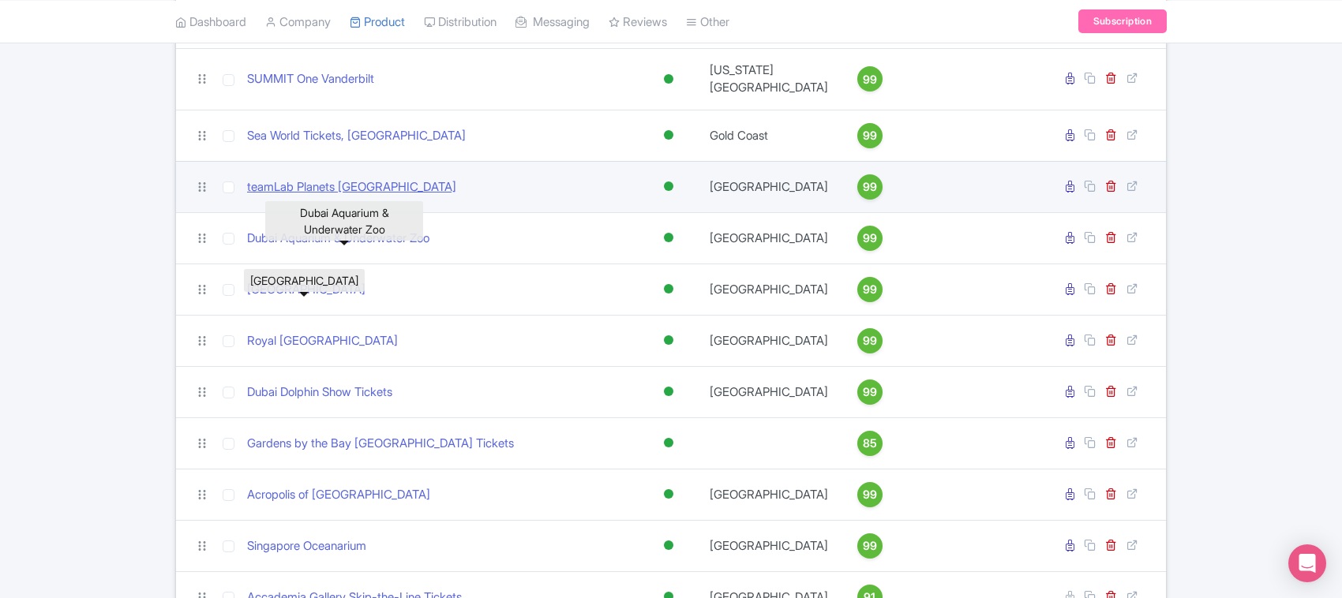
scroll to position [1677, 0]
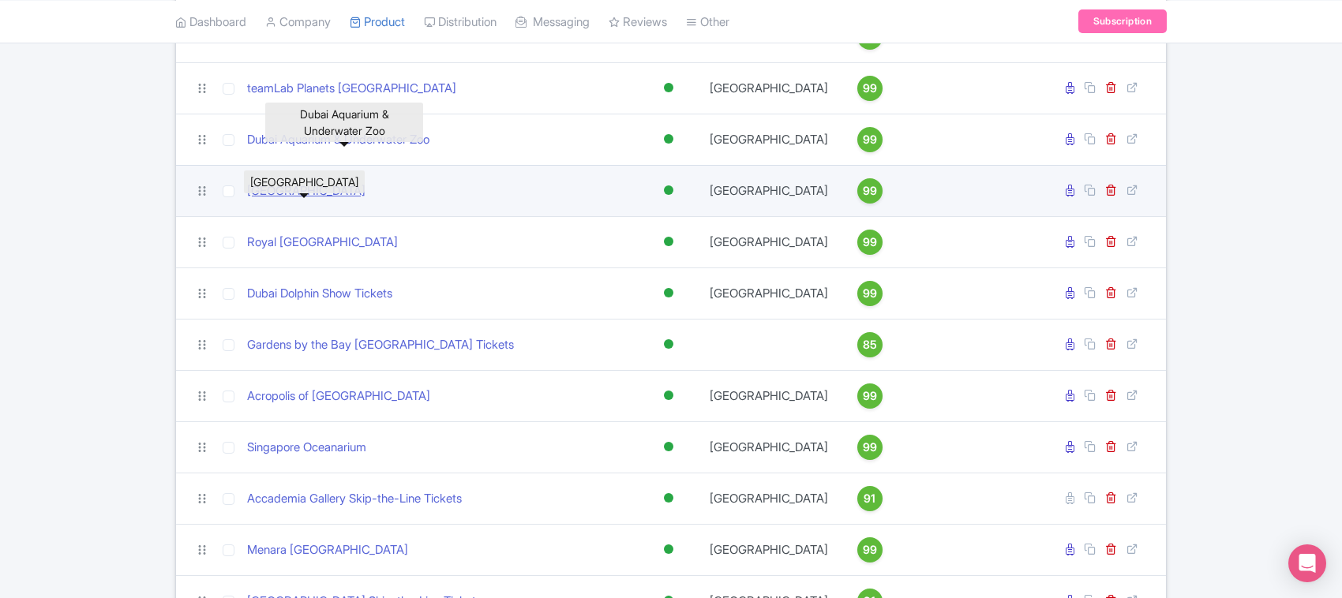
click at [302, 200] on link "Musée d'Orsay Paris" at bounding box center [306, 191] width 118 height 18
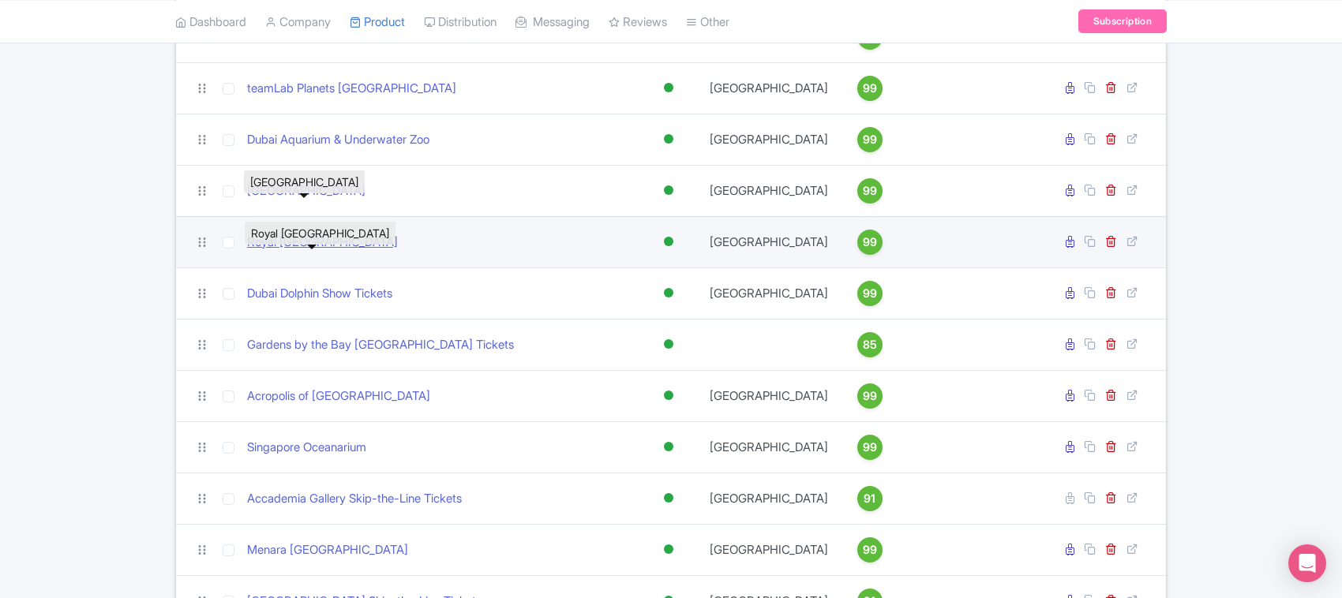
click at [313, 252] on link "Royal Alcázar of Seville" at bounding box center [322, 243] width 151 height 18
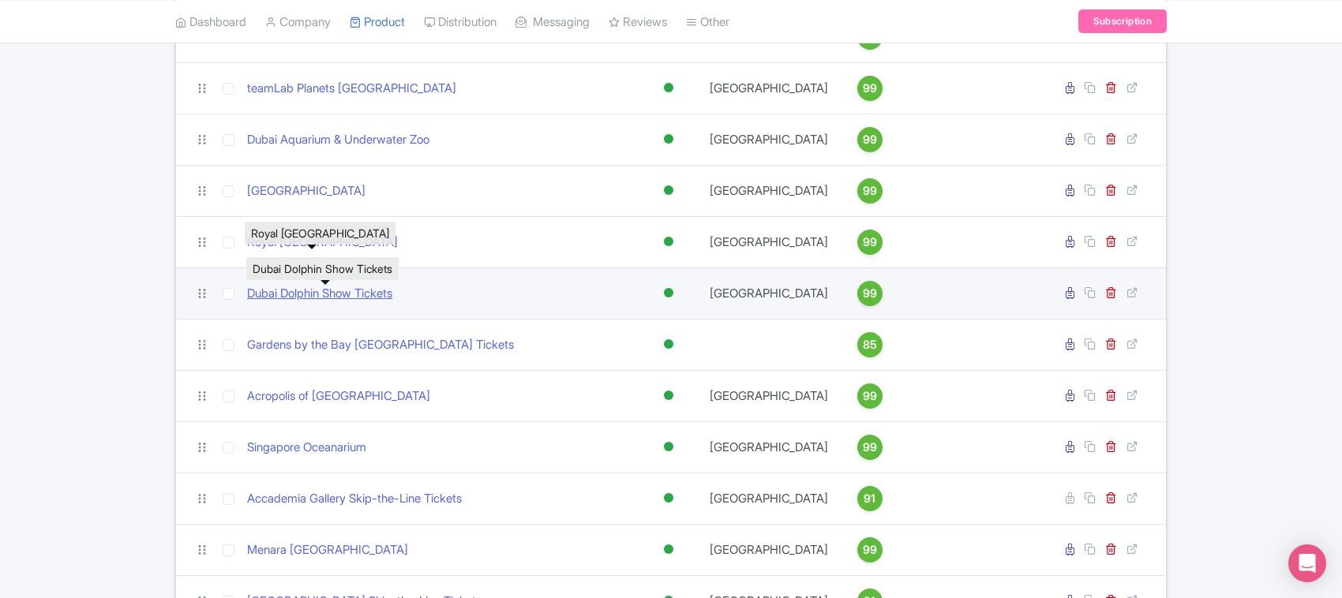
click at [313, 303] on link "Dubai Dolphin Show Tickets" at bounding box center [319, 294] width 145 height 18
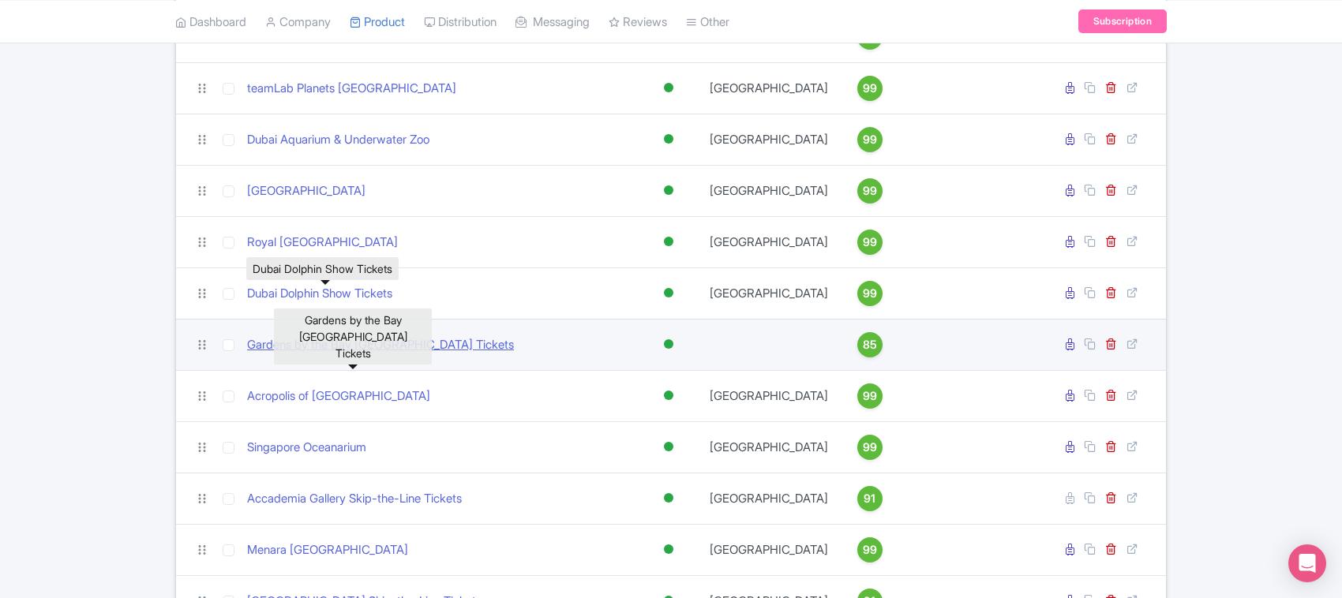
click at [312, 354] on link "Gardens by the Bay Singapore Tickets" at bounding box center [380, 345] width 267 height 18
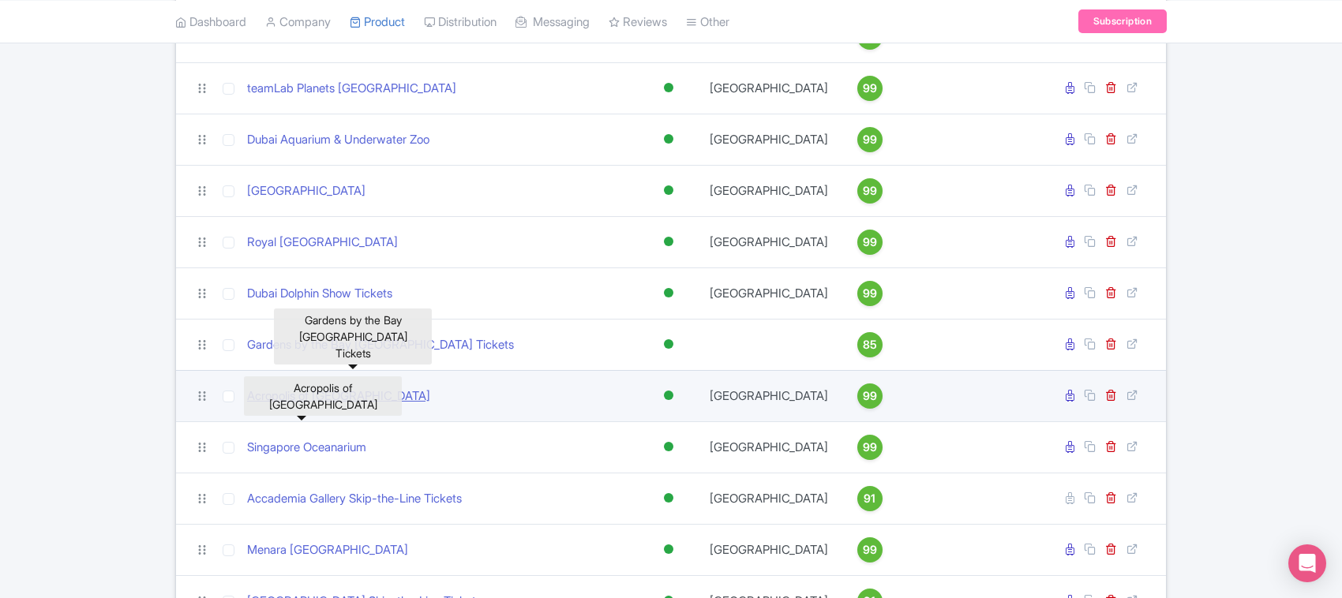
click at [310, 406] on link "Acropolis of Athens" at bounding box center [338, 396] width 183 height 18
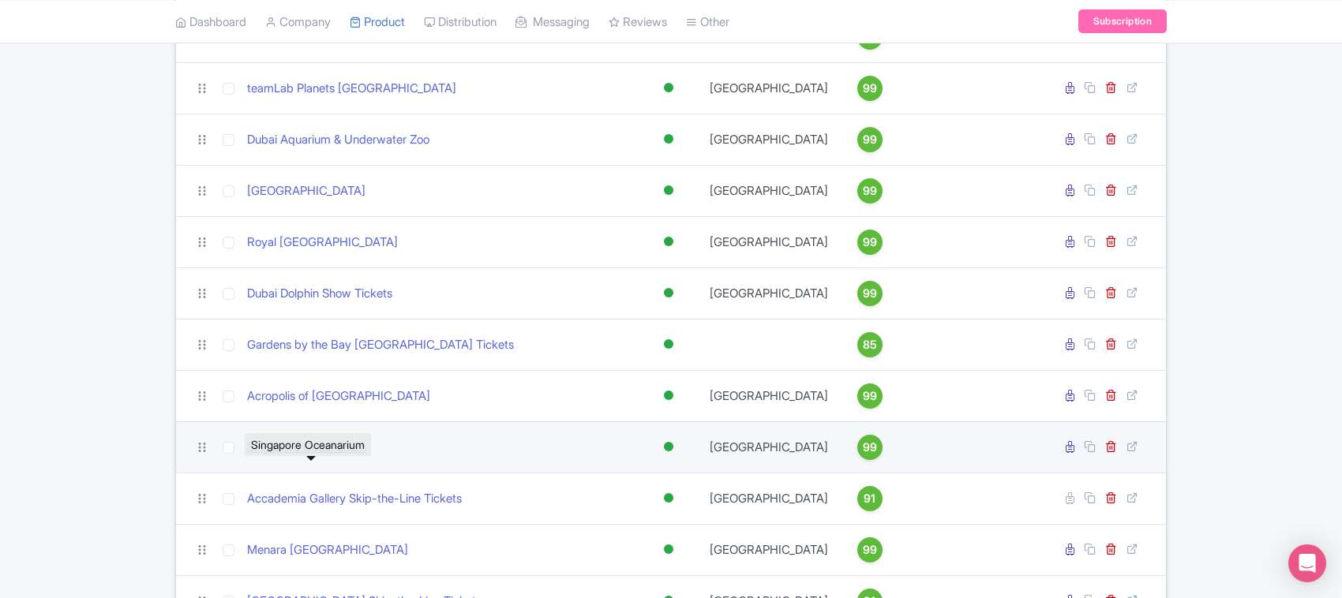
click at [309, 457] on link "Singapore Oceanarium" at bounding box center [306, 448] width 119 height 18
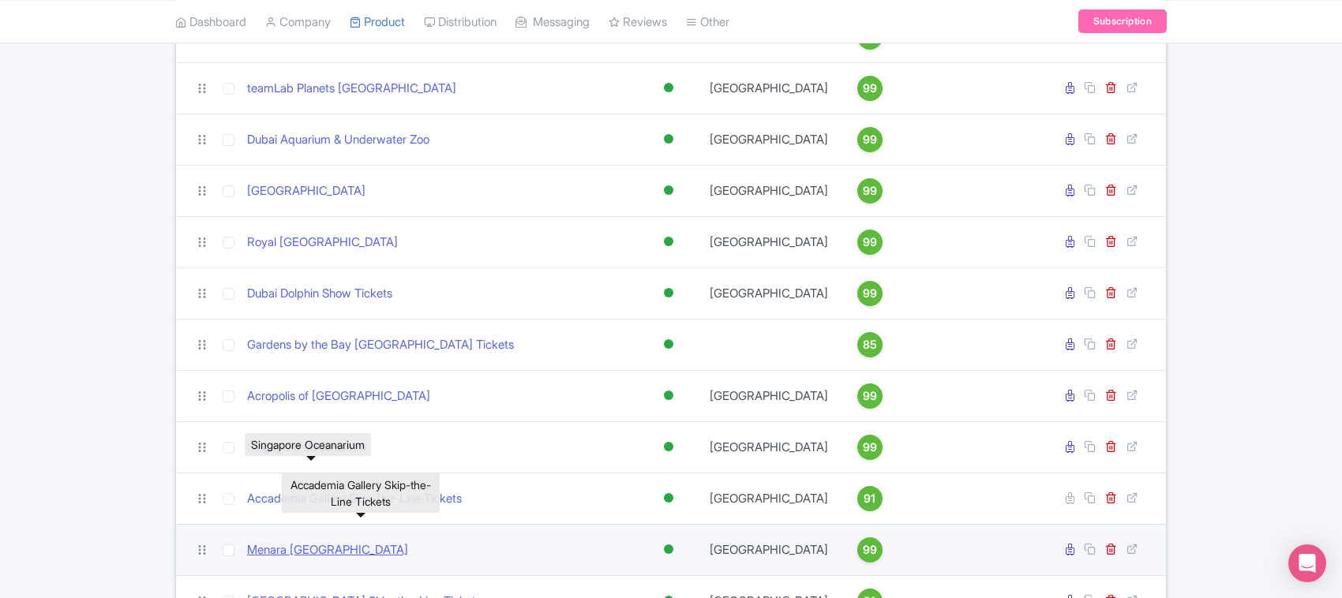
click at [324, 508] on link "Accademia Gallery Skip-the-Line Tickets" at bounding box center [354, 499] width 215 height 18
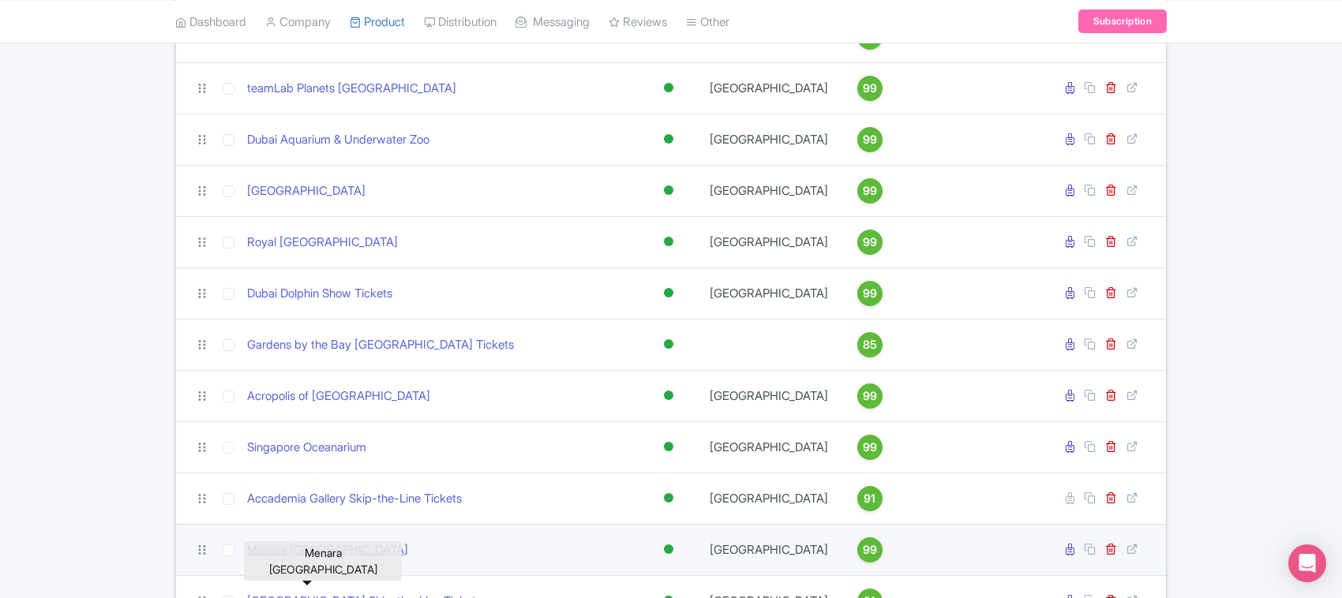
click at [333, 560] on link "Menara Kuala Lumpur" at bounding box center [327, 550] width 161 height 18
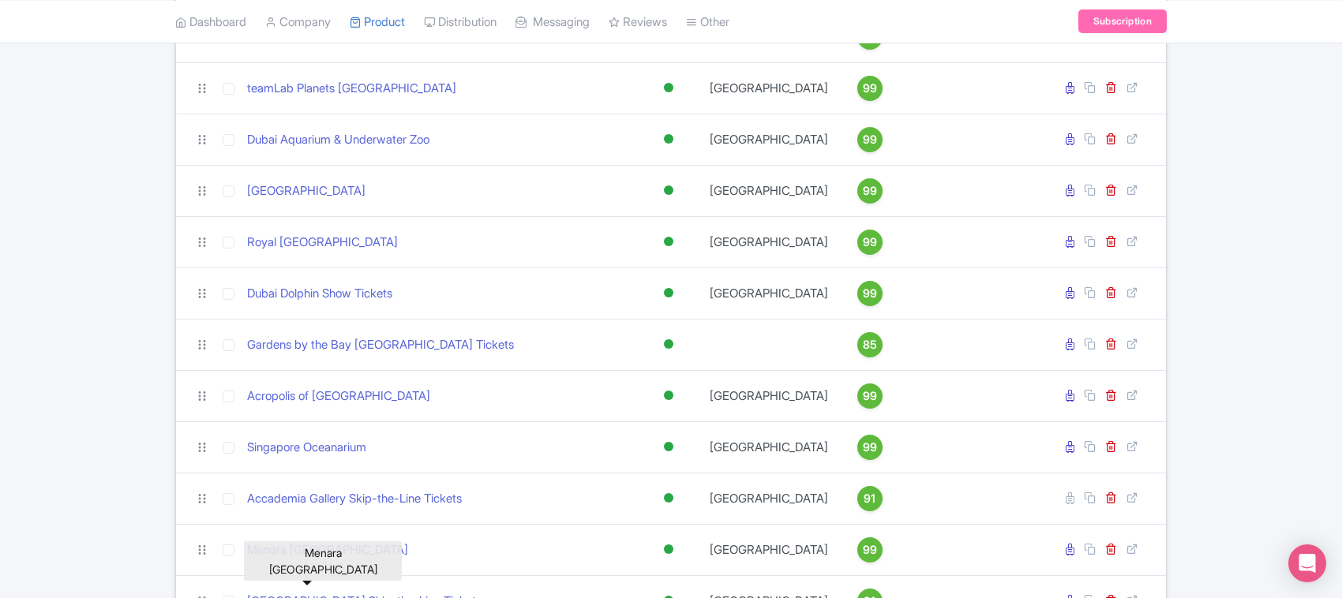
scroll to position [1874, 0]
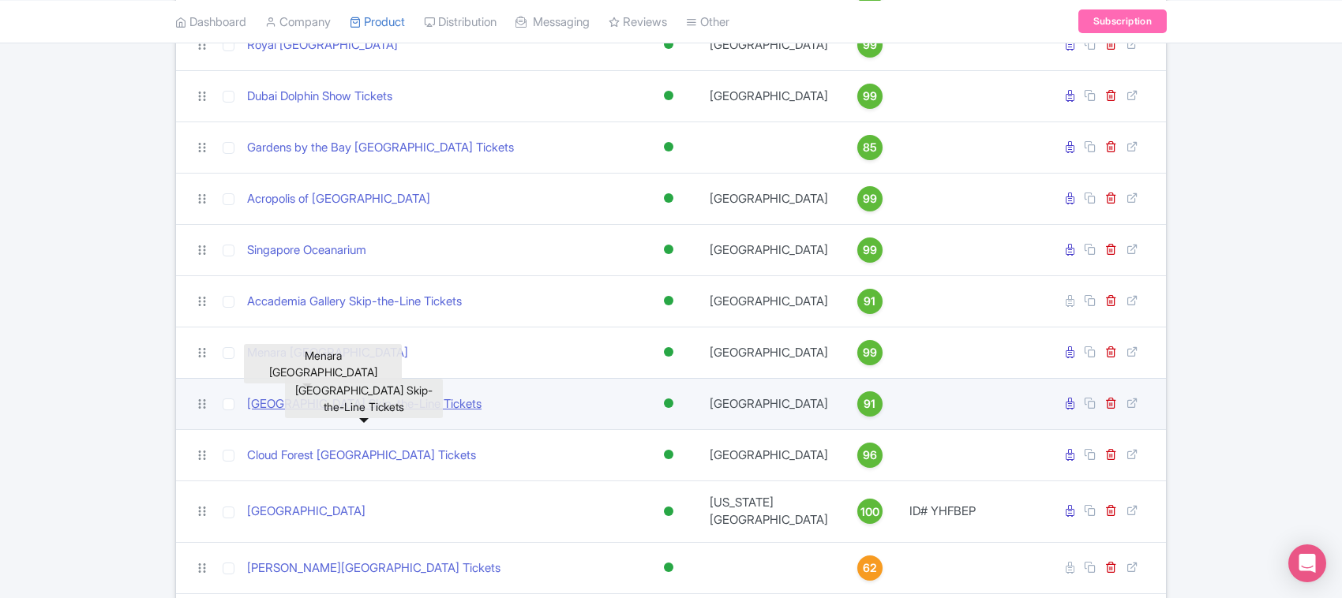
click at [335, 414] on link "Dolmabahçe Palace Skip-the-Line Tickets" at bounding box center [364, 404] width 234 height 18
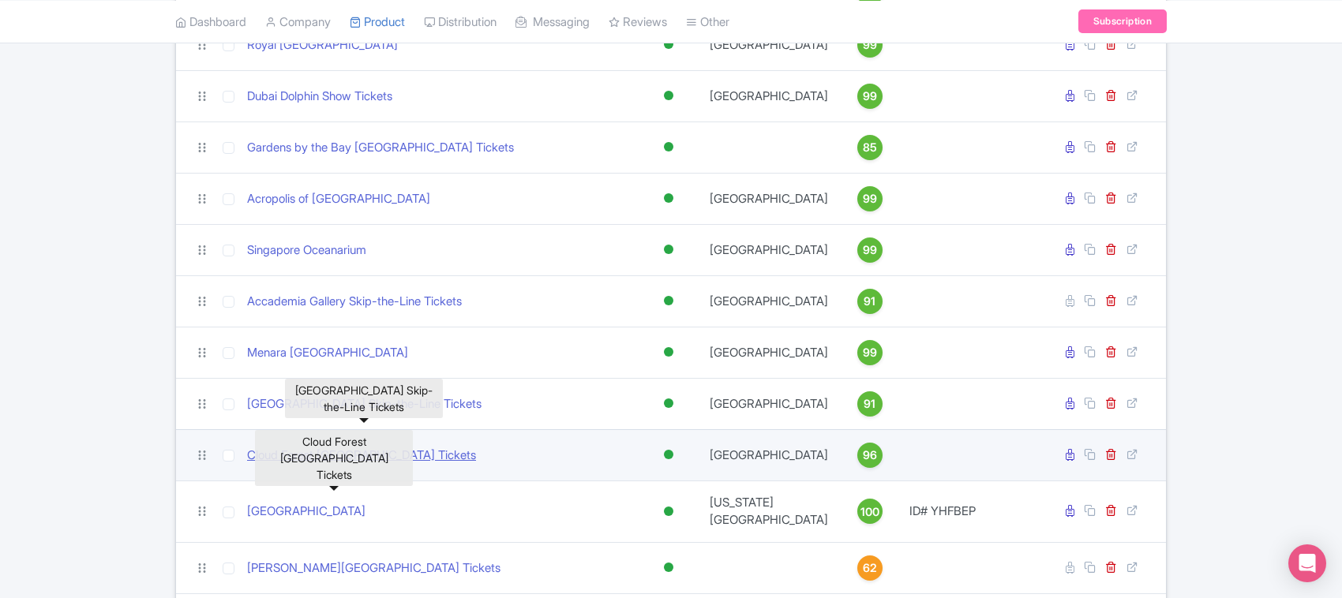
click at [335, 465] on link "Cloud Forest Singapore Tickets" at bounding box center [361, 456] width 229 height 18
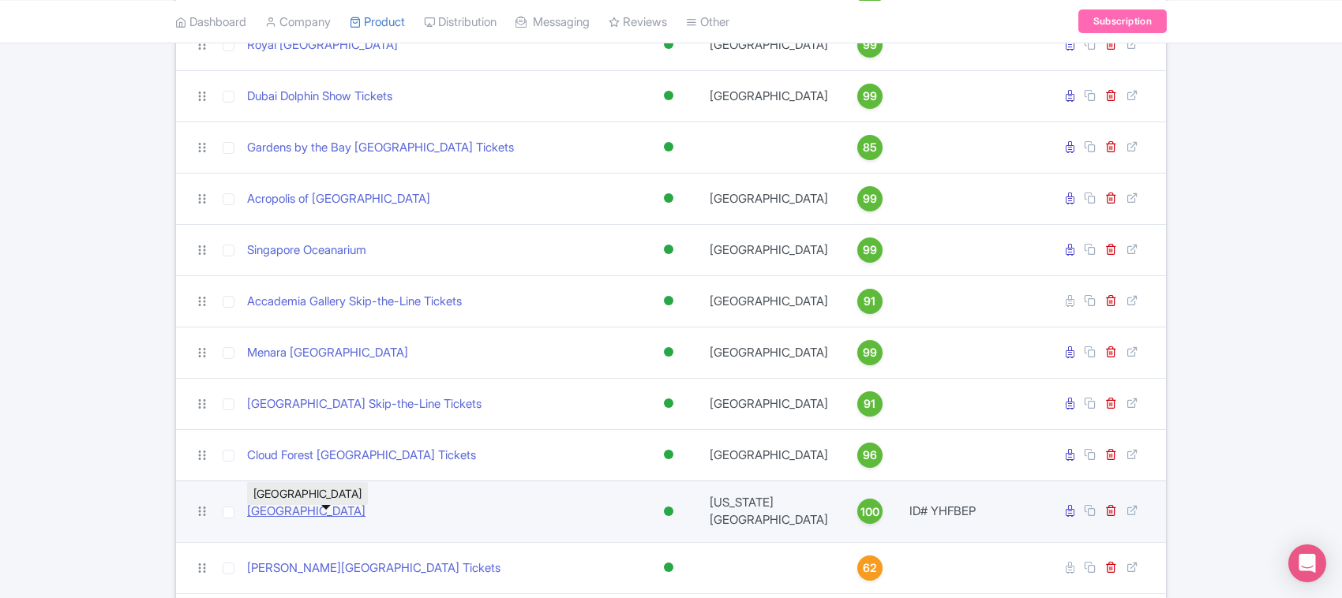
click at [336, 521] on link "Museum of Modern Art NYC" at bounding box center [306, 512] width 118 height 18
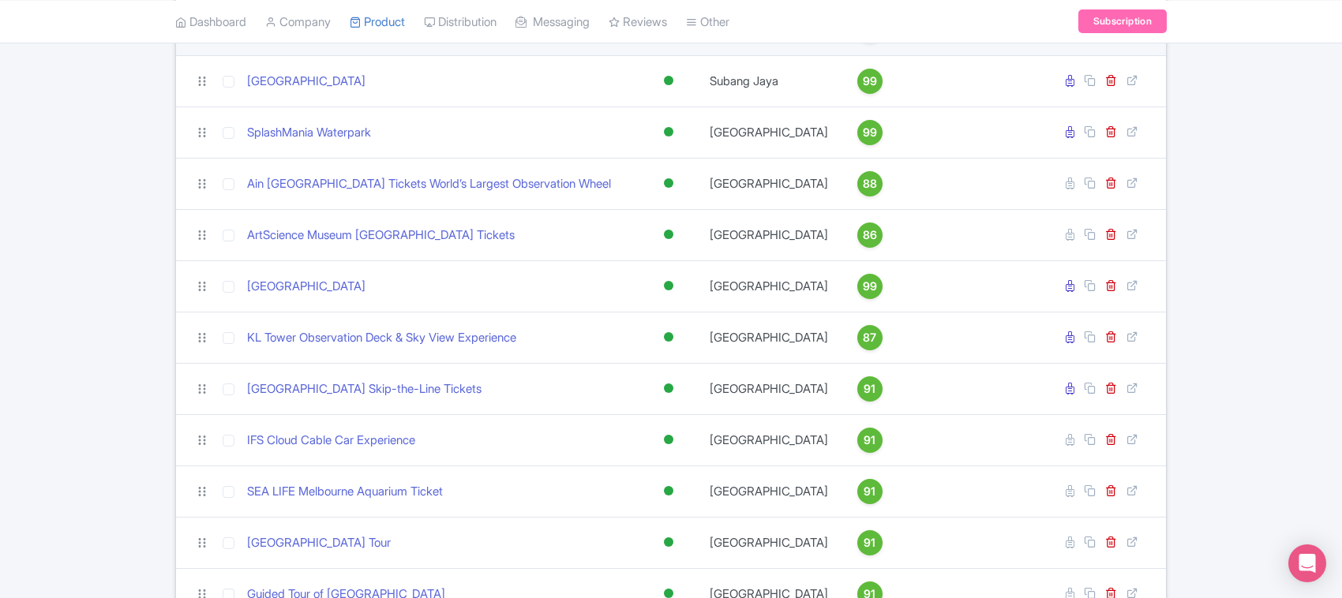
scroll to position [0, 0]
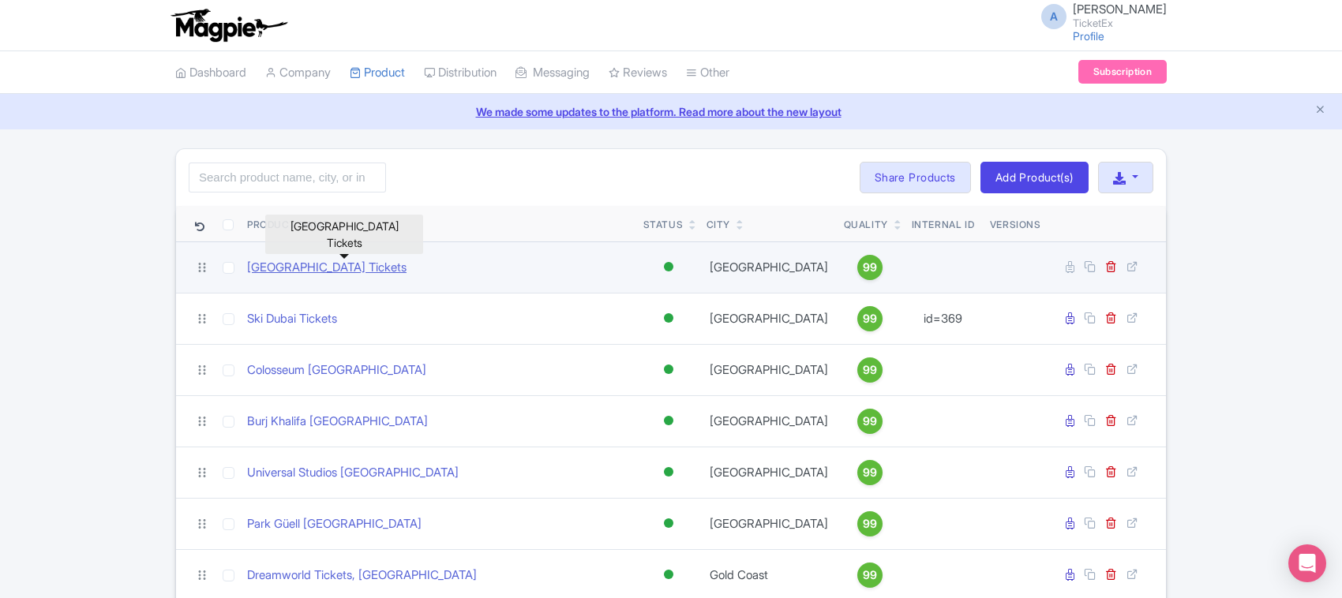
click at [271, 272] on link "Adventure Cove Waterpark Tickets" at bounding box center [326, 268] width 159 height 18
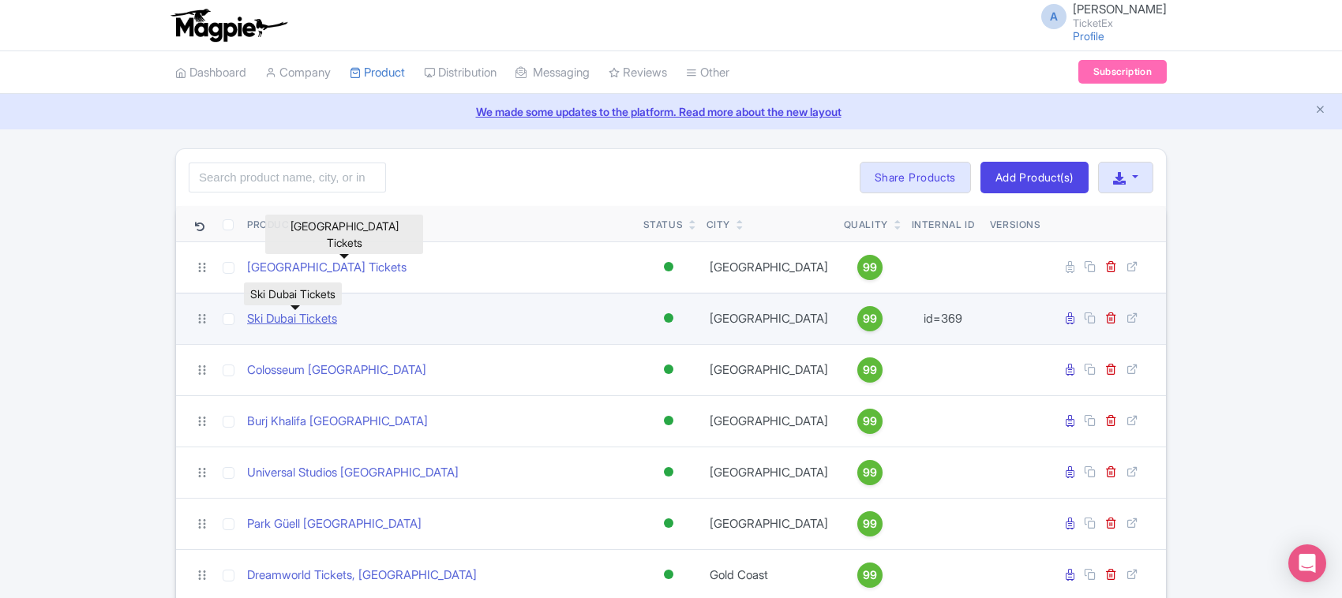
click at [268, 317] on link "Ski Dubai Tickets" at bounding box center [292, 319] width 90 height 18
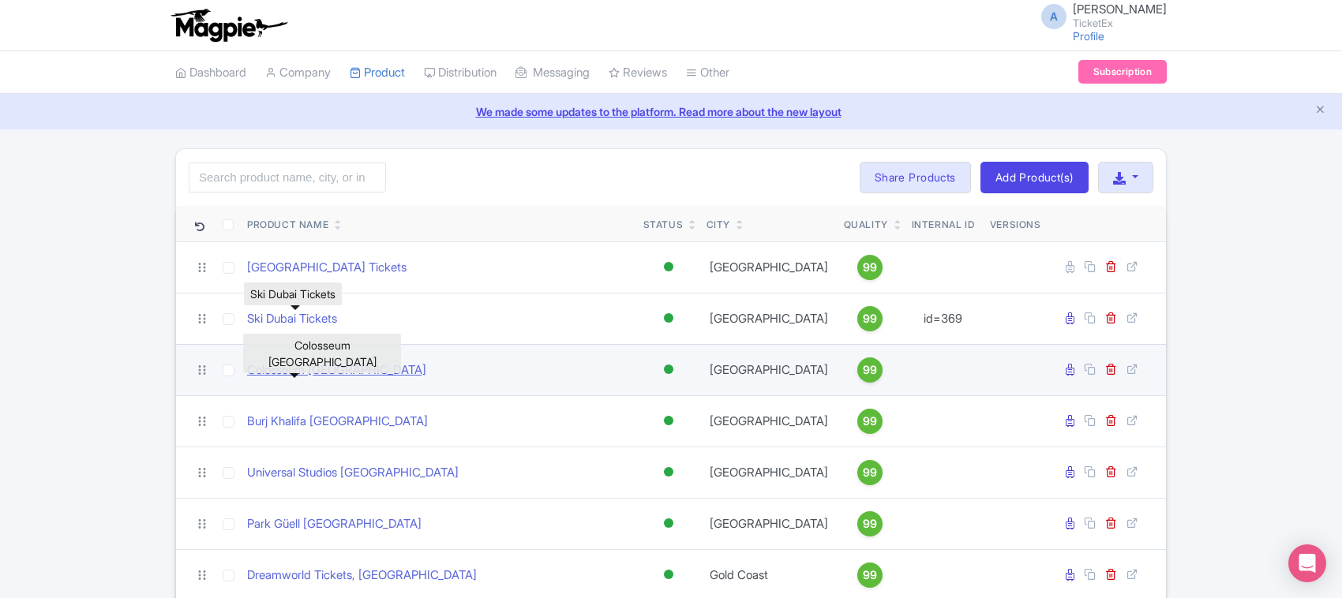
click at [268, 369] on link "Colosseum Rome" at bounding box center [336, 370] width 179 height 18
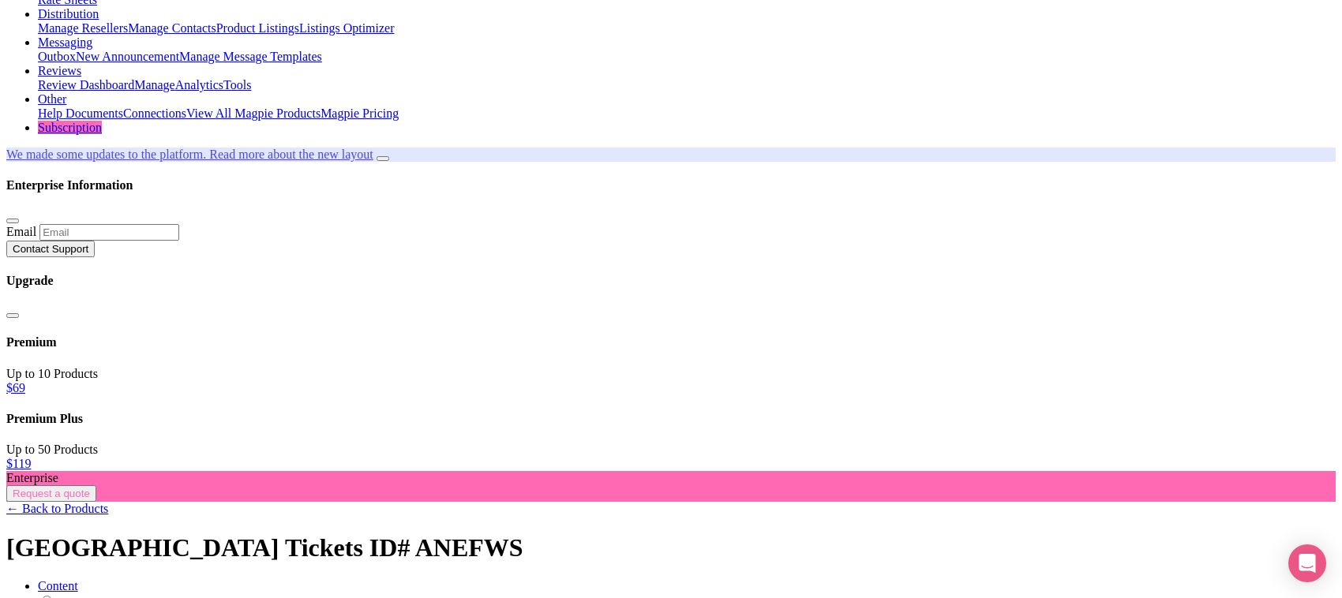
scroll to position [197, 0]
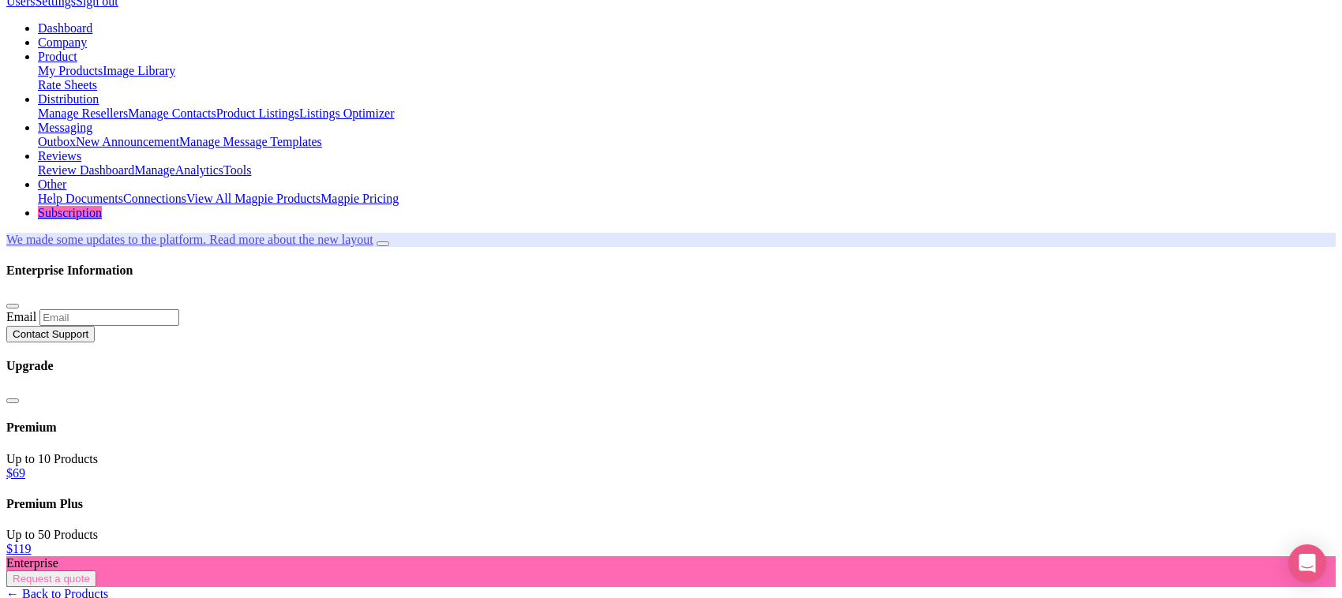
scroll to position [99, 0]
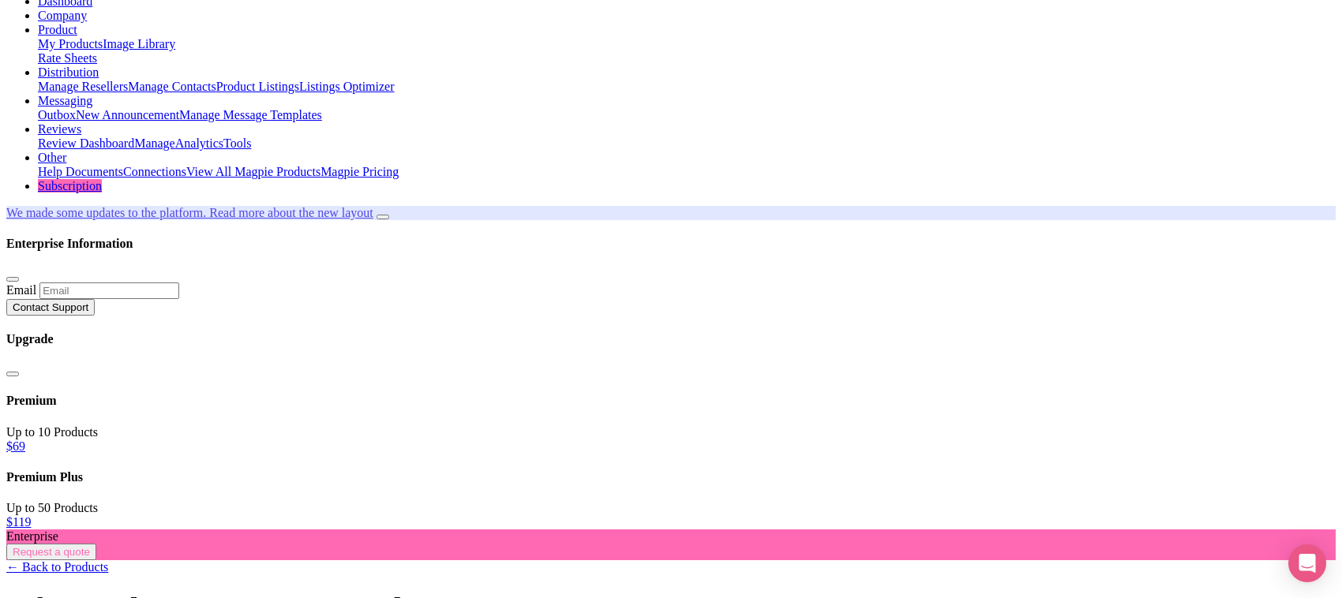
scroll to position [0, 0]
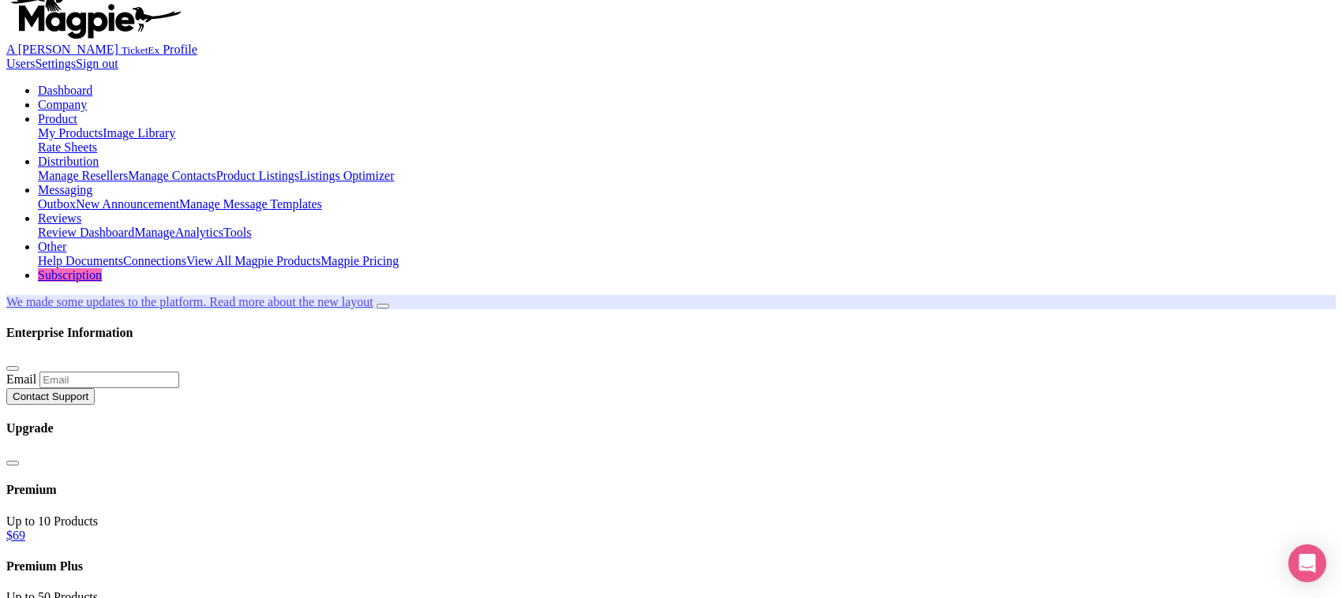
scroll to position [99, 0]
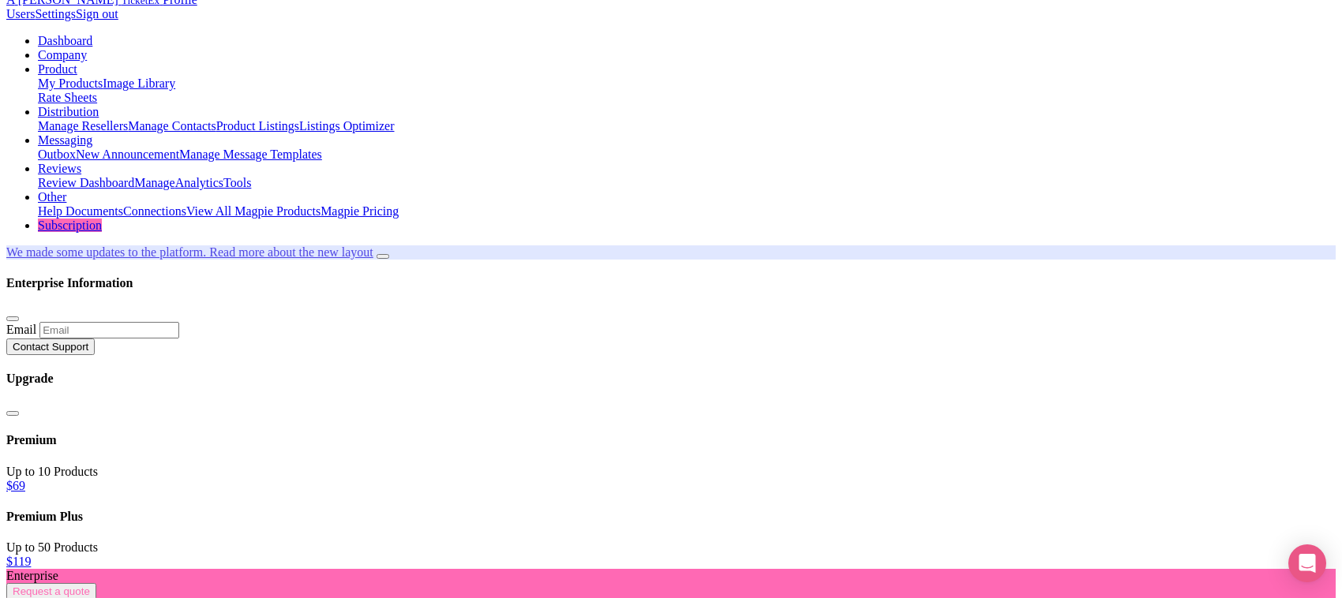
scroll to position [197, 0]
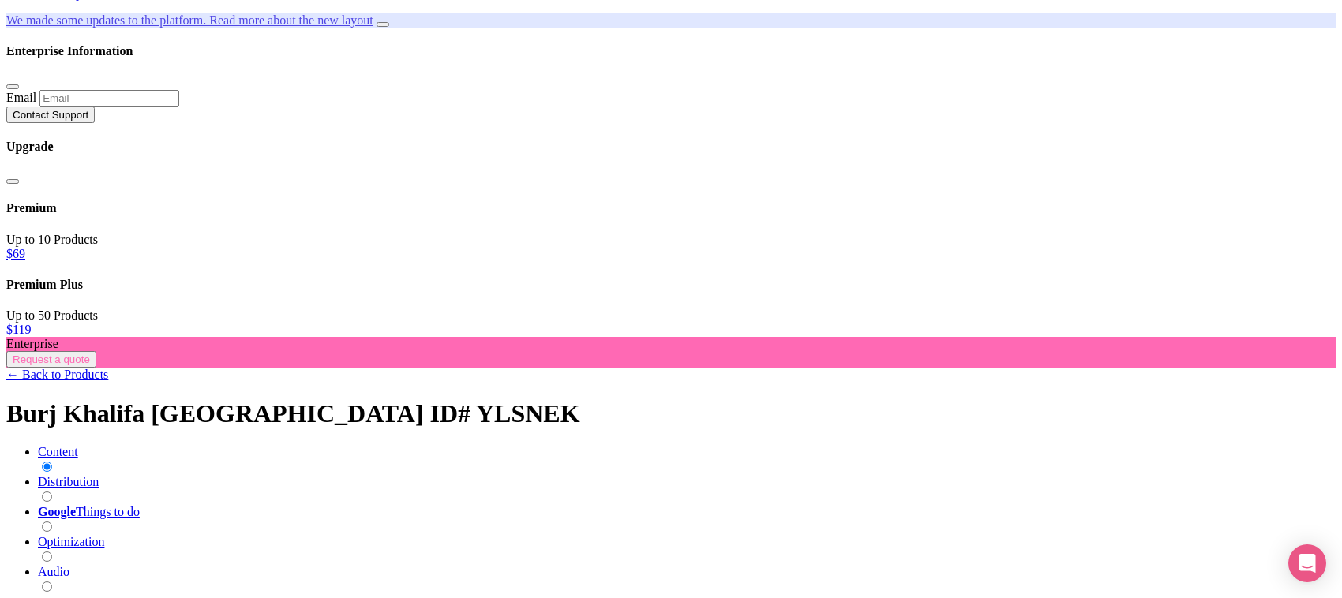
scroll to position [0, 0]
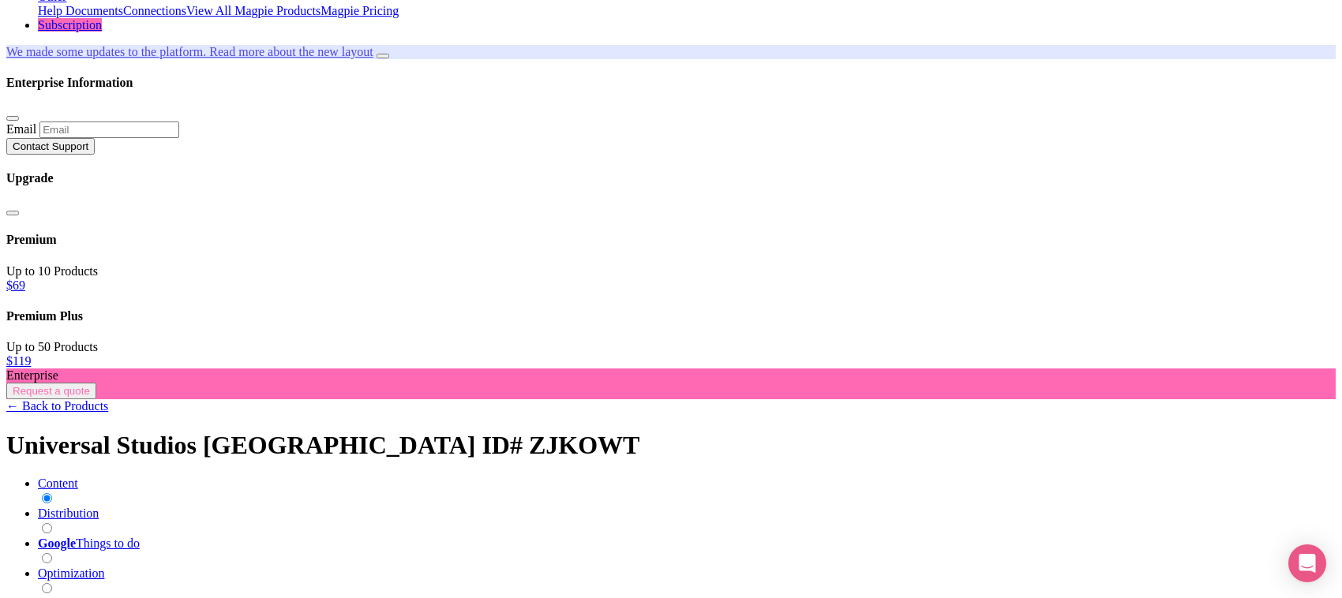
scroll to position [230, 0]
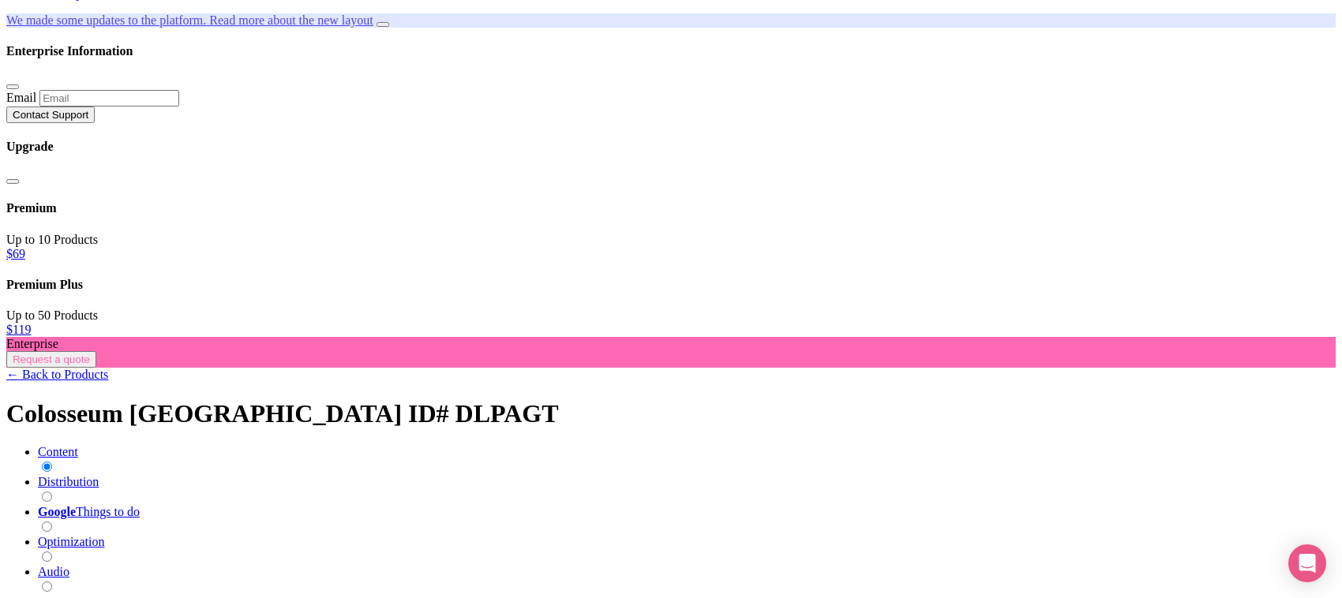
scroll to position [197, 0]
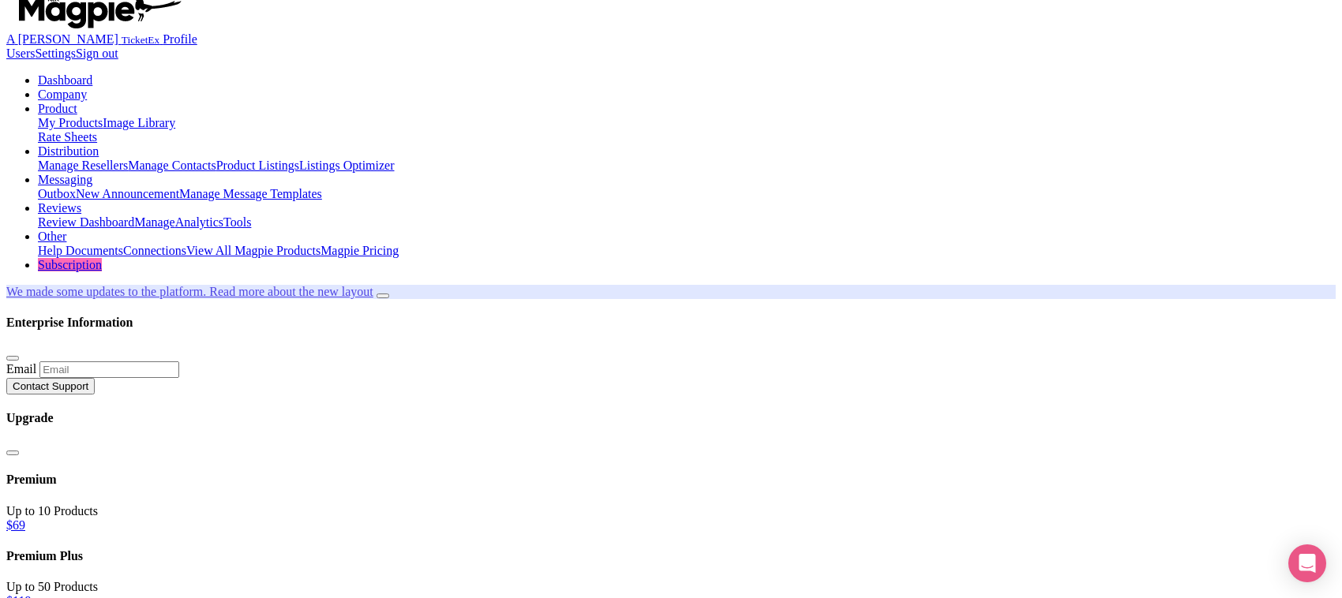
scroll to position [17, 0]
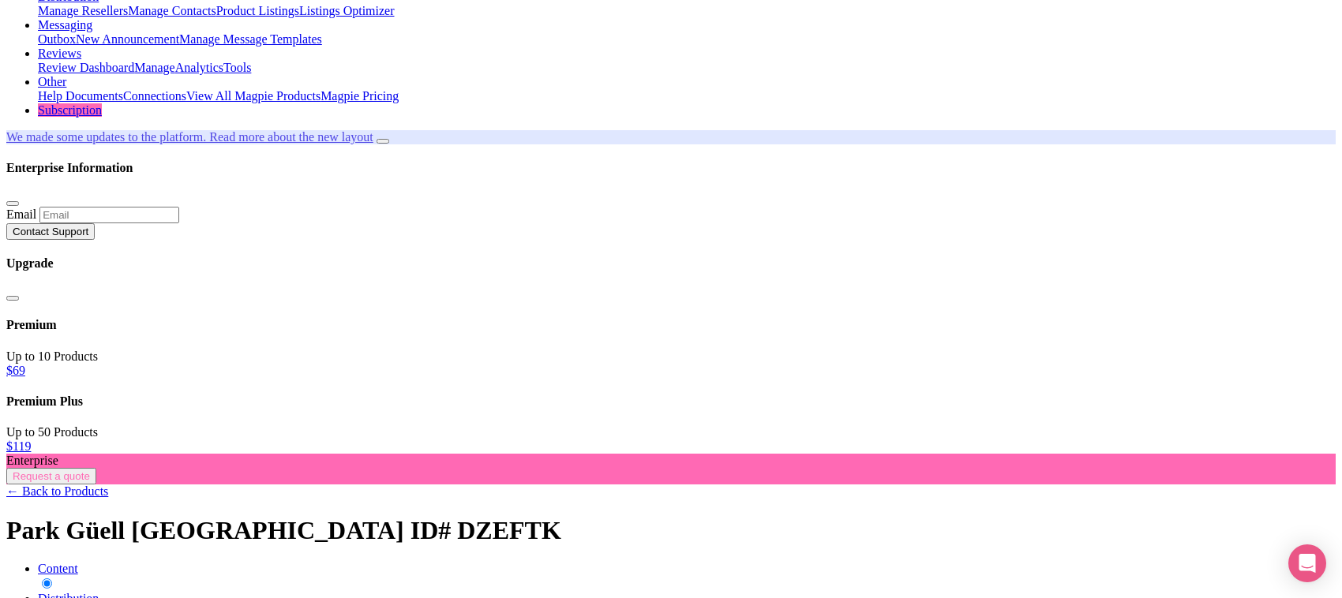
scroll to position [313, 0]
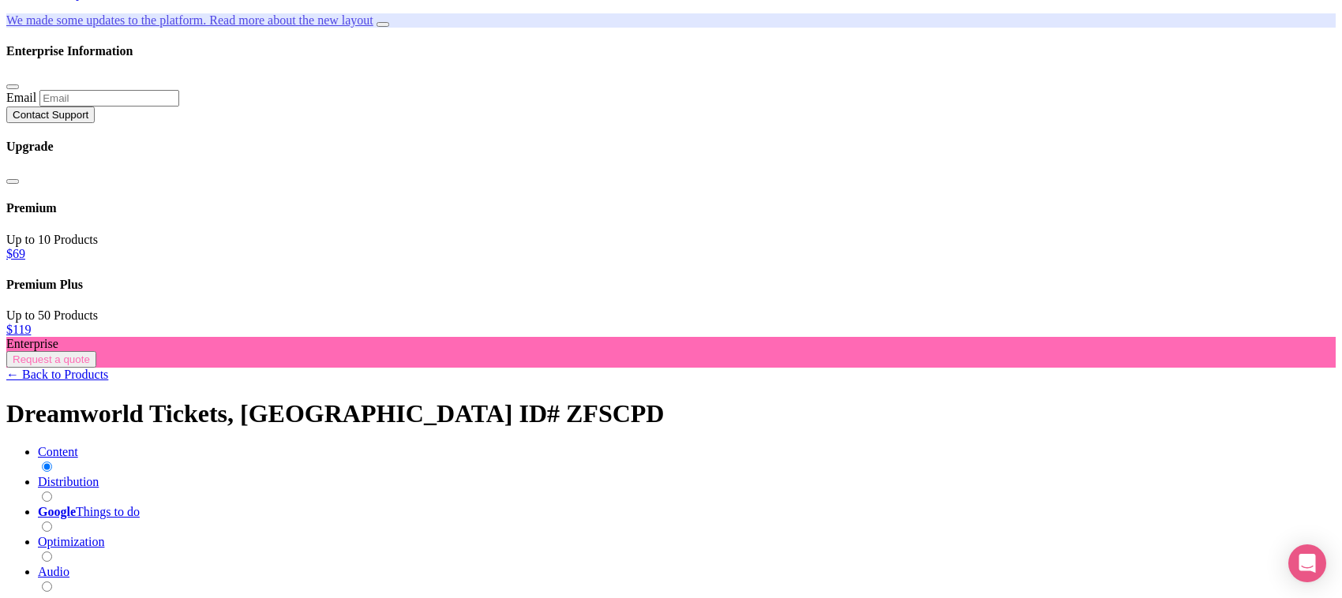
scroll to position [329, 0]
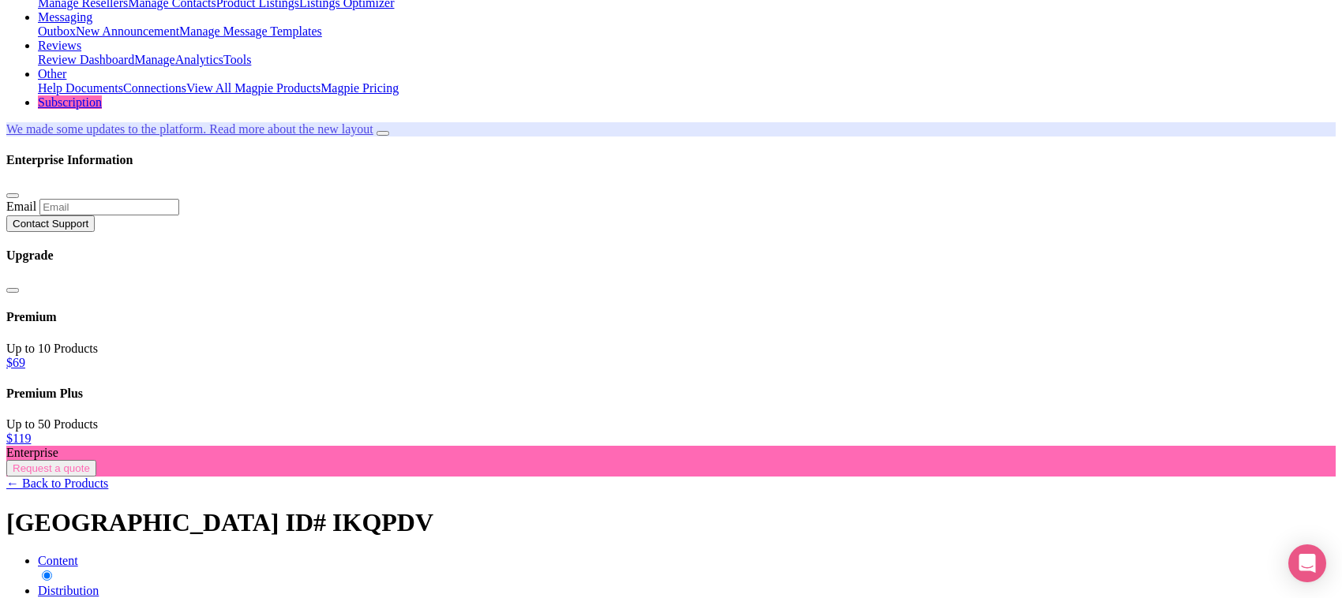
scroll to position [296, 0]
